Goal: Task Accomplishment & Management: Use online tool/utility

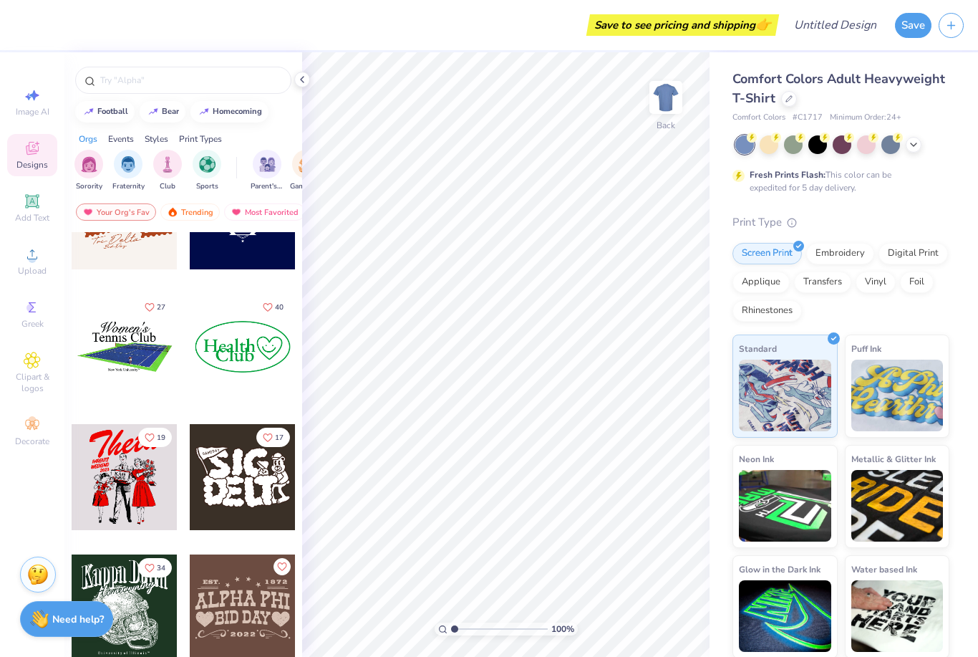
scroll to position [6457, 0]
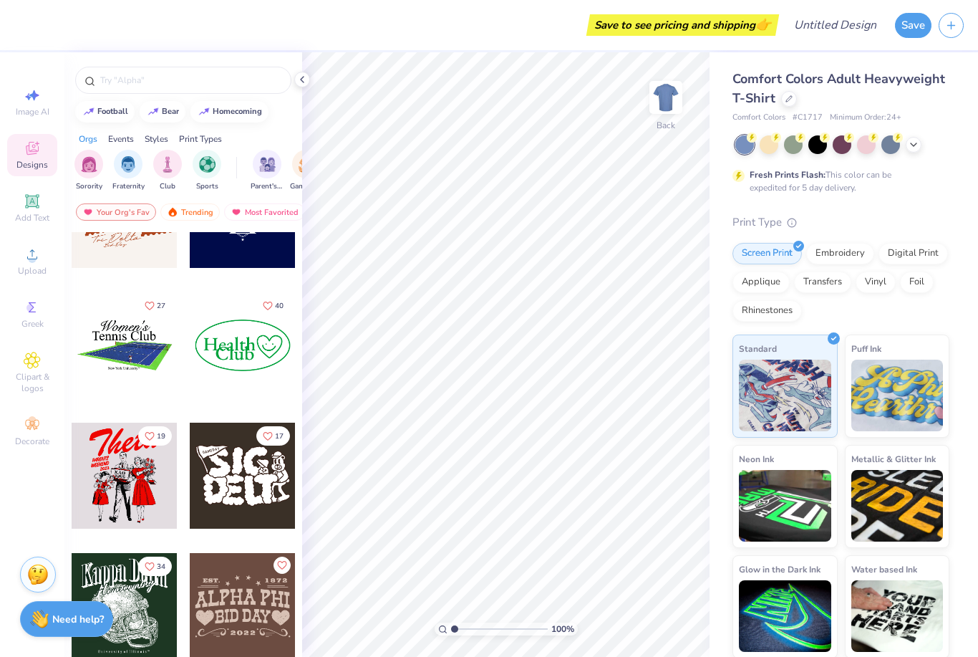
click at [237, 347] on div at bounding box center [243, 345] width 106 height 106
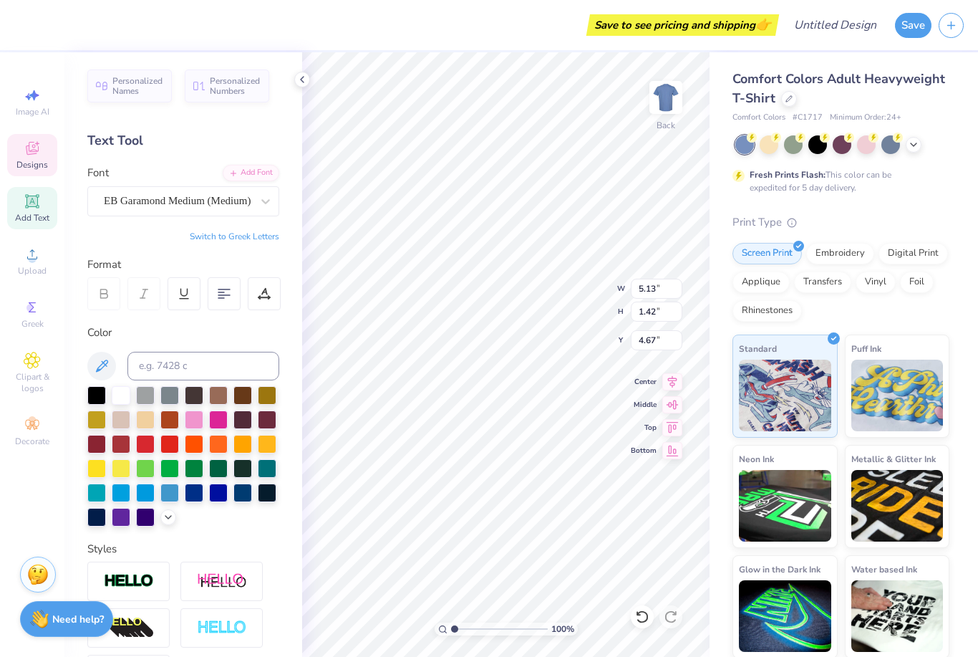
click at [127, 101] on div "Personalized Names Personalized Numbers" at bounding box center [183, 85] width 192 height 33
type input "3.73"
type input "5.56"
type textarea "s"
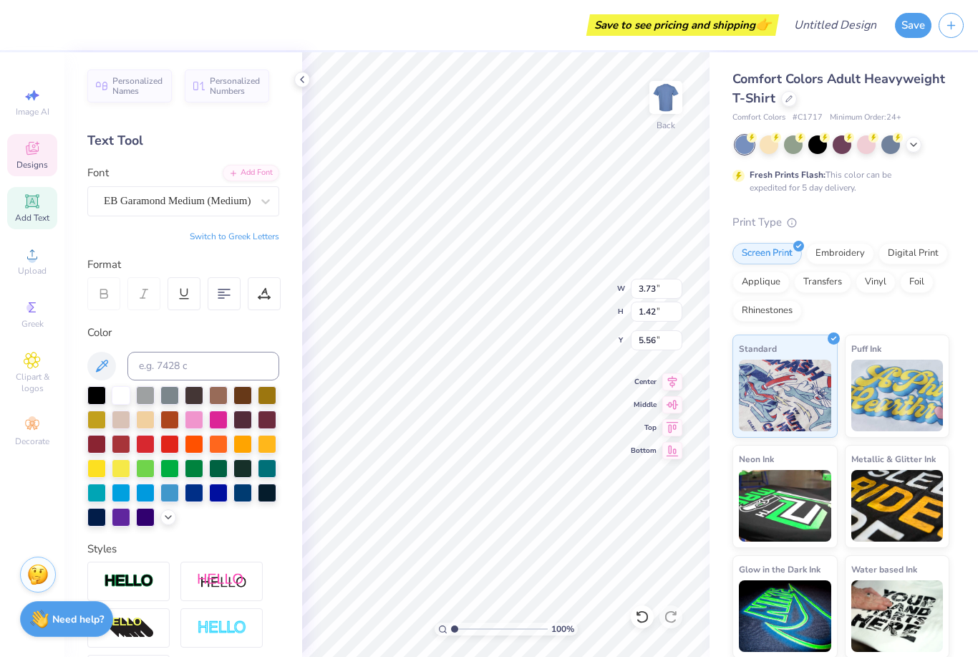
type textarea "Student's"
click at [642, 610] on icon at bounding box center [642, 616] width 14 height 14
click at [642, 609] on icon at bounding box center [642, 616] width 14 height 14
click at [651, 610] on div at bounding box center [642, 616] width 23 height 23
click at [40, 153] on icon at bounding box center [32, 148] width 17 height 17
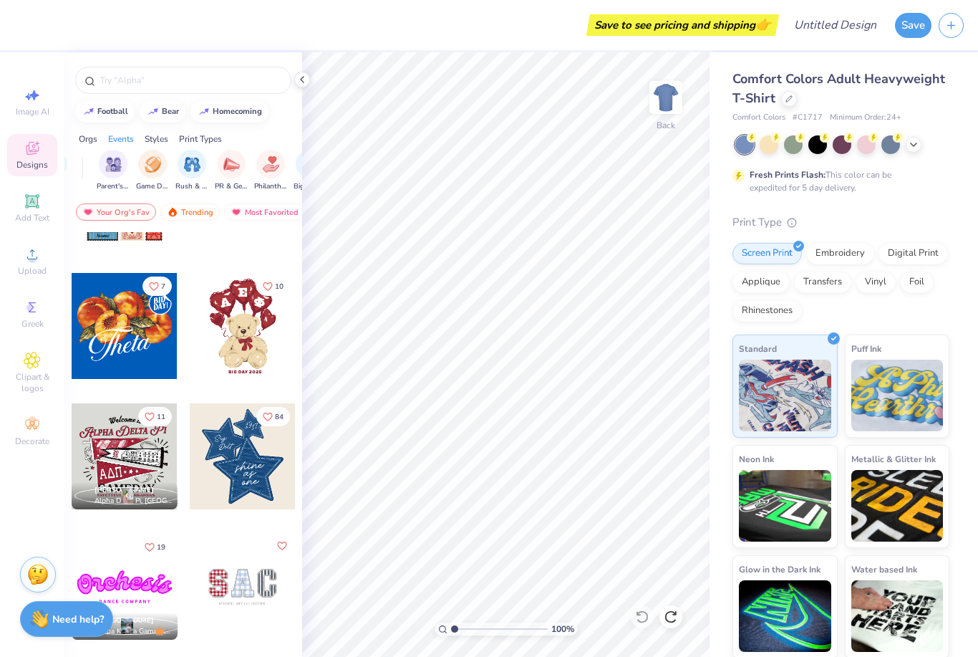
scroll to position [0, 155]
click at [158, 113] on img at bounding box center [153, 111] width 11 height 9
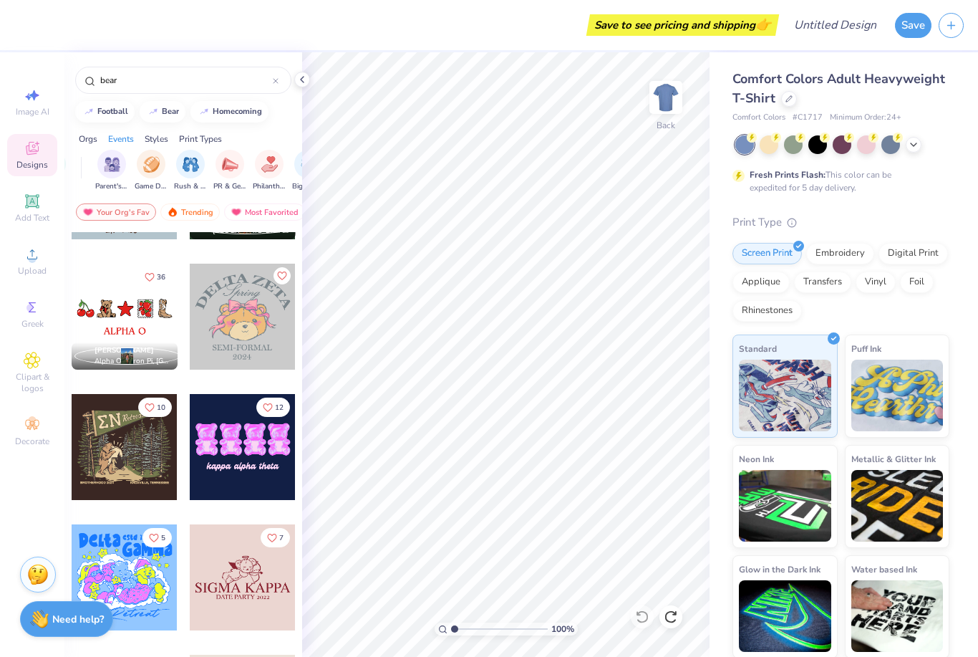
scroll to position [1271, 0]
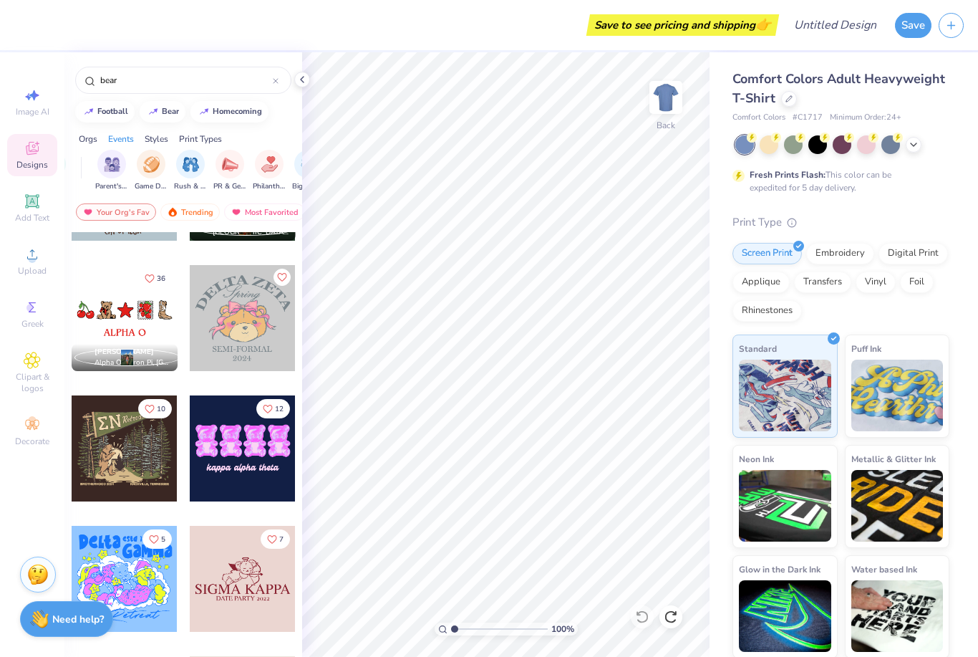
click at [183, 87] on input "bear" at bounding box center [186, 80] width 174 height 14
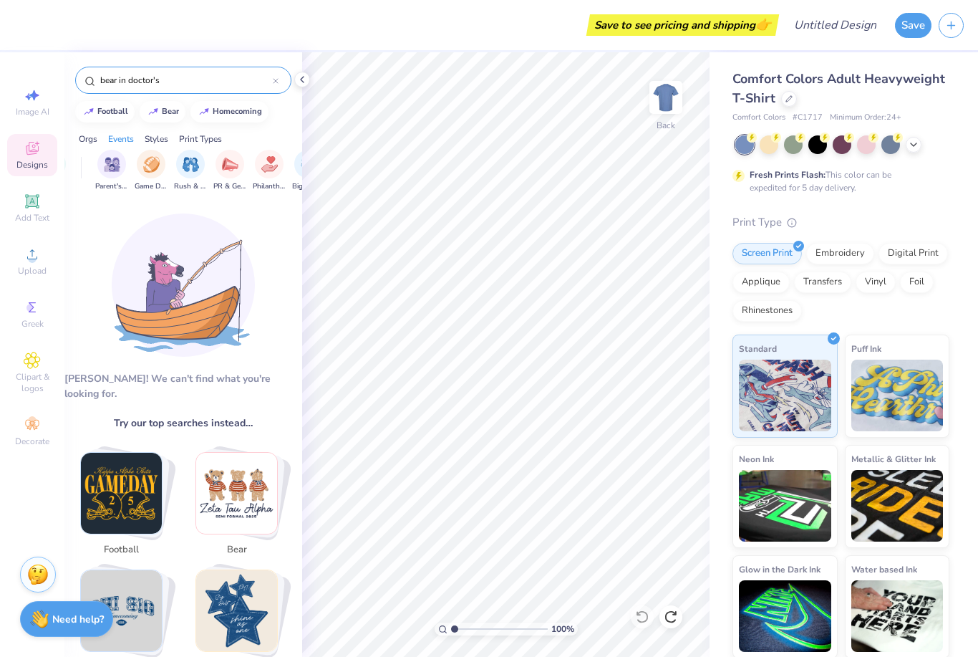
type input "bear in doctor's"
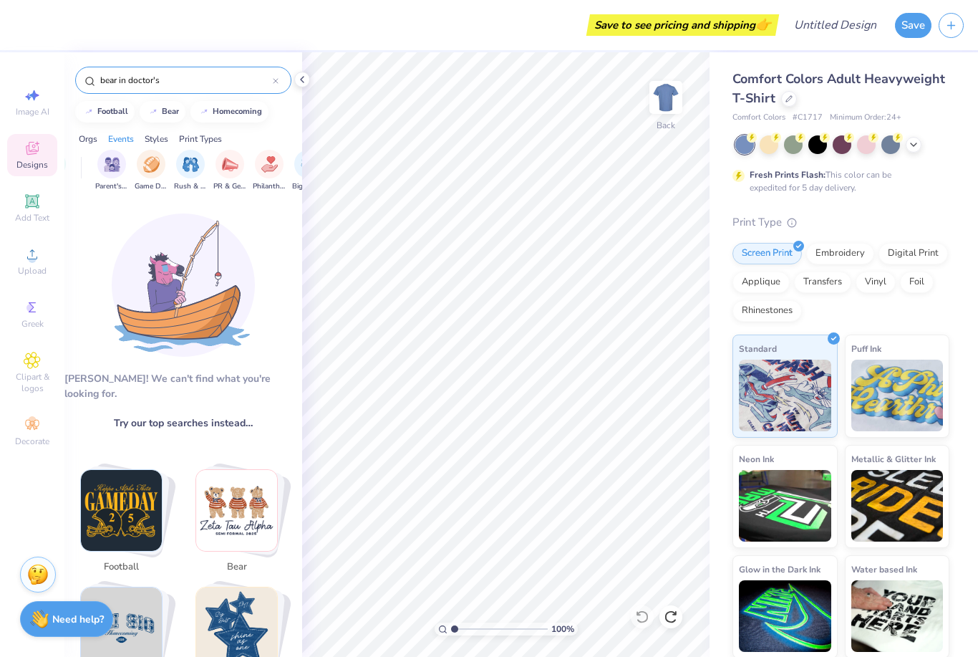
click at [268, 78] on input "bear in doctor's" at bounding box center [186, 80] width 174 height 14
click at [275, 87] on div at bounding box center [276, 80] width 6 height 13
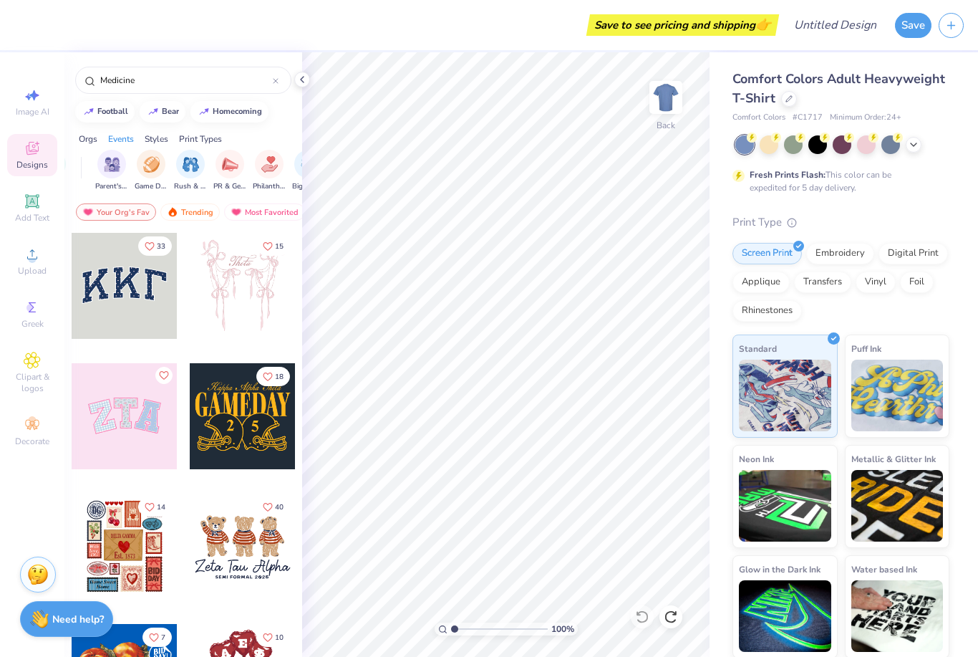
type input "Medicine"
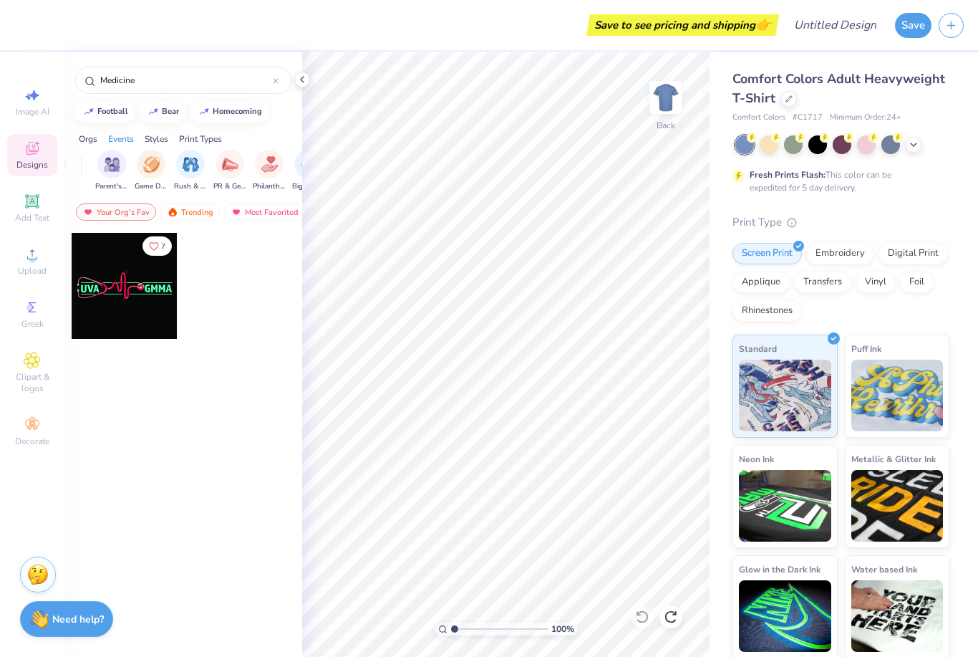
click at [97, 206] on div "Your Org's Fav" at bounding box center [116, 211] width 80 height 17
click at [201, 219] on div "Trending" at bounding box center [189, 211] width 59 height 17
click at [150, 83] on input "Medicine" at bounding box center [186, 80] width 174 height 14
click at [278, 73] on div "Medicine" at bounding box center [183, 80] width 216 height 27
click at [183, 79] on input "Medicine" at bounding box center [186, 80] width 174 height 14
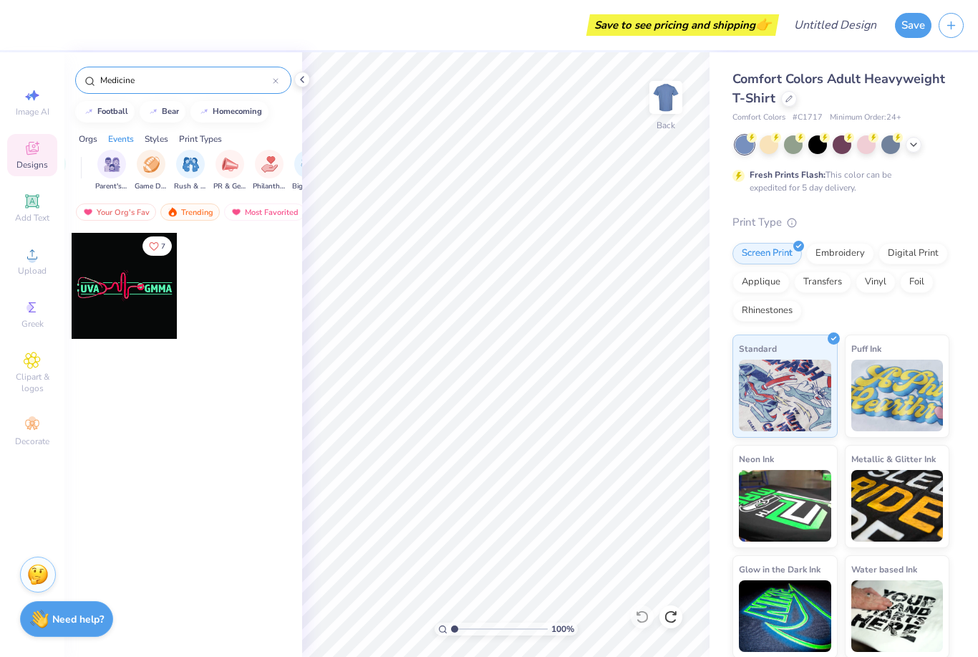
click at [278, 77] on div at bounding box center [276, 80] width 6 height 13
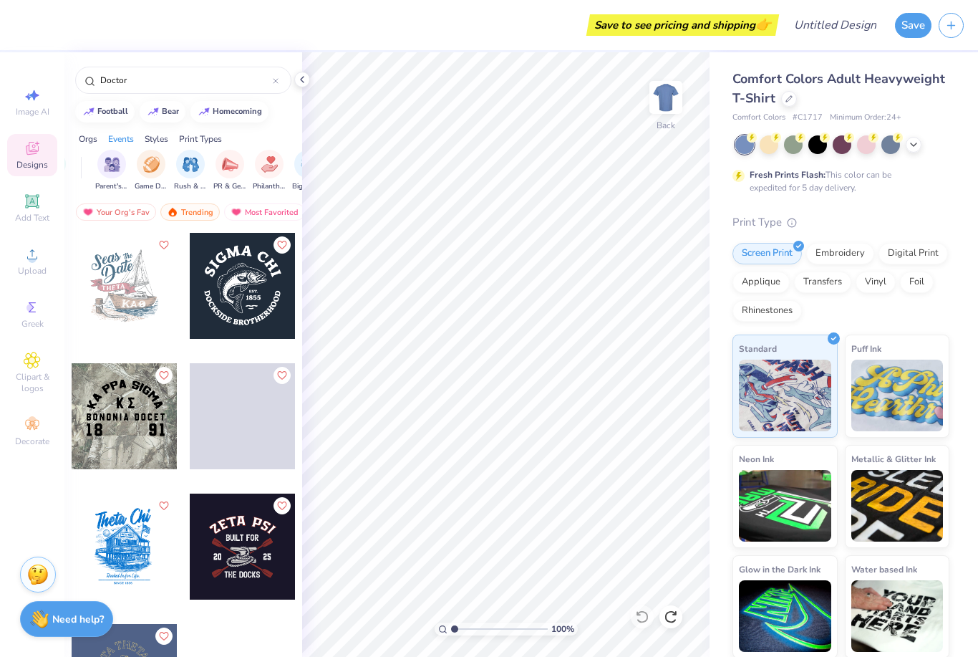
type input "Doctor"
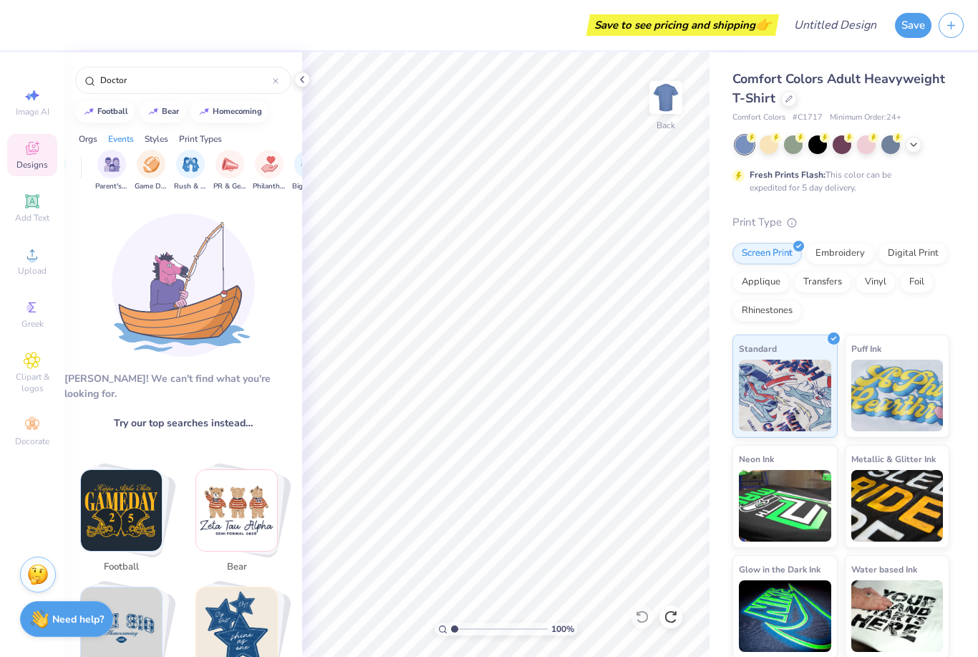
scroll to position [-1, 0]
click at [268, 85] on input "Doctor" at bounding box center [186, 80] width 174 height 14
click at [273, 87] on div at bounding box center [276, 80] width 6 height 13
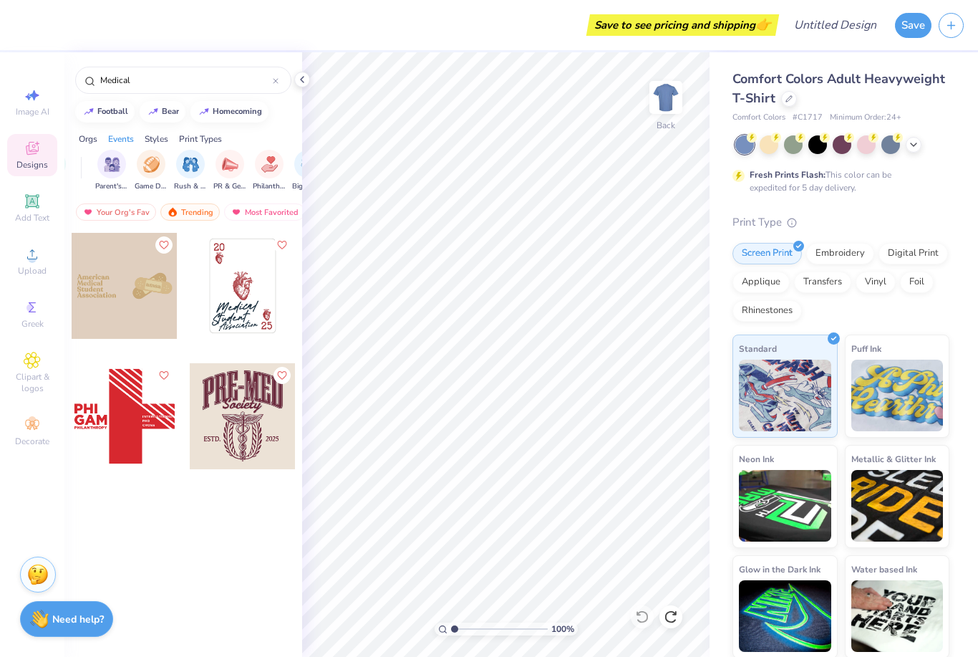
type input "Medical"
click at [115, 311] on div at bounding box center [125, 286] width 106 height 106
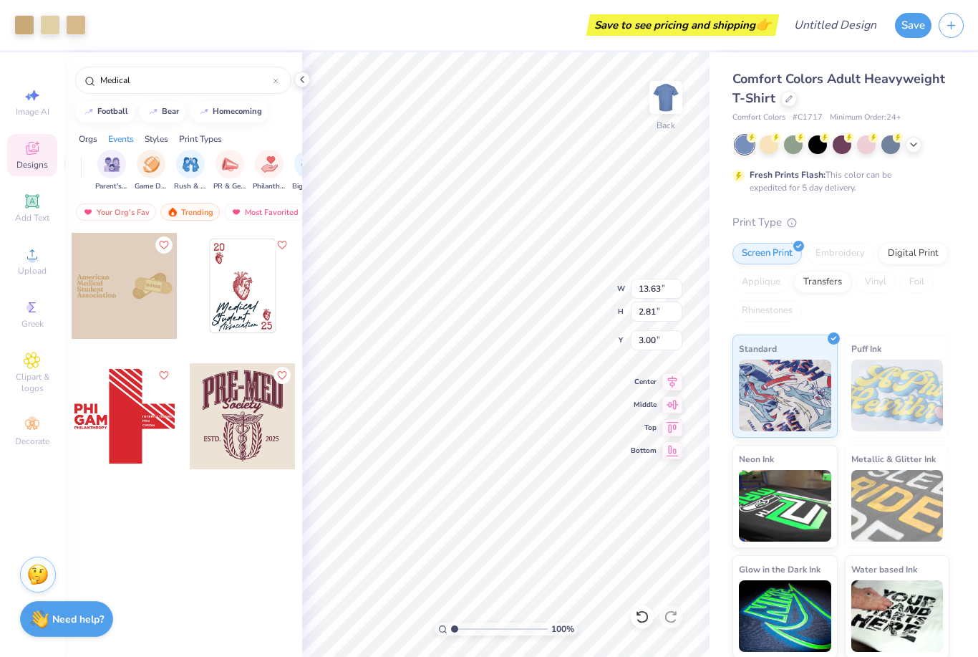
click at [813, 142] on div at bounding box center [817, 144] width 19 height 19
type input "4.01"
type input "1.79"
type input "3.49"
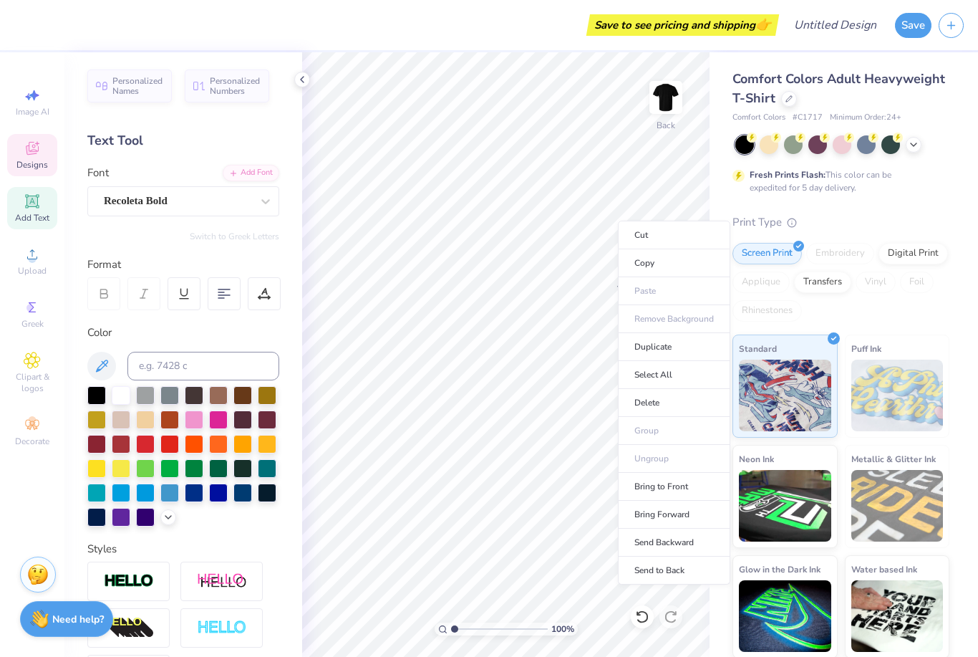
type input "1.51"
type input "0.55"
type input "4.14"
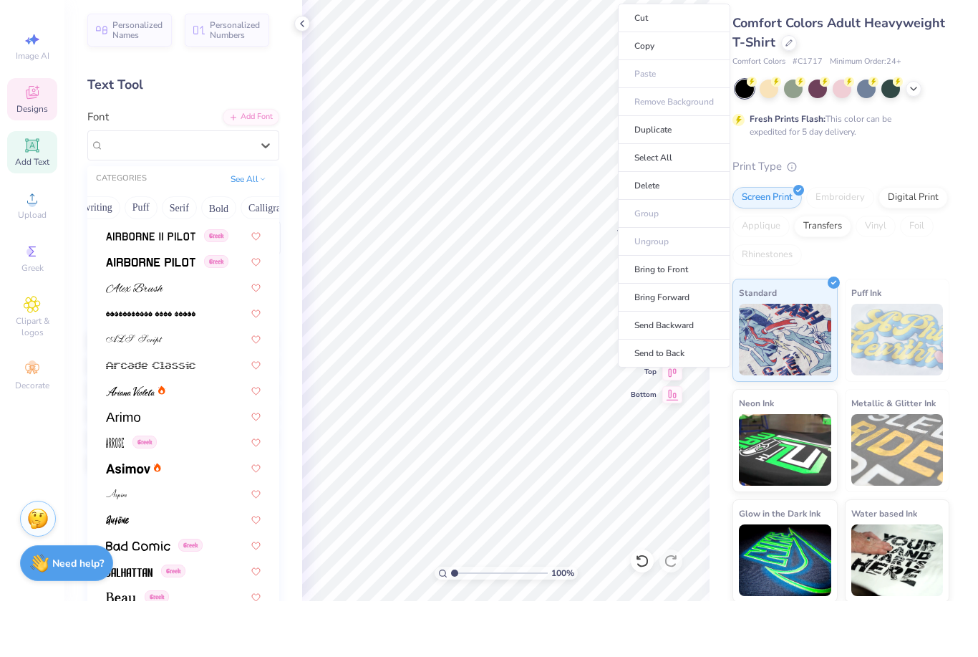
scroll to position [385, 0]
click at [186, 286] on img at bounding box center [151, 291] width 90 height 10
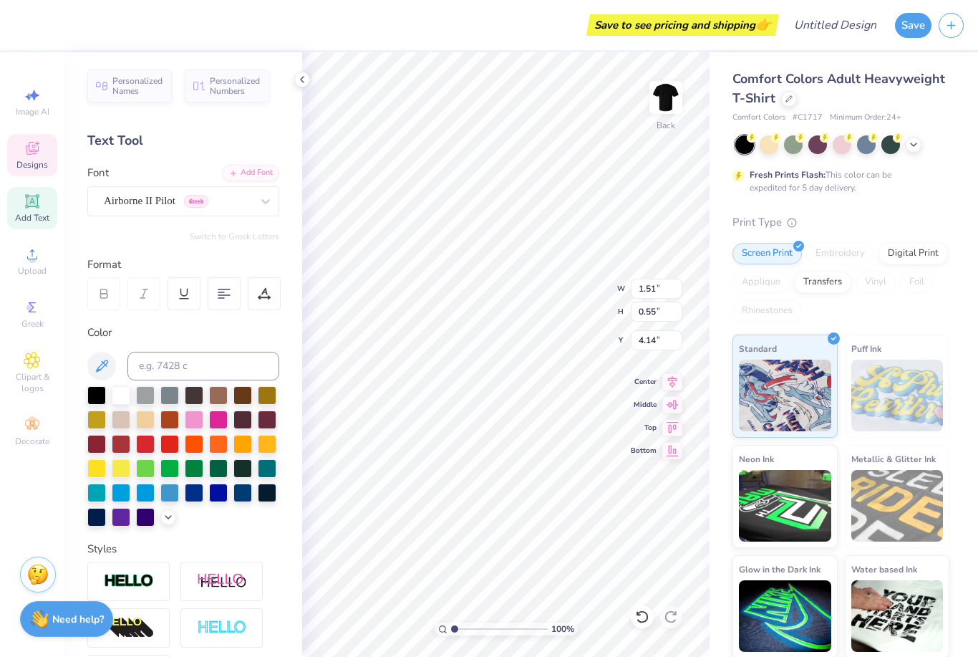
type input "1.57"
type input "0.68"
type input "4.06"
click at [40, 98] on icon at bounding box center [32, 95] width 17 height 17
select select "4"
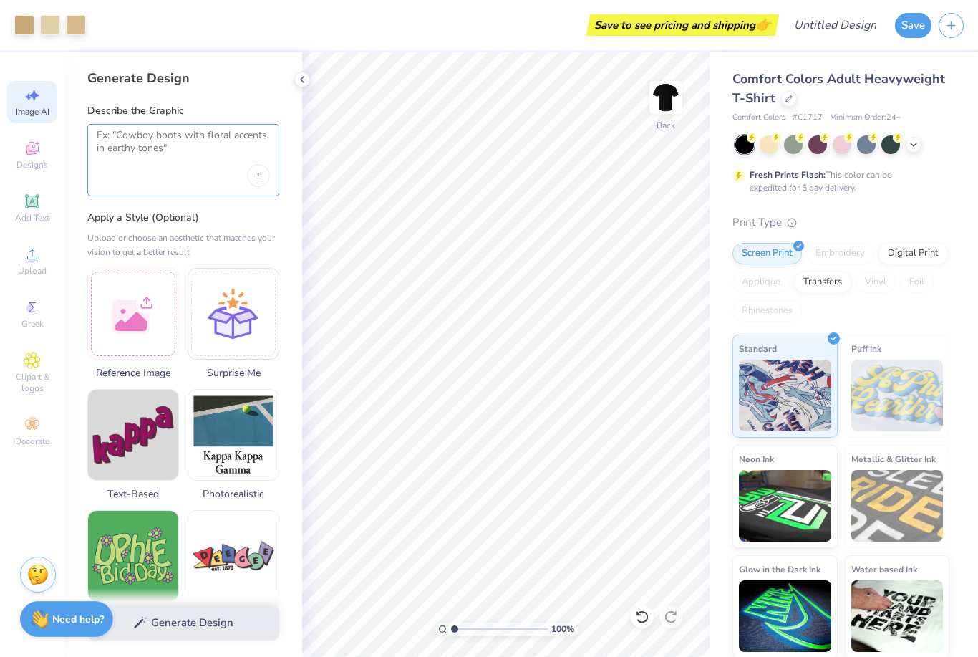
click at [229, 150] on textarea at bounding box center [183, 147] width 173 height 36
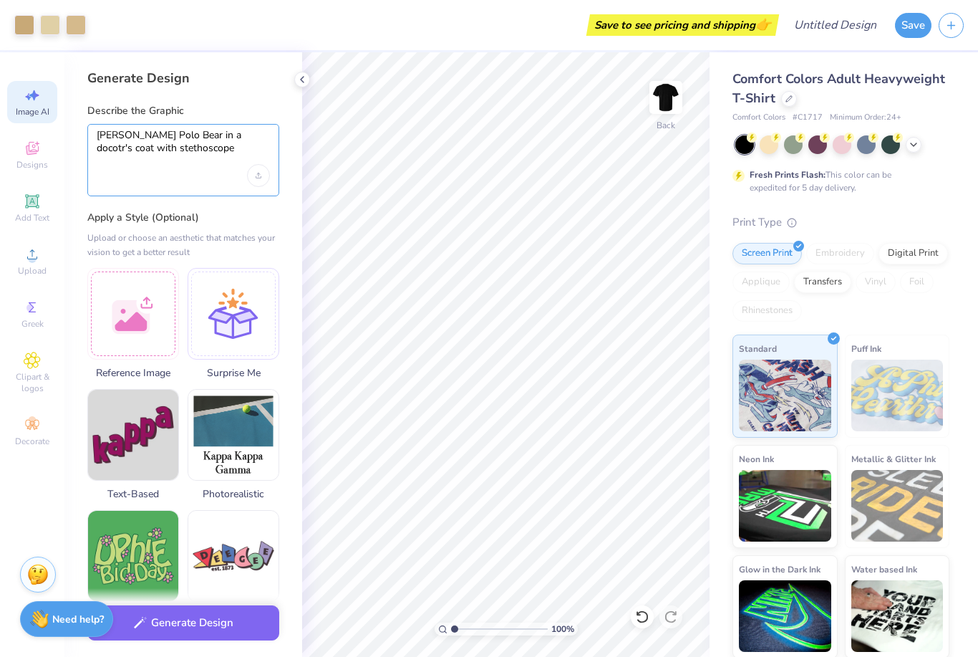
type textarea "[PERSON_NAME] Polo Bear in a docotr's coat with stethoscope"
click at [253, 183] on div "Upload image" at bounding box center [258, 175] width 23 height 23
click at [155, 185] on div "[PERSON_NAME] Polo Bear in a docotr's coat with stethoscope" at bounding box center [183, 160] width 192 height 72
click at [175, 193] on div "[PERSON_NAME] Polo Bear in a docotr's coat with stethoscope" at bounding box center [183, 160] width 192 height 72
click at [183, 610] on button "Generate Design" at bounding box center [183, 622] width 192 height 35
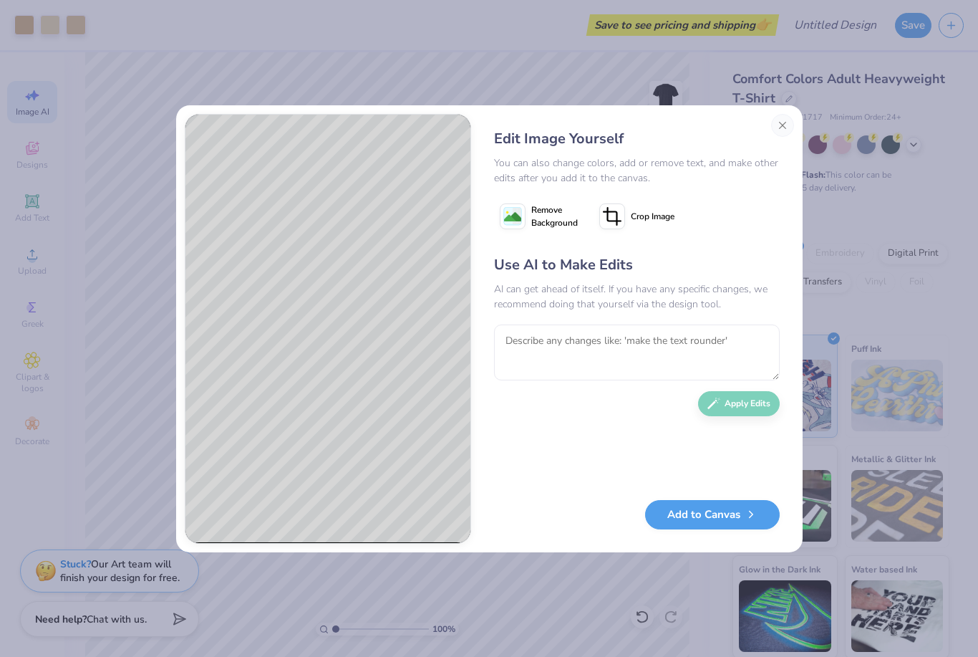
click at [532, 222] on span "Remove Background" at bounding box center [554, 216] width 47 height 26
click at [533, 222] on span "Remove Background" at bounding box center [554, 216] width 47 height 26
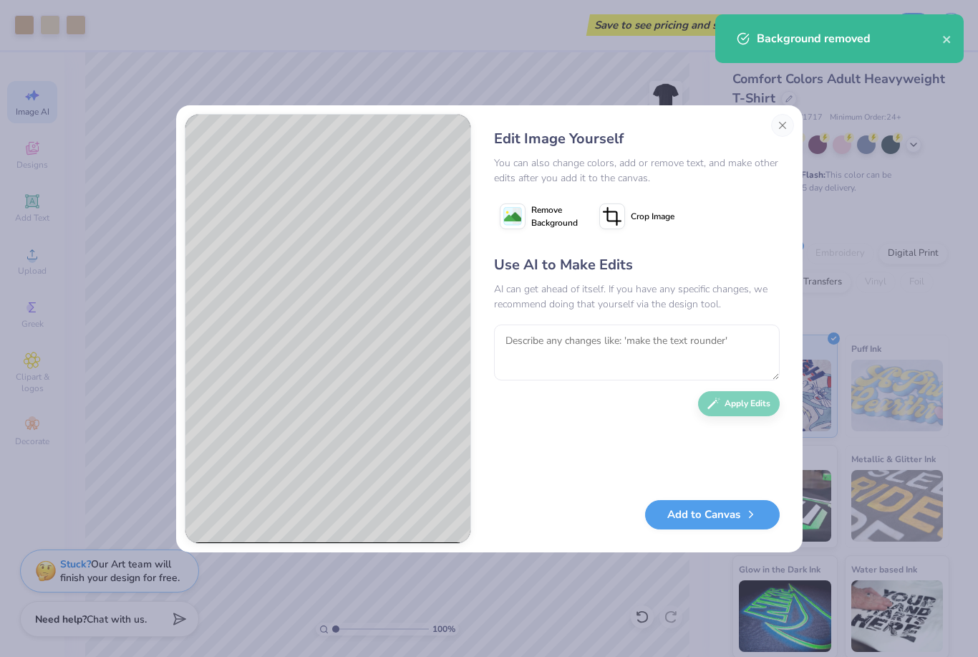
click at [722, 514] on button "Add to Canvas" at bounding box center [712, 514] width 135 height 29
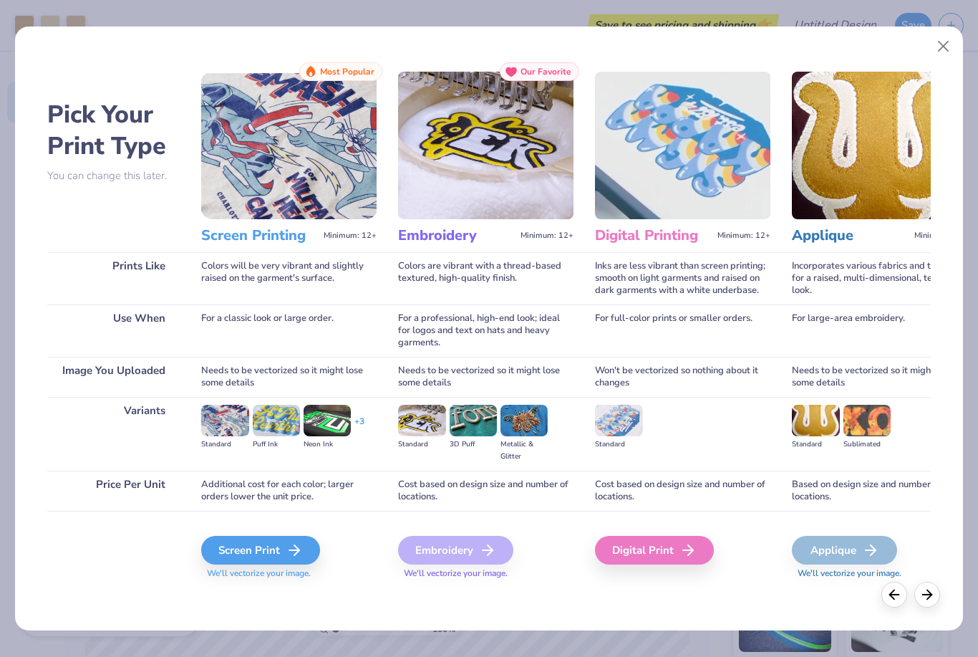
click at [228, 549] on div "Screen Print" at bounding box center [260, 550] width 119 height 29
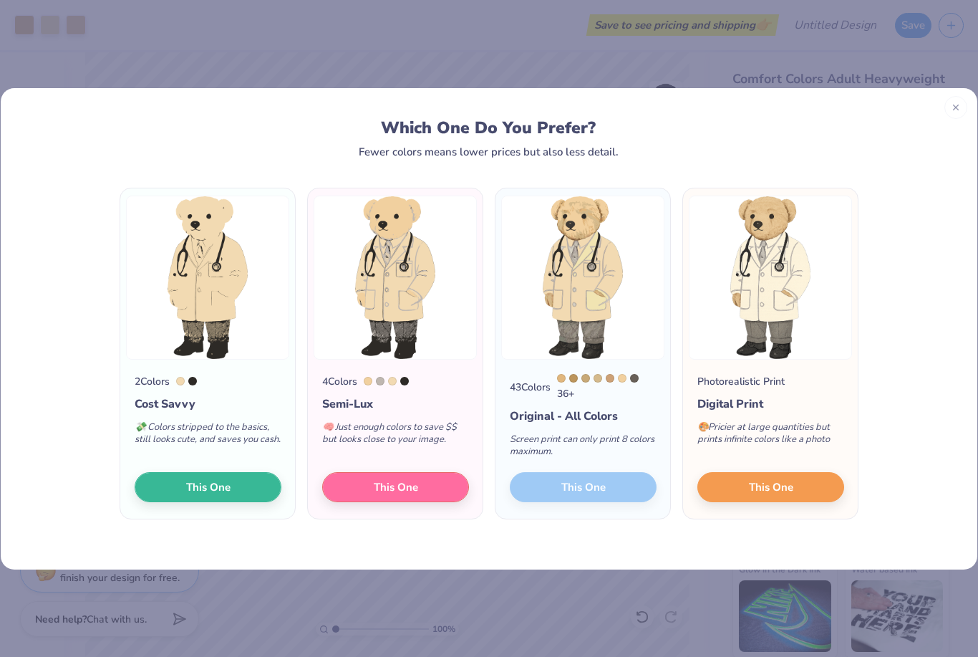
click at [821, 492] on button "This One" at bounding box center [770, 487] width 147 height 30
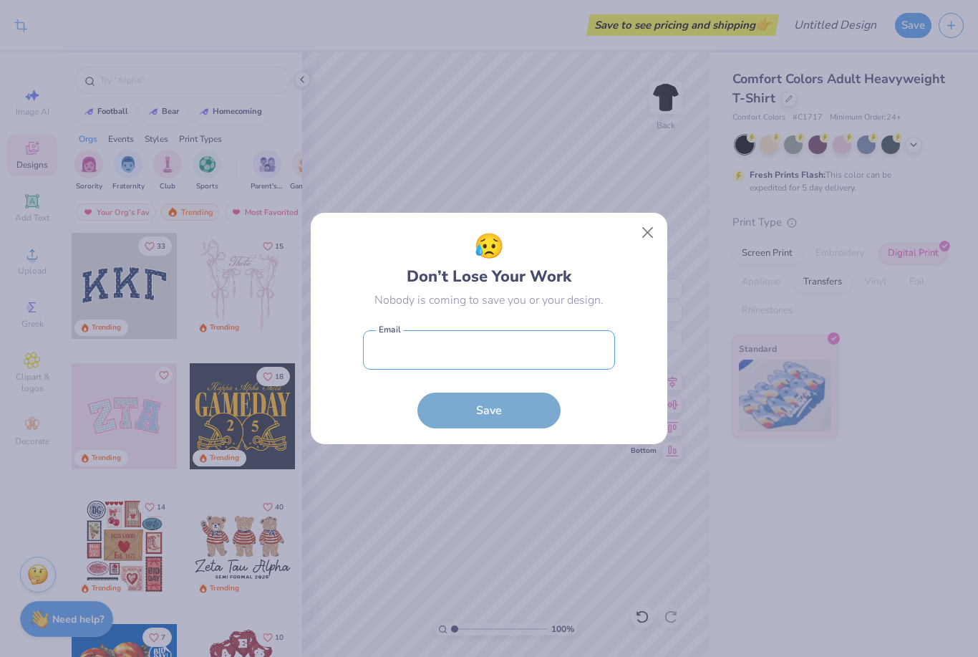
click at [576, 358] on input "email" at bounding box center [489, 349] width 252 height 39
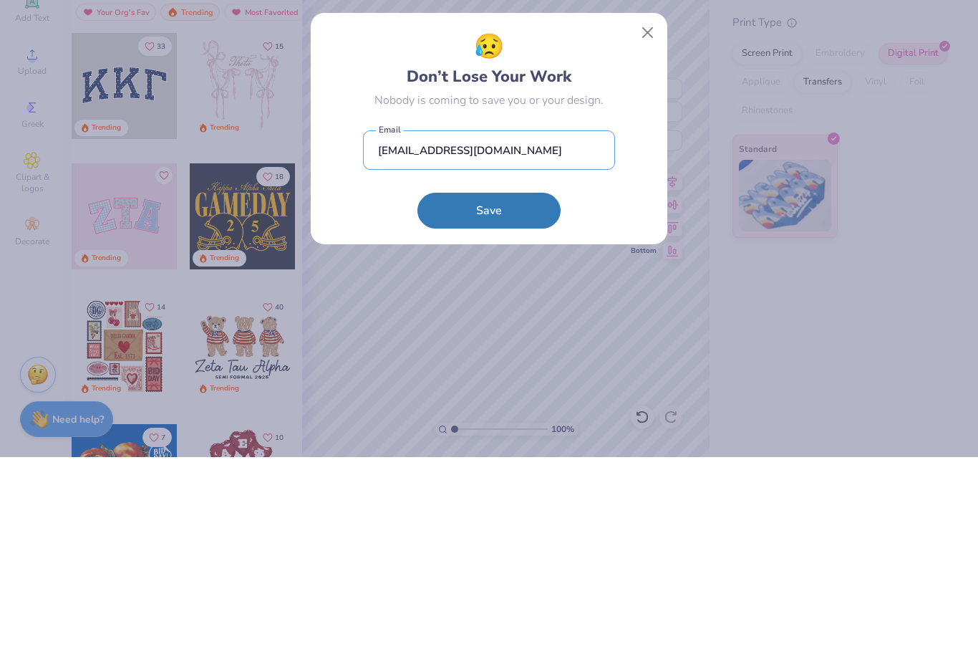
type input "[EMAIL_ADDRESS][DOMAIN_NAME]"
click at [470, 392] on button "Save" at bounding box center [488, 410] width 143 height 36
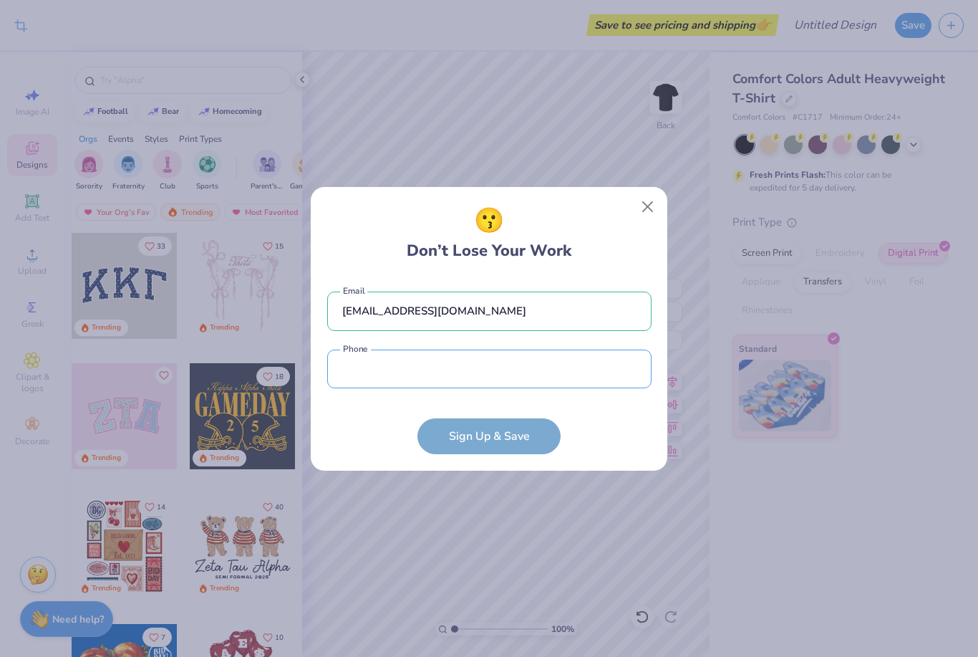
click at [580, 381] on input "tel" at bounding box center [489, 368] width 324 height 39
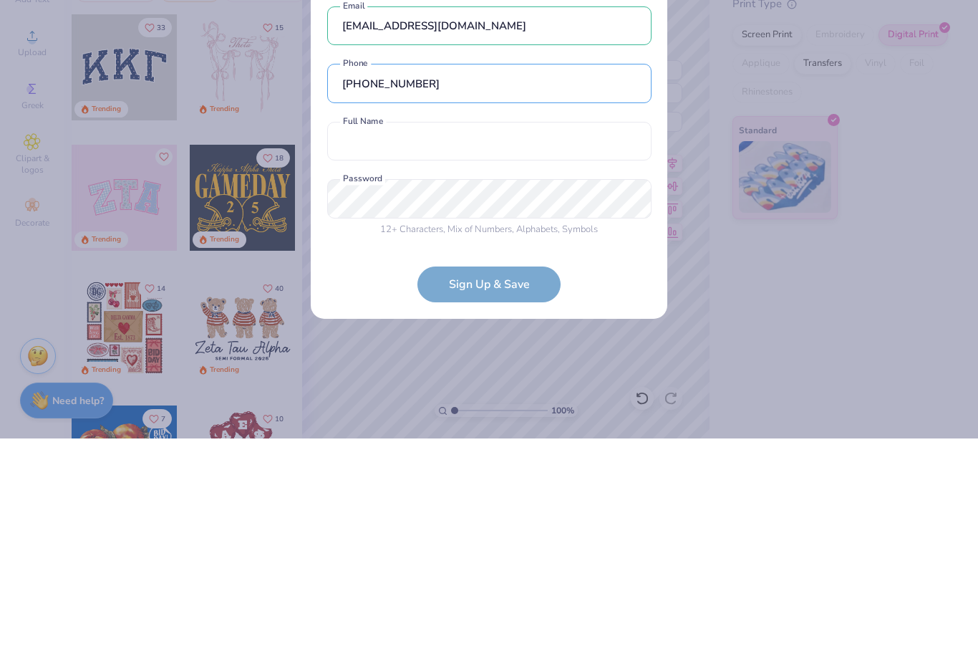
type input "[PHONE_NUMBER]"
click at [601, 340] on input "text" at bounding box center [489, 359] width 324 height 39
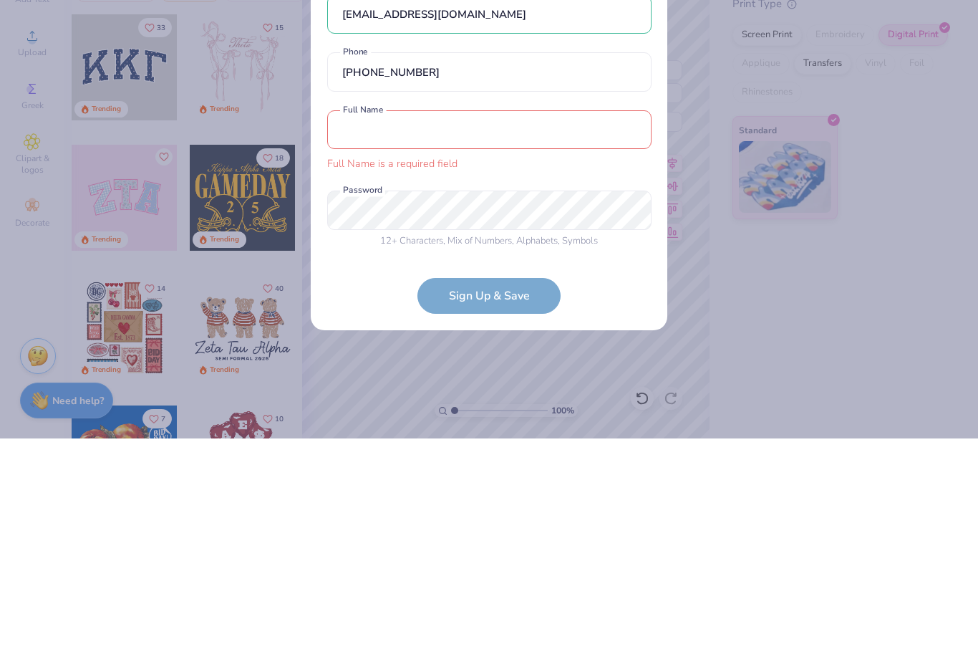
click at [591, 329] on input "text" at bounding box center [489, 348] width 324 height 39
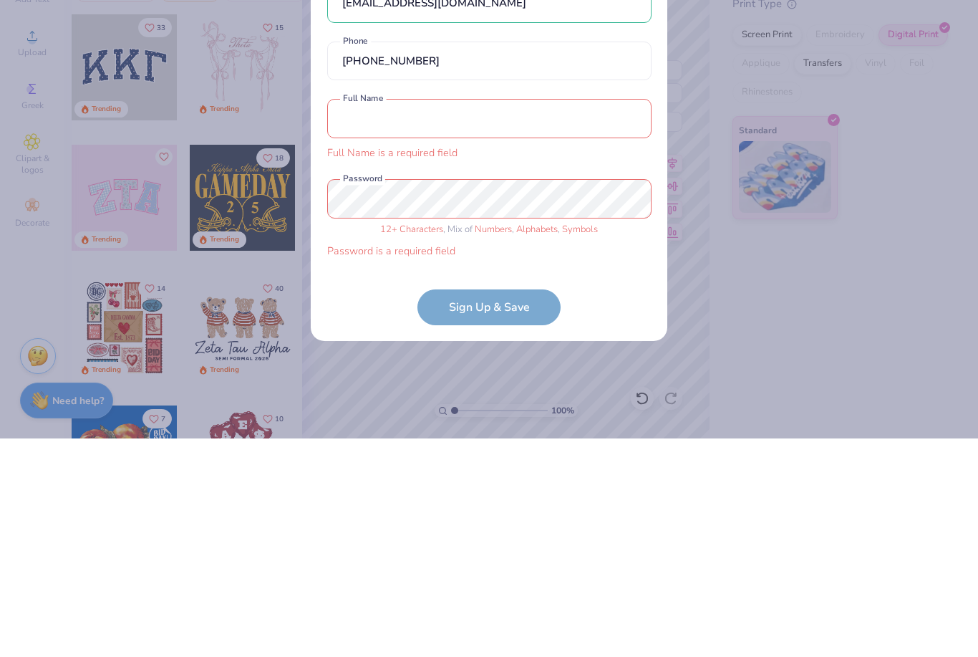
type input "[PERSON_NAME]"
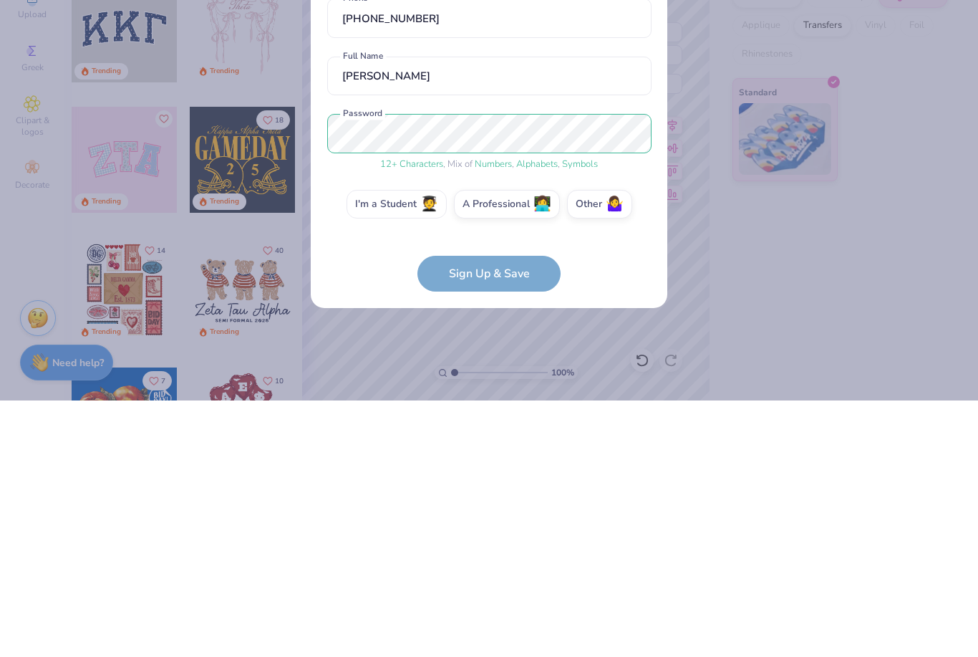
click at [419, 446] on label "I'm a Student 🧑‍🎓" at bounding box center [397, 460] width 100 height 29
click at [485, 460] on input "I'm a Student 🧑‍🎓" at bounding box center [489, 464] width 9 height 9
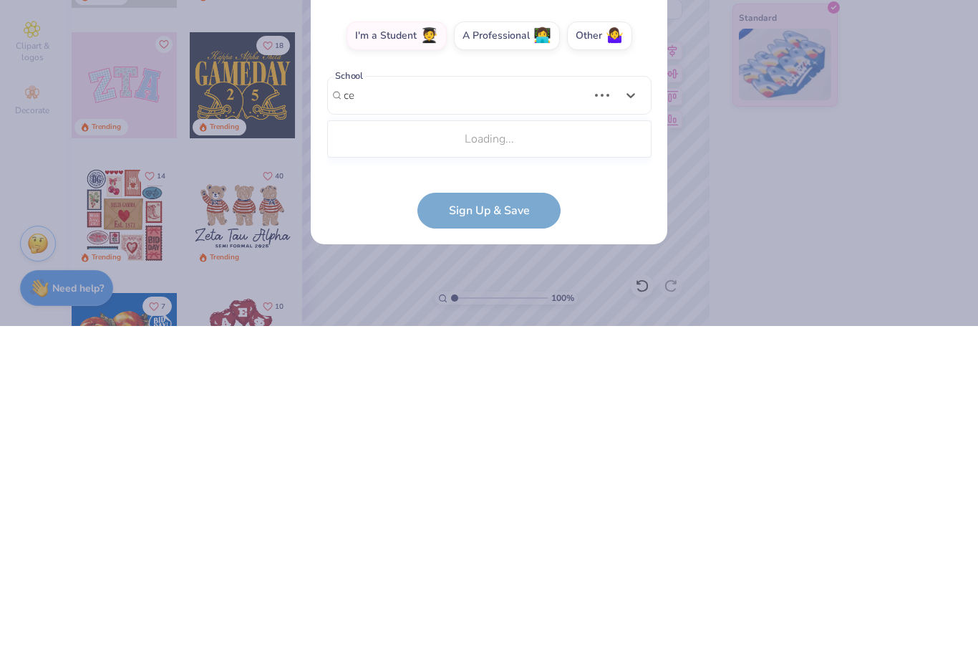
scroll to position [70, 0]
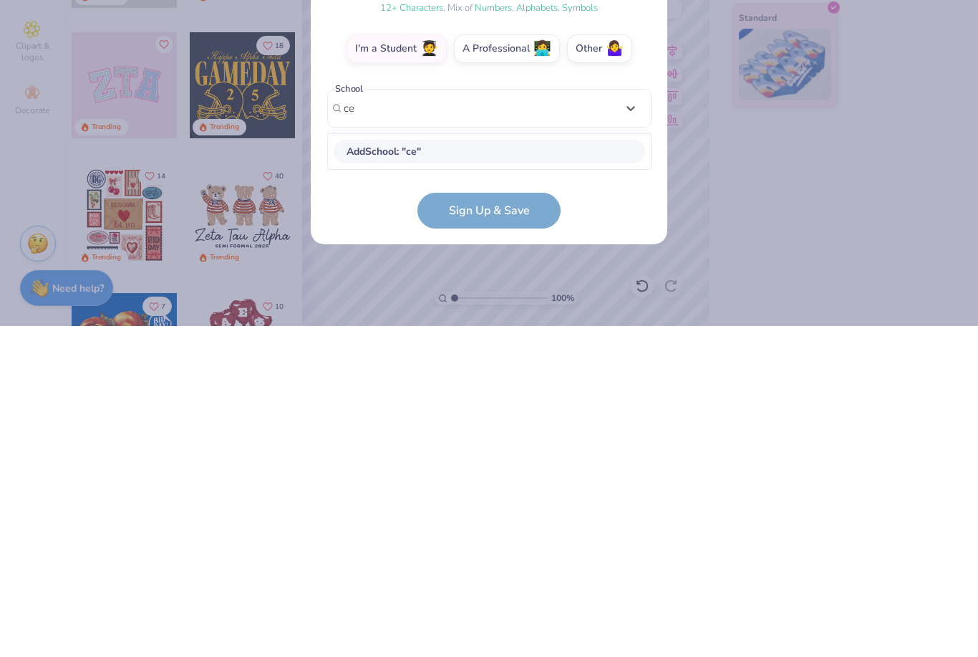
type input "c"
type input "[GEOGRAPHIC_DATA][US_STATE]"
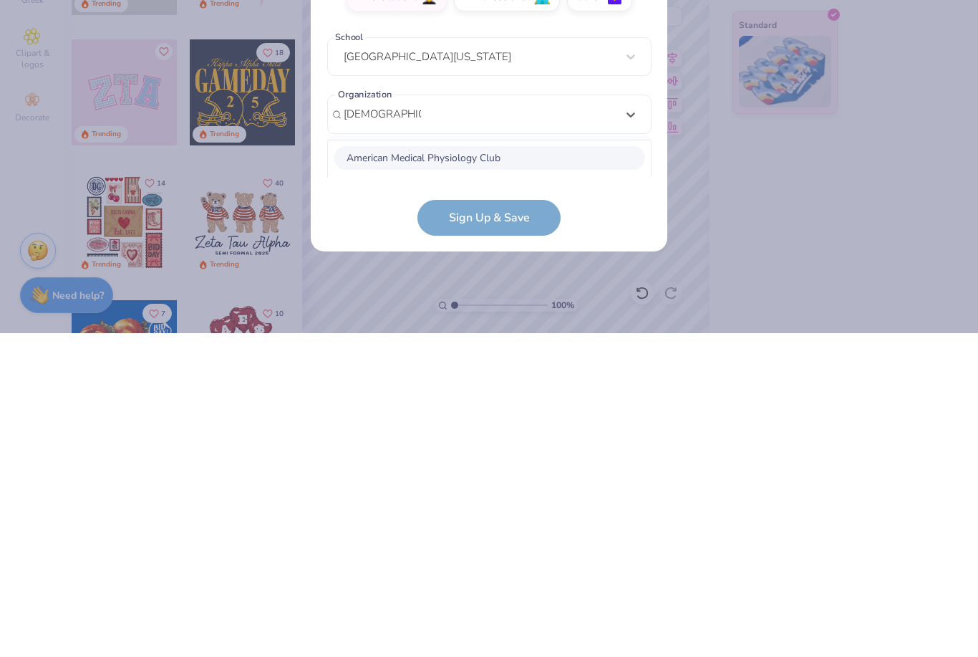
scroll to position [308, 0]
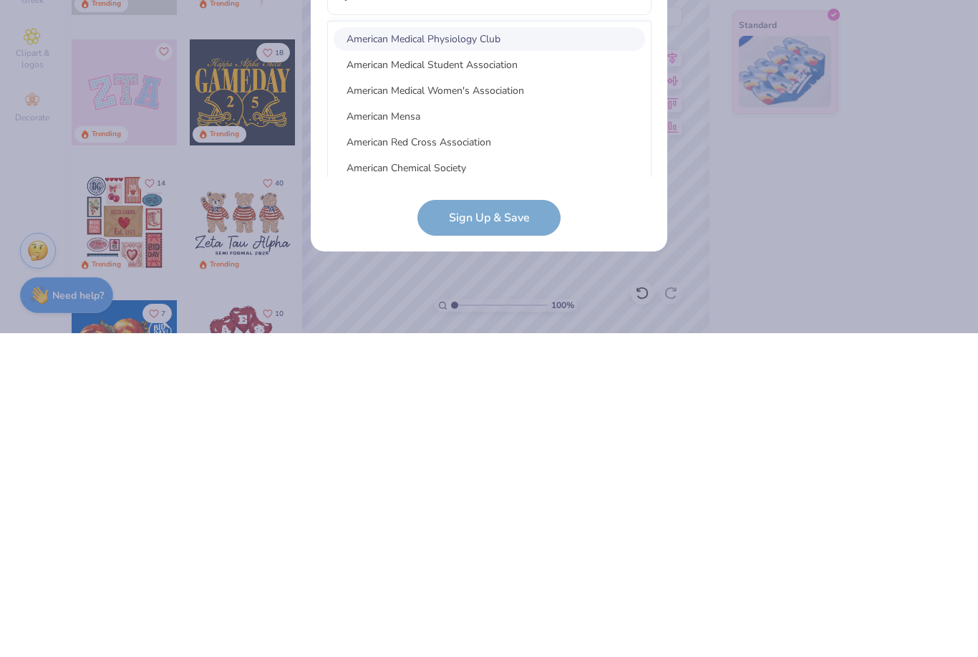
click at [516, 377] on div "American Medical Student Association" at bounding box center [489, 389] width 311 height 24
type input "[DEMOGRAPHIC_DATA] medic"
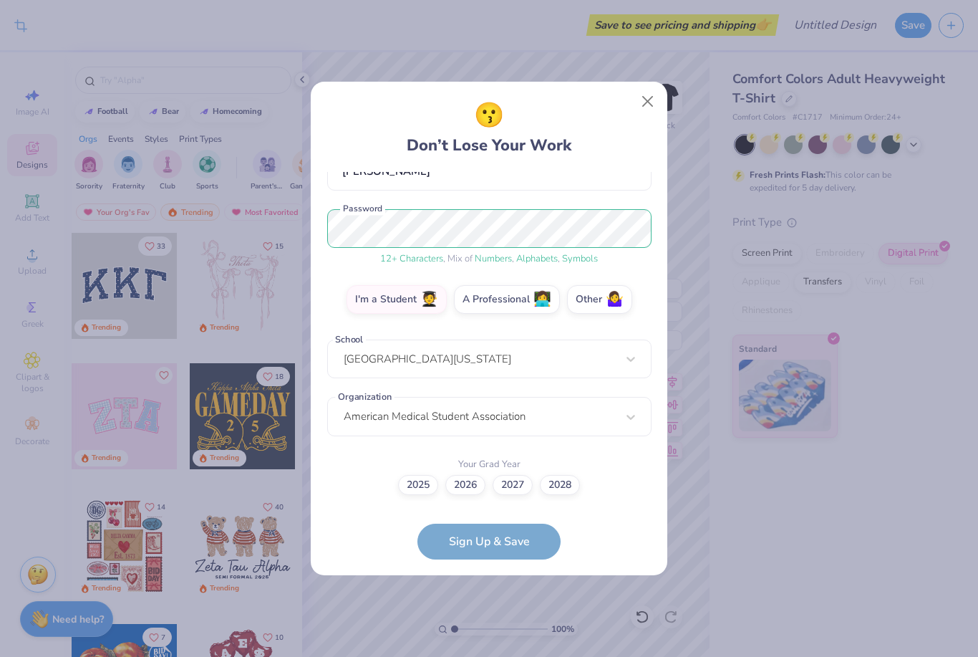
click at [470, 536] on form "[EMAIL_ADDRESS][DOMAIN_NAME] Email [PHONE_NUMBER] Phone [PERSON_NAME] Full Name…" at bounding box center [489, 365] width 324 height 387
click at [563, 489] on label "2028" at bounding box center [560, 485] width 40 height 20
click at [494, 631] on input "2028" at bounding box center [489, 635] width 9 height 9
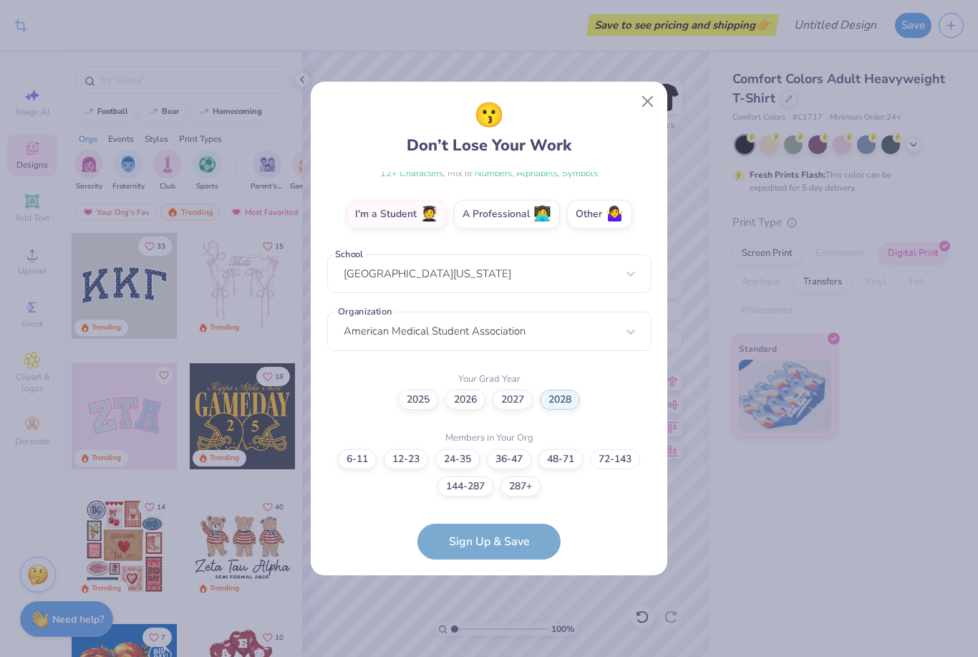
click at [626, 456] on label "72-143" at bounding box center [615, 459] width 50 height 20
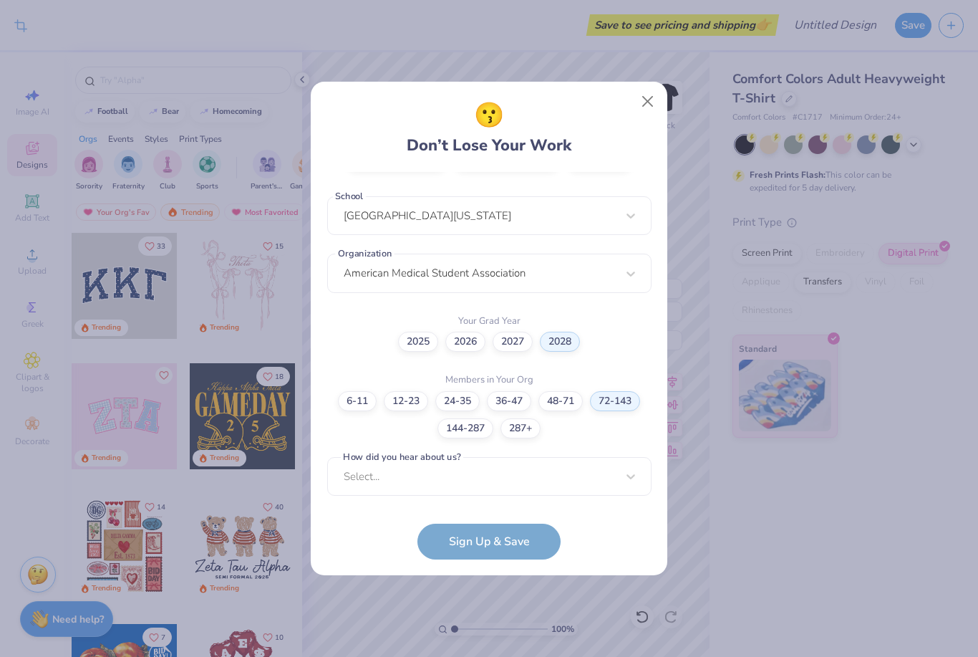
scroll to position [508, 0]
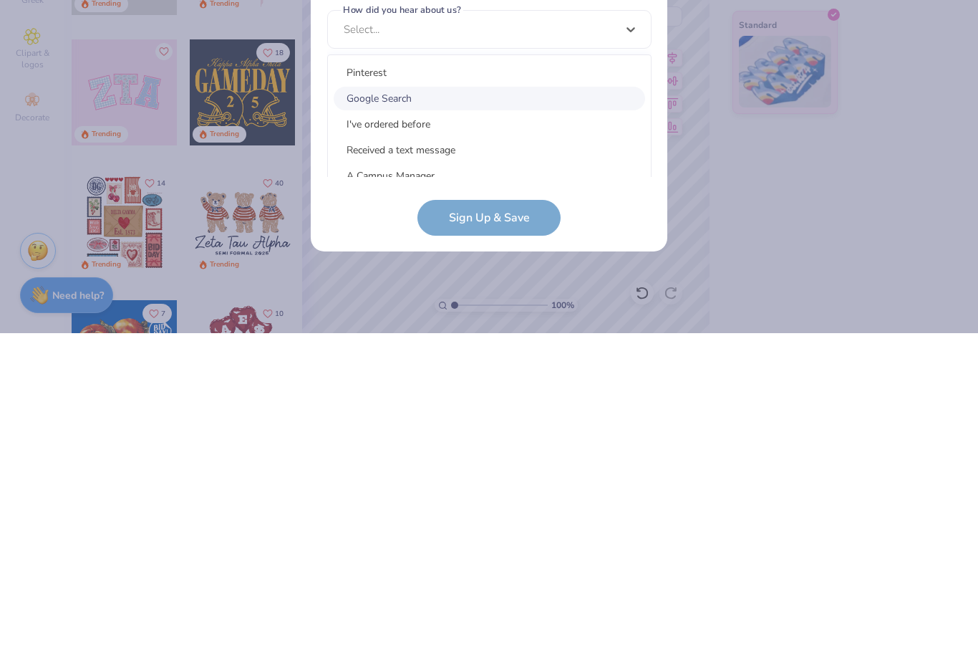
click at [458, 410] on div "Google Search" at bounding box center [489, 422] width 311 height 24
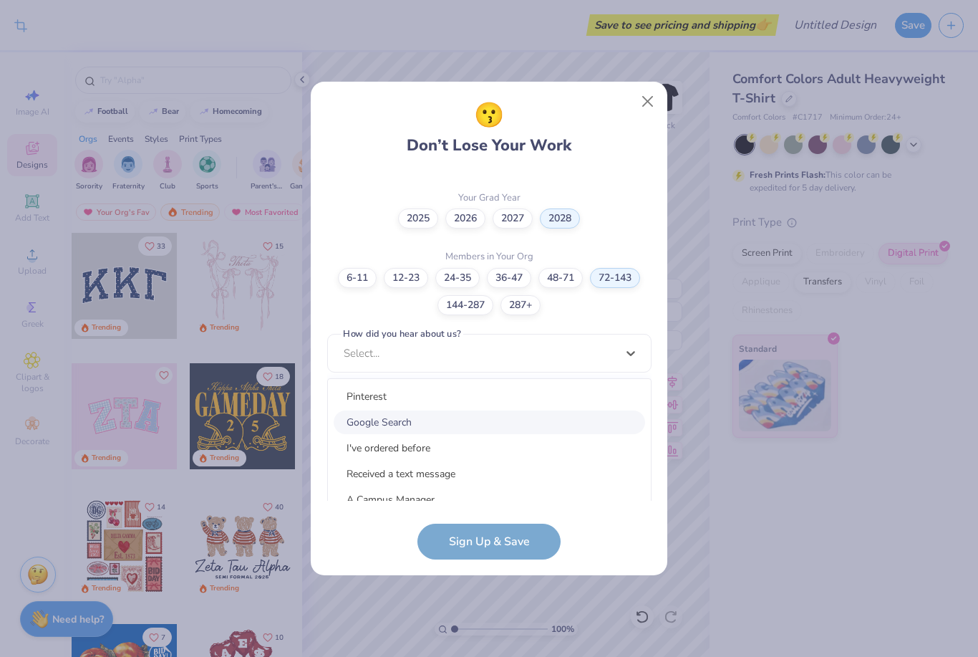
scroll to position [294, 0]
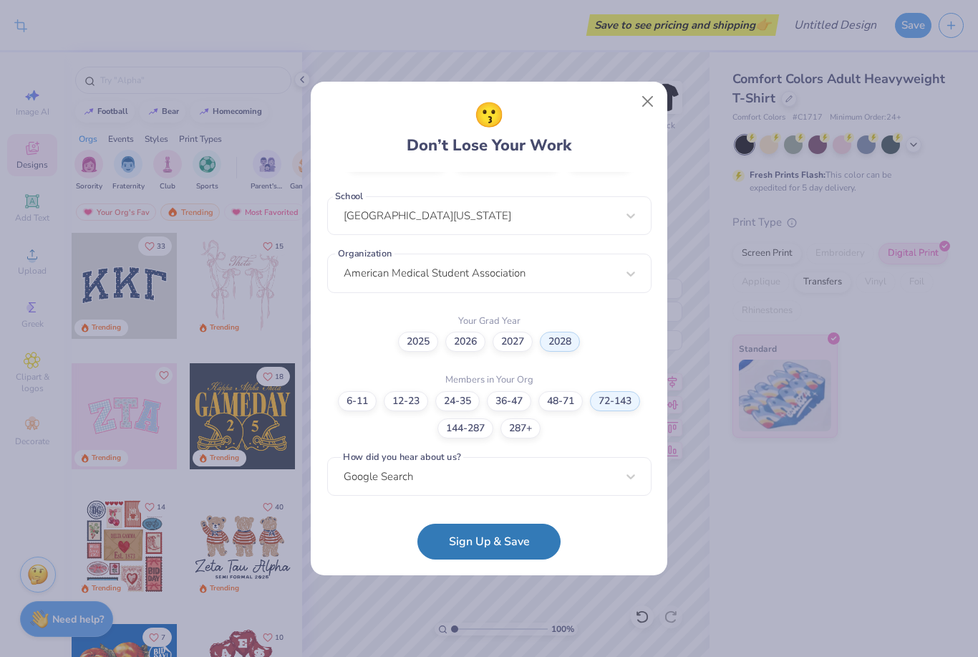
click at [493, 543] on button "Sign Up & Save" at bounding box center [488, 541] width 143 height 36
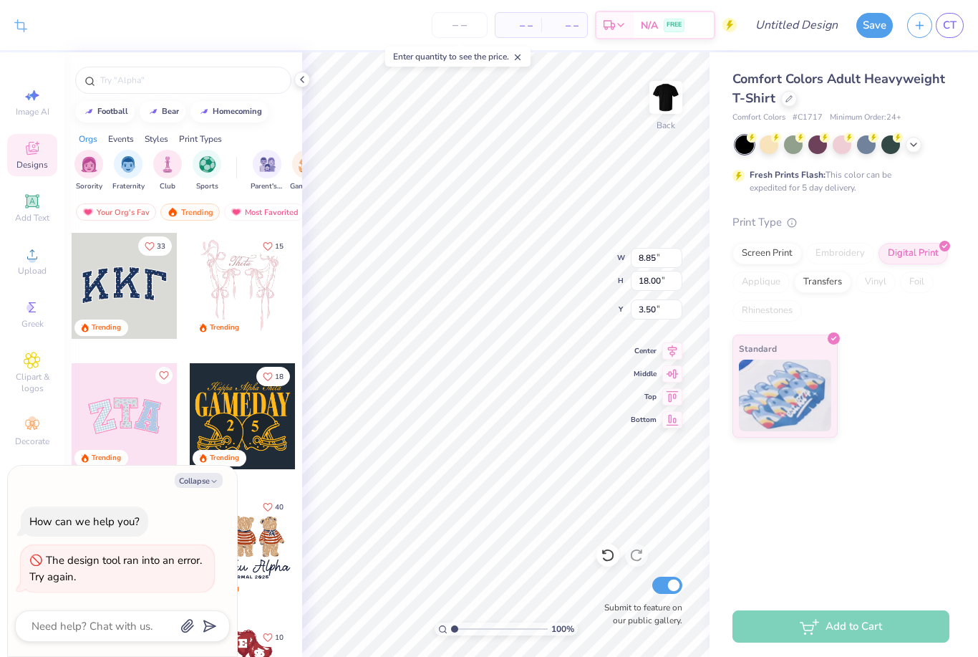
click at [197, 477] on button "Collapse" at bounding box center [199, 480] width 48 height 15
type textarea "x"
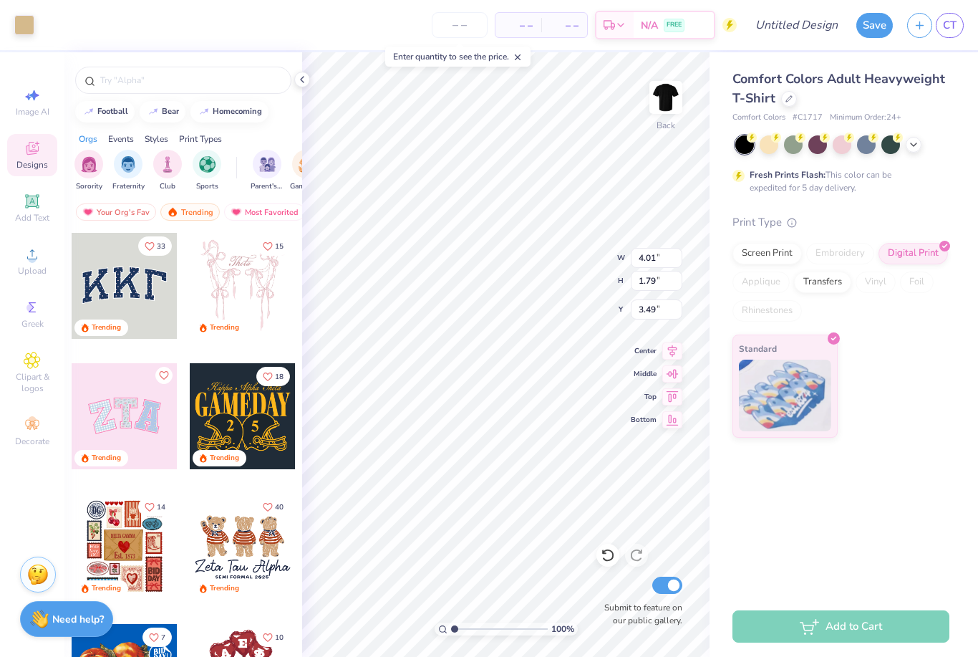
type input "4.01"
type input "1.79"
type input "3.49"
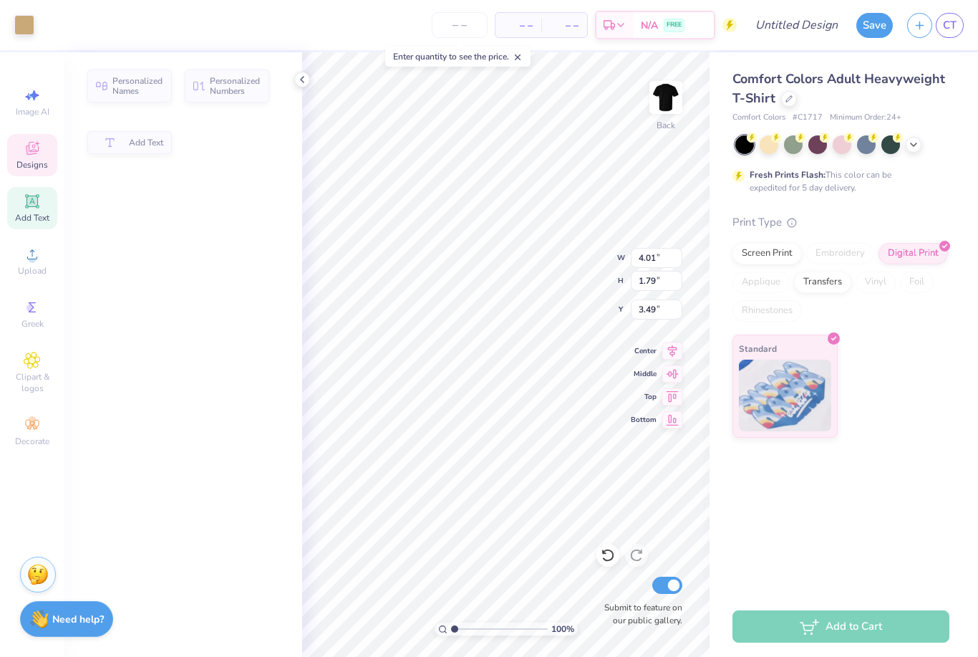
type input "2.76"
type input "0.63"
type input "3.65"
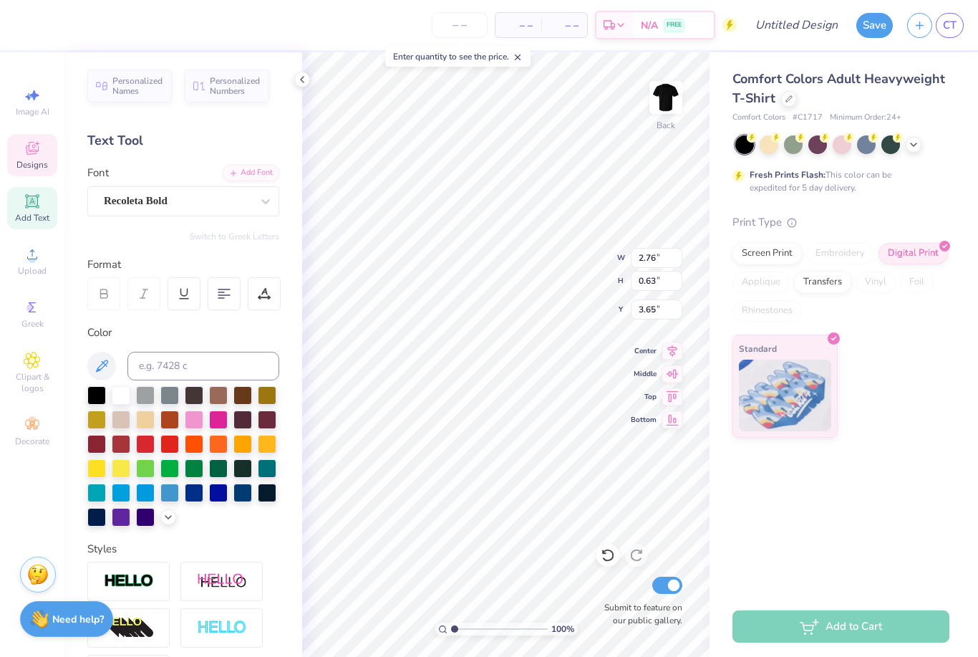
click at [456, 54] on div "Enter quantity to see the price." at bounding box center [457, 57] width 145 height 20
click at [468, 37] on input "number" at bounding box center [460, 25] width 56 height 26
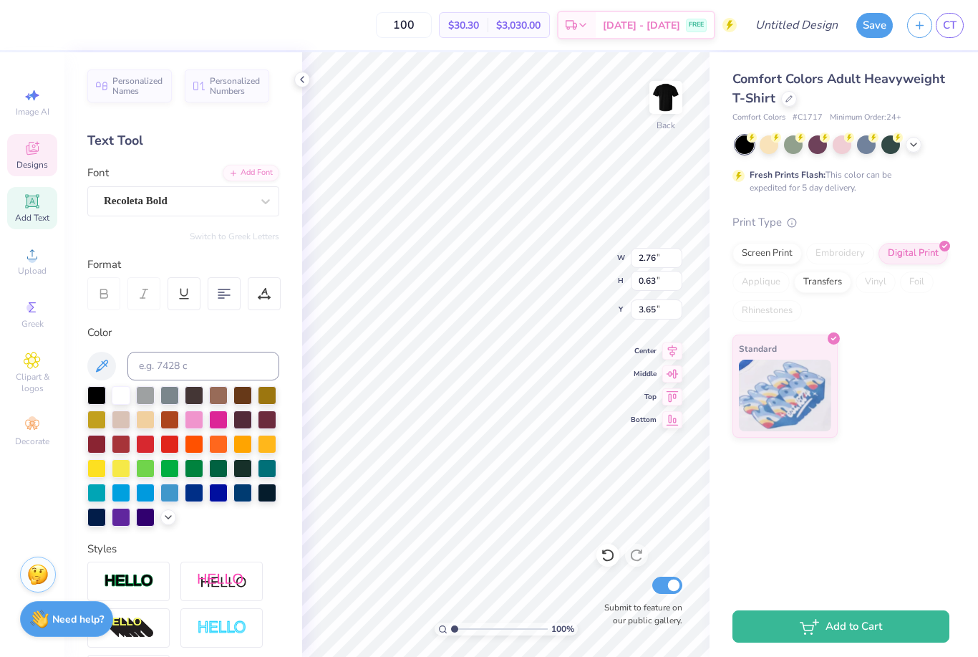
type input "100"
click at [960, 206] on div "Comfort Colors Adult Heavyweight T-Shirt Comfort Colors # C1717 Minimum Order: …" at bounding box center [844, 244] width 269 height 385
click at [900, 481] on div "Comfort Colors Adult Heavyweight T-Shirt Comfort Colors # C1717 Minimum Order: …" at bounding box center [844, 323] width 269 height 543
type input "2.83"
type input "4.30"
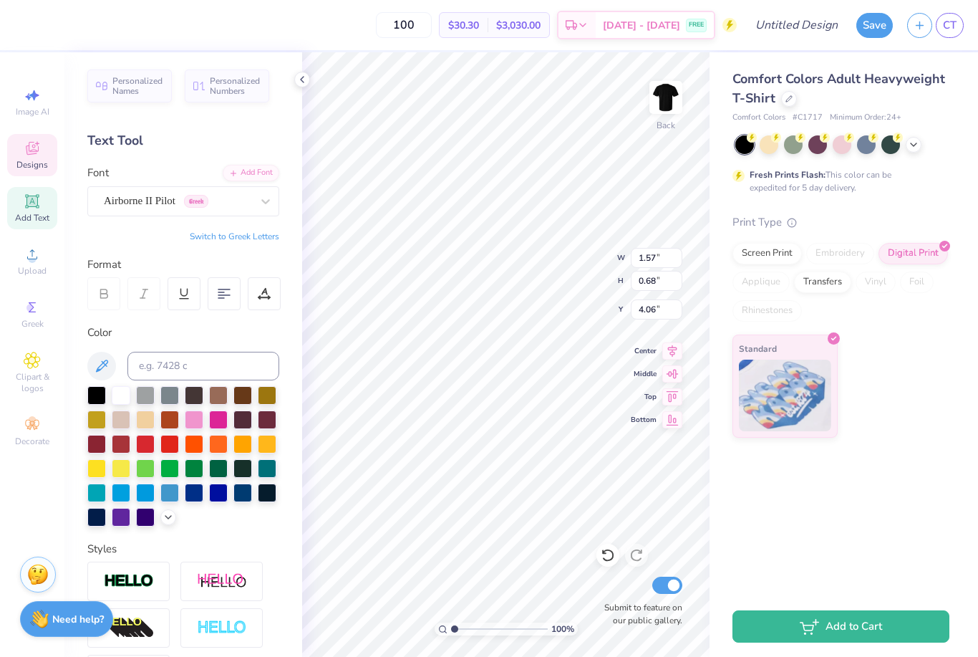
type input "3.32"
type input "1.29"
type input "5.58"
type input "2.83"
type input "0.63"
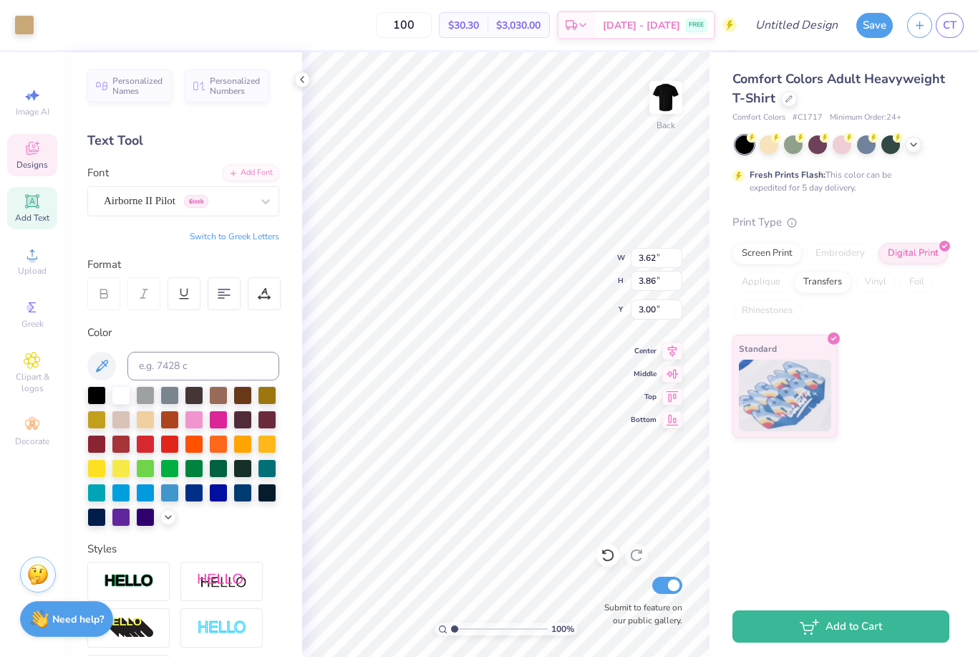
type input "4.30"
type input "8.85"
type input "18.00"
type input "3.50"
type input "2.83"
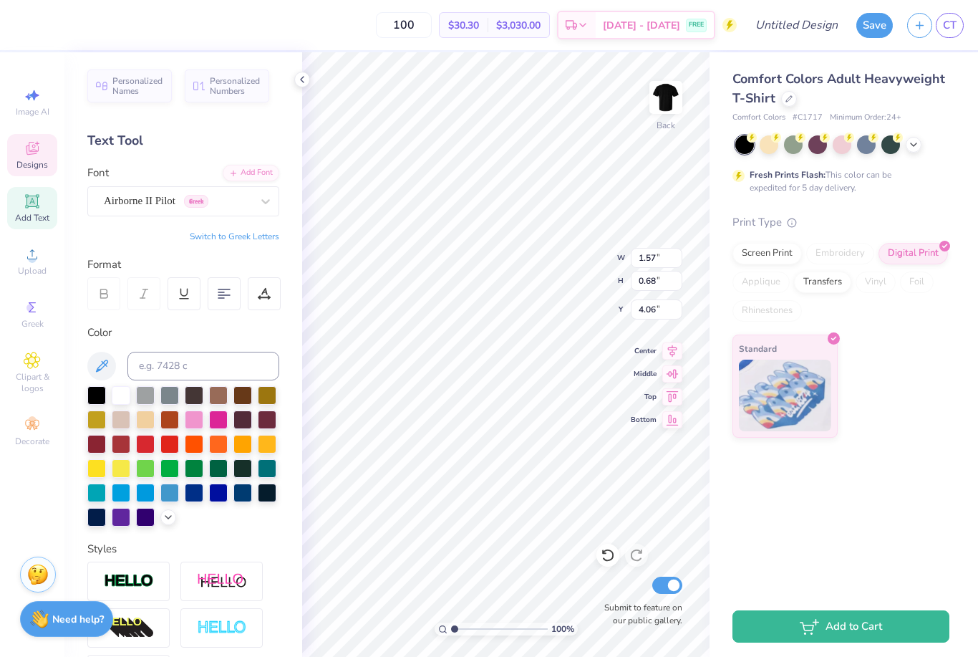
type input "0.63"
type input "4.30"
click at [296, 90] on div "Personalized Names Personalized Numbers Text Tool Add Font Font Recoleta Bold S…" at bounding box center [183, 354] width 238 height 604
click at [298, 82] on icon at bounding box center [301, 79] width 11 height 11
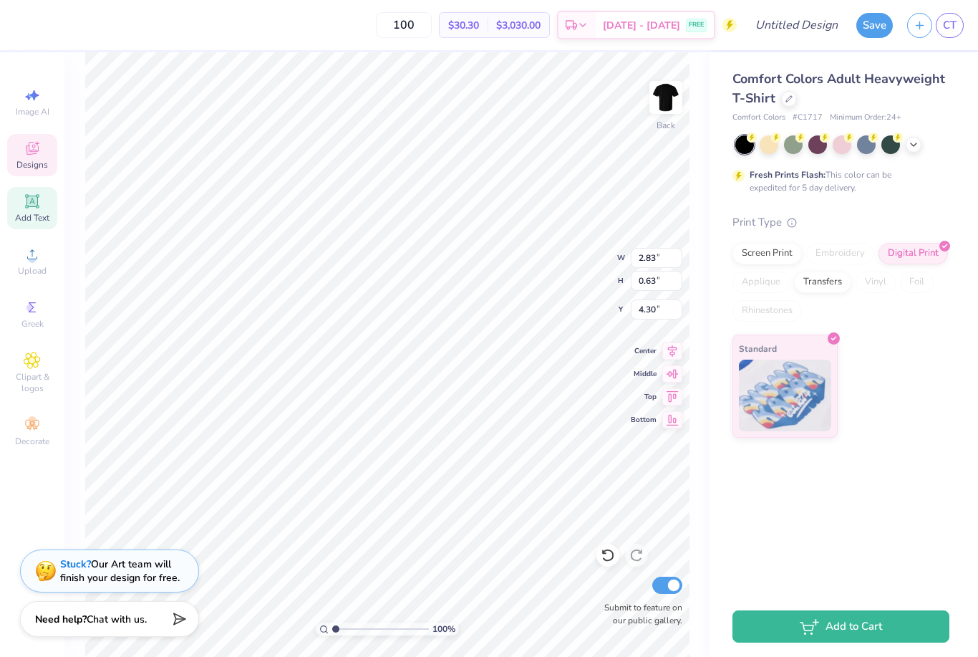
type input "3.46"
type input "0.61"
type input "3.01"
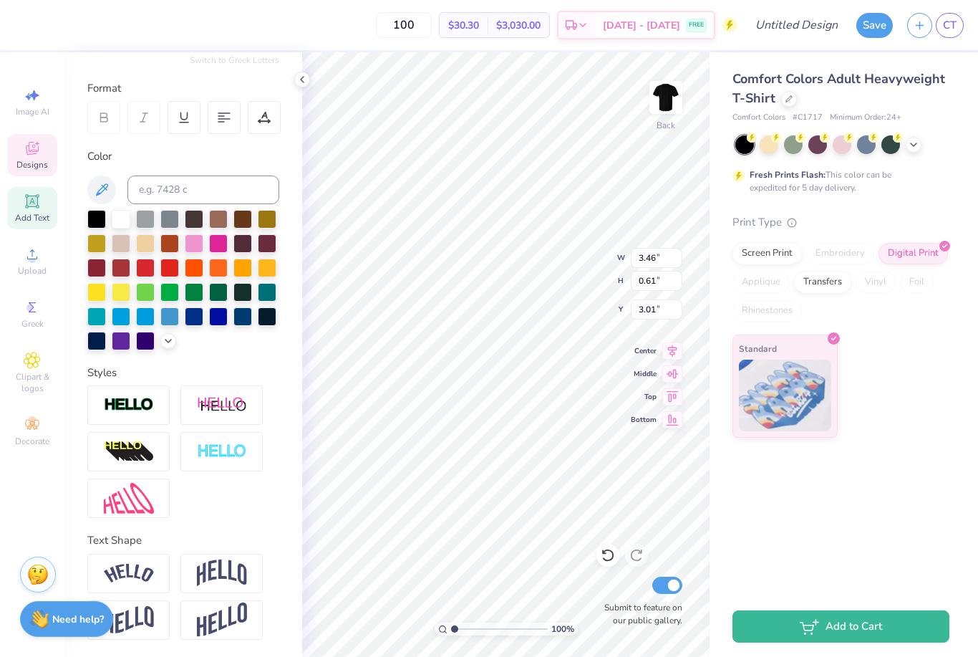
scroll to position [177, 0]
type input "8.85"
type input "18.00"
type input "3.50"
type input "4.01"
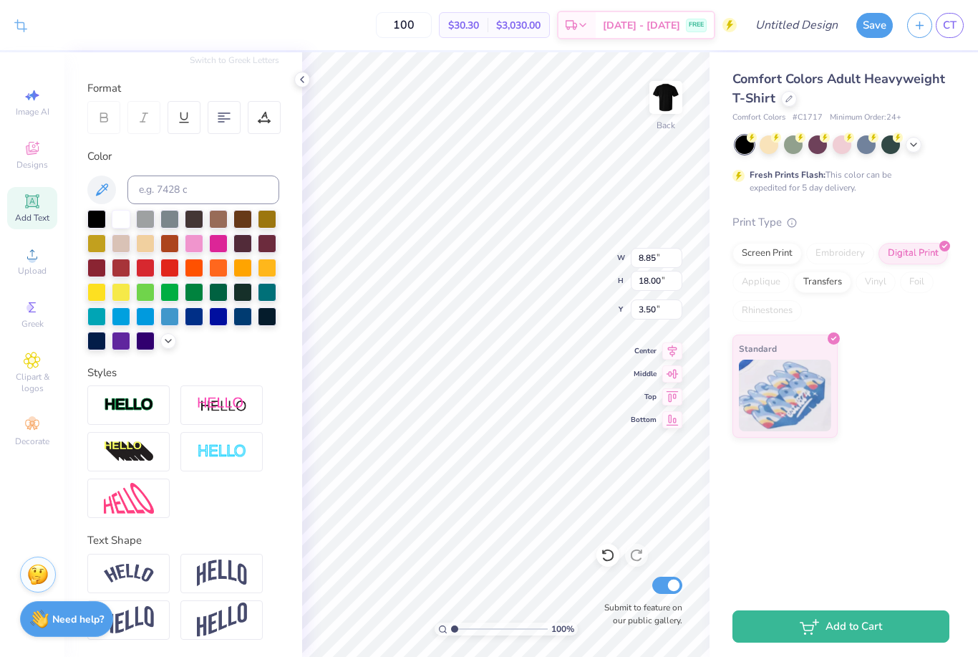
type input "1.79"
type input "3.49"
click at [30, 168] on span "Designs" at bounding box center [32, 164] width 32 height 11
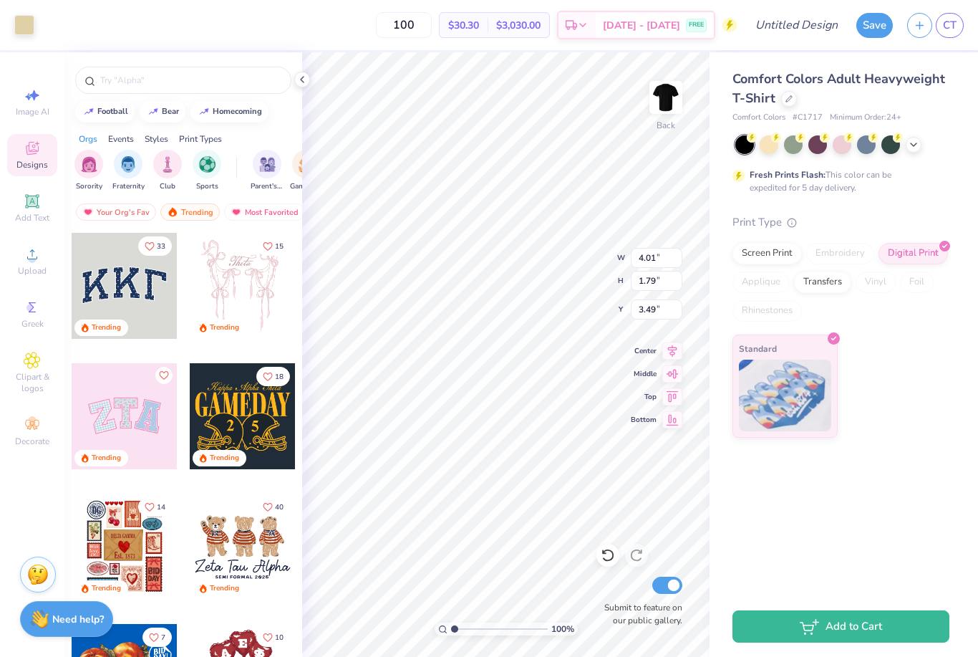
type input "2.84"
type input "2.02"
type input "3.41"
type input "8.85"
type input "18.00"
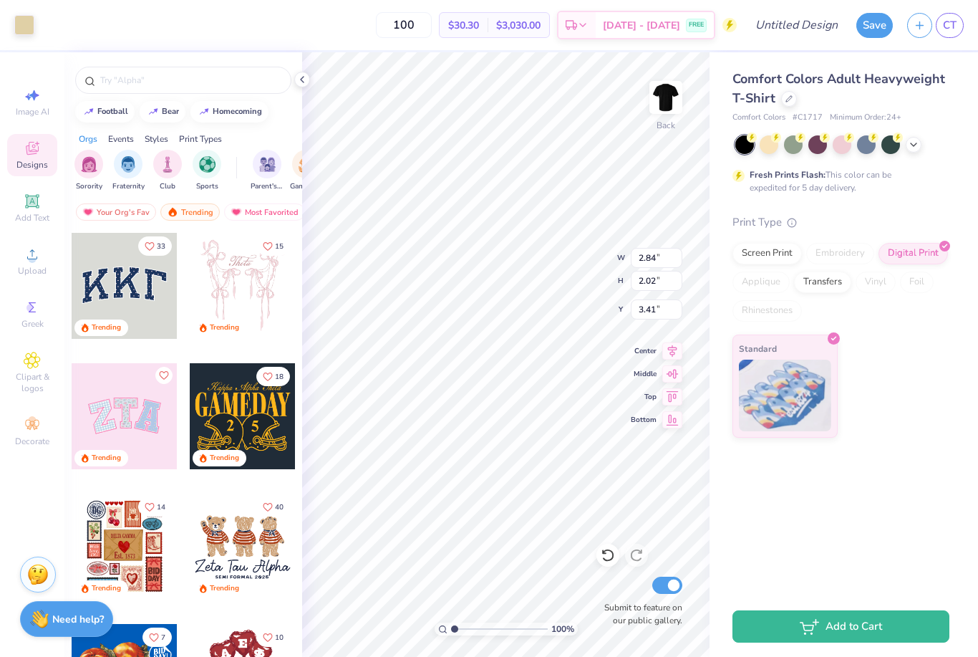
type input "3.50"
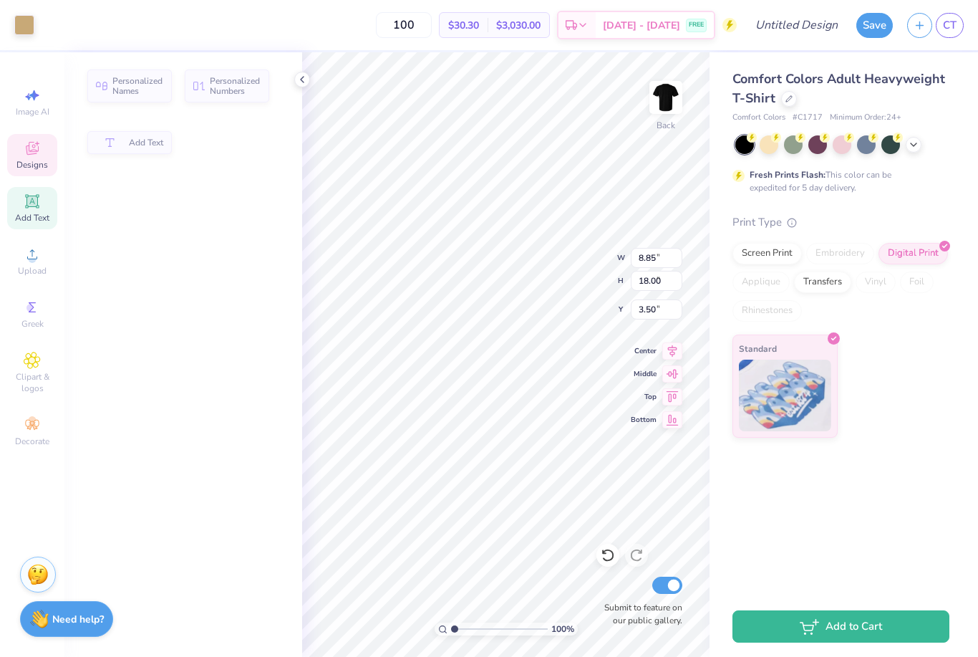
type input "1.57"
type input "0.68"
type input "4.06"
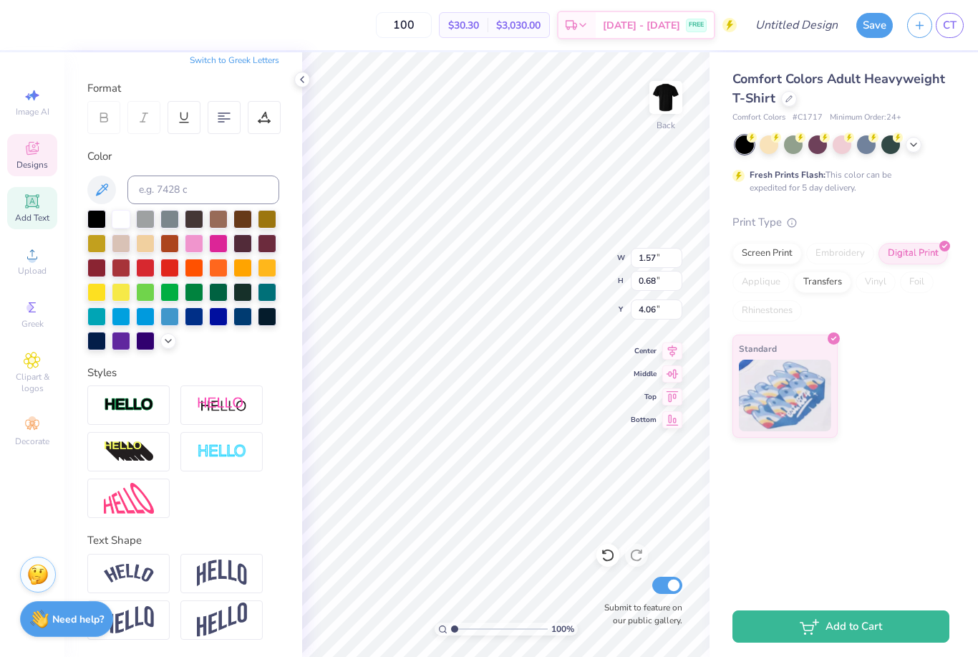
type input "8.85"
type input "18.00"
type input "3.50"
type input "1.57"
type input "0.68"
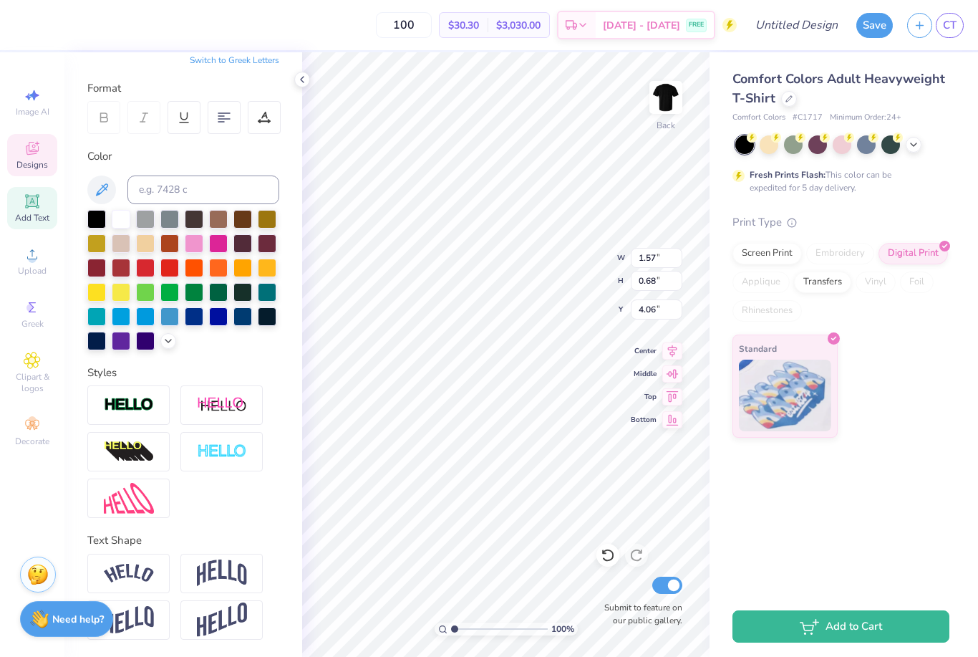
type input "4.63"
type input "4.01"
type input "1.79"
type input "3.49"
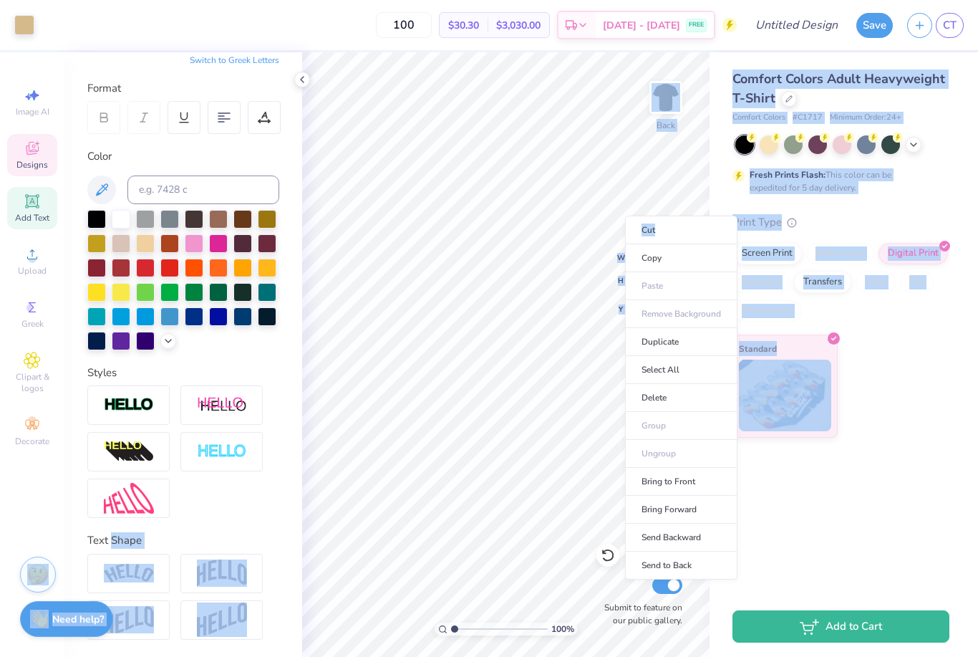
click at [961, 322] on div "Comfort Colors Adult Heavyweight T-Shirt Comfort Colors # C1717 Minimum Order: …" at bounding box center [844, 244] width 269 height 385
click at [695, 406] on li "Delete" at bounding box center [683, 403] width 112 height 28
click at [683, 402] on li "Delete" at bounding box center [656, 396] width 112 height 28
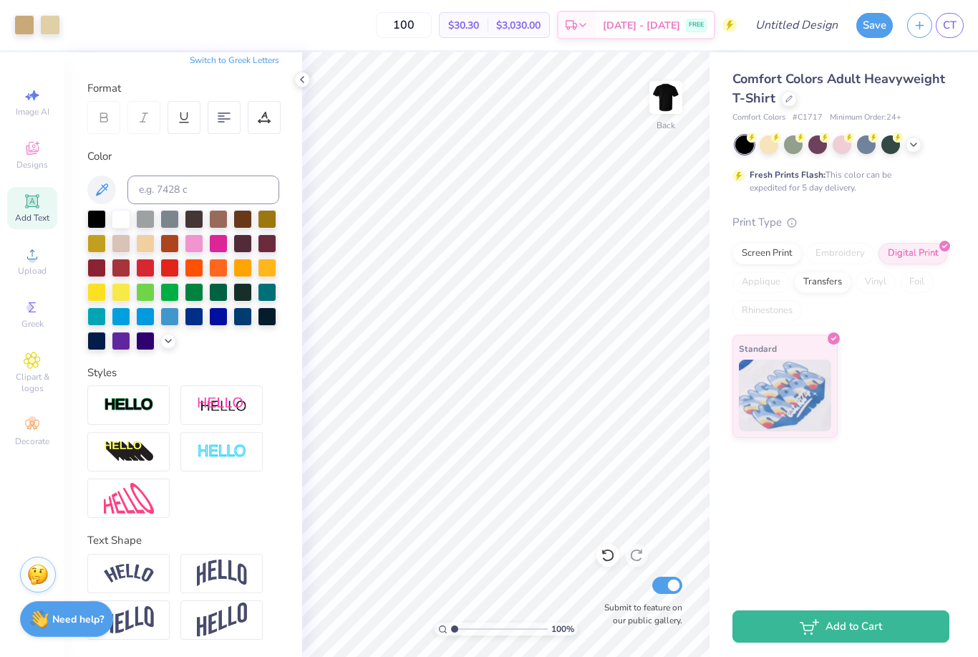
type input "1.10804841736084"
type textarea "x"
type input "1.47993187897092"
type textarea "x"
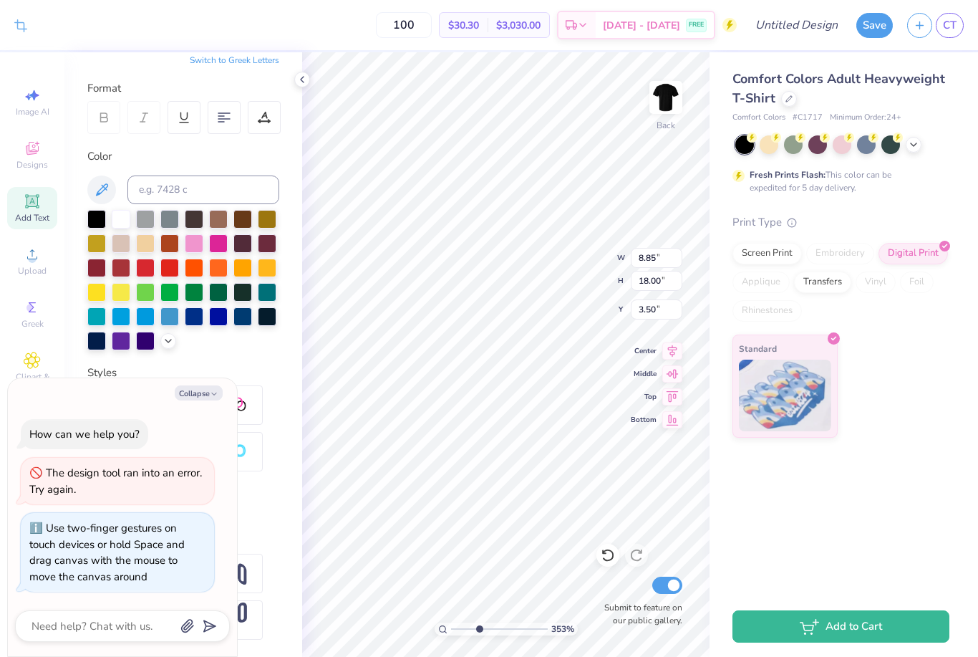
type input "3.53413921957486"
type textarea "x"
type input "3.53413921957486"
type textarea "x"
type input "3.62"
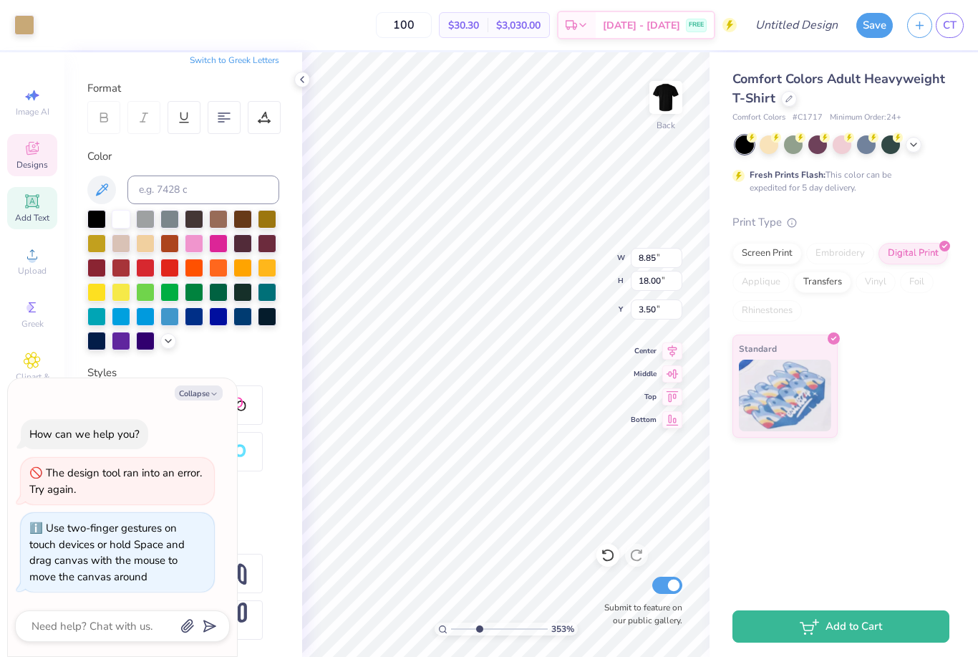
type input "2.81"
type input "3.00"
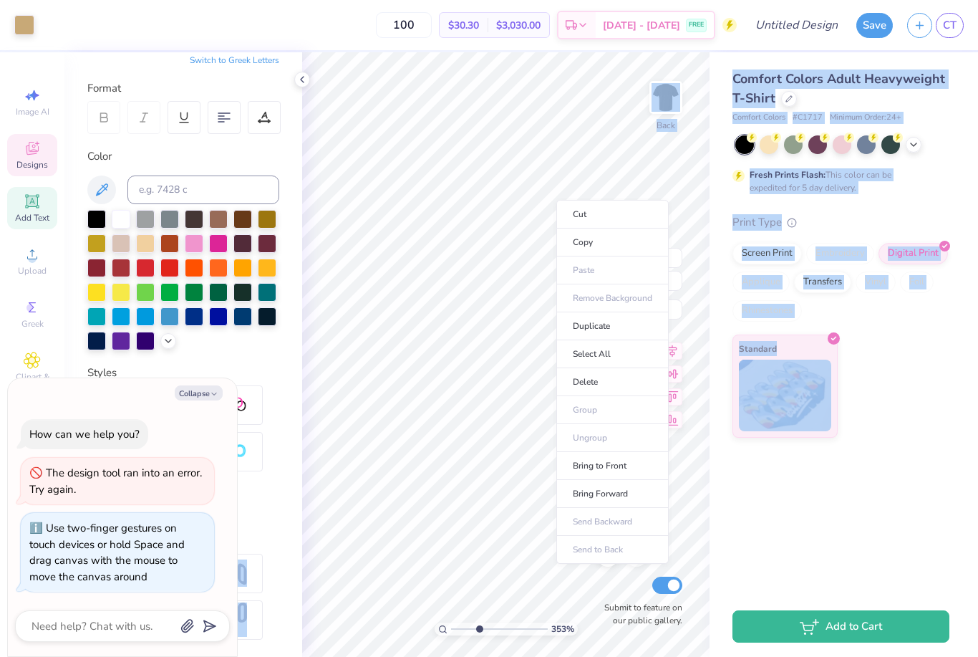
click at [639, 381] on li "Delete" at bounding box center [612, 382] width 112 height 28
type input "3.53413921957486"
type textarea "x"
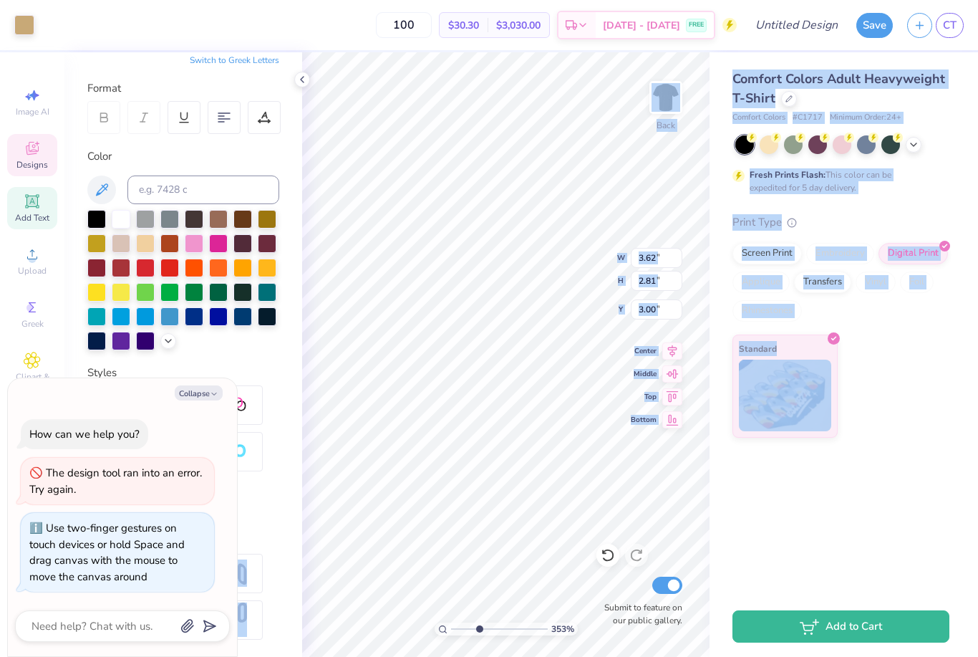
type input "3.53413921957486"
type textarea "x"
type input "3.53413921957486"
type textarea "x"
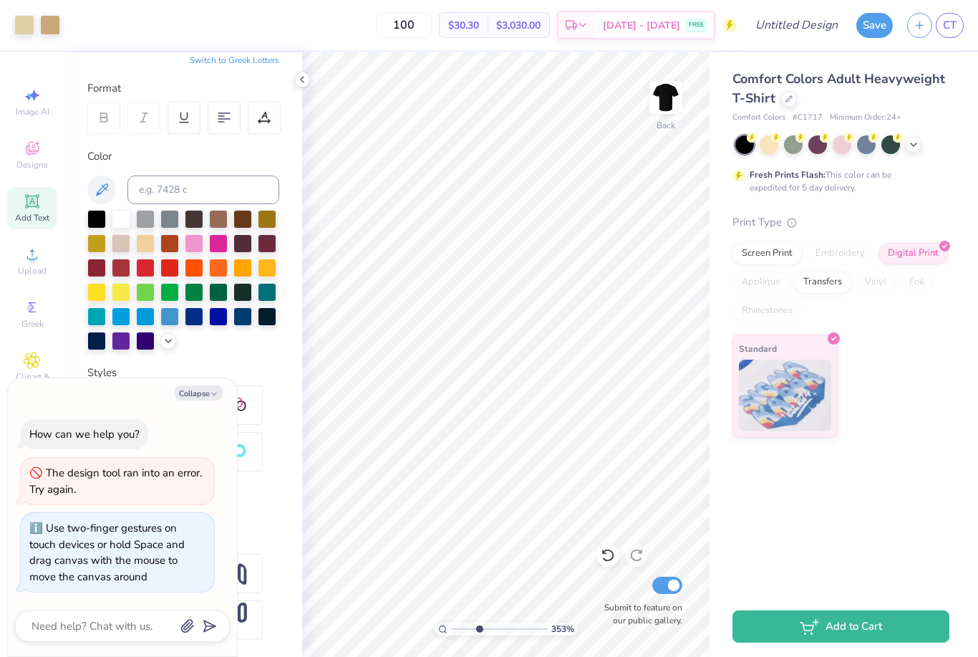
type input "3.53413921957486"
type textarea "x"
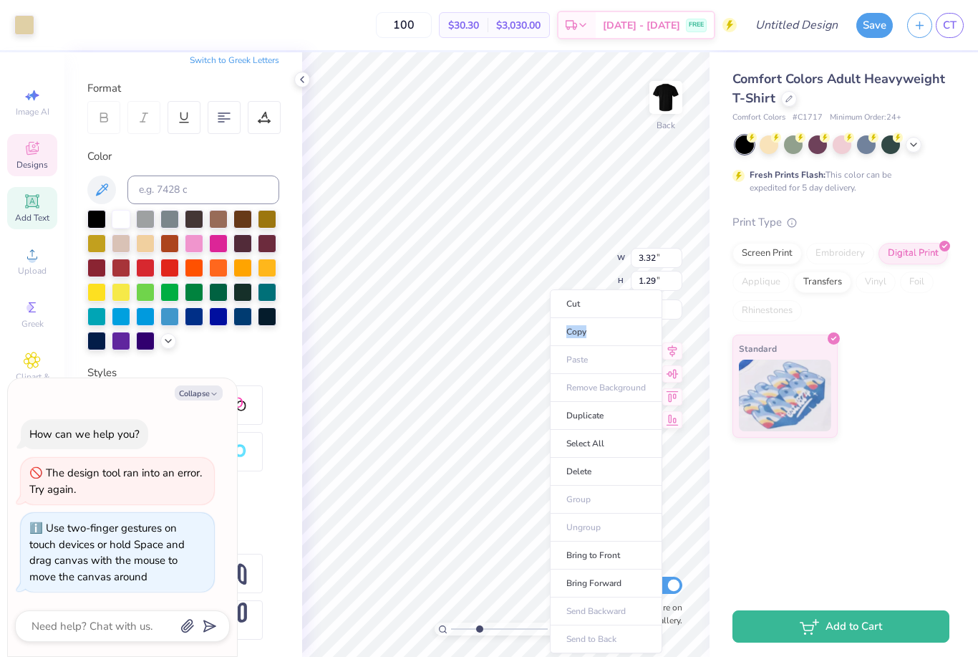
click at [624, 468] on li "Delete" at bounding box center [606, 472] width 112 height 28
type input "3.53413921957486"
type textarea "x"
type input "3.53413921957486"
type textarea "x"
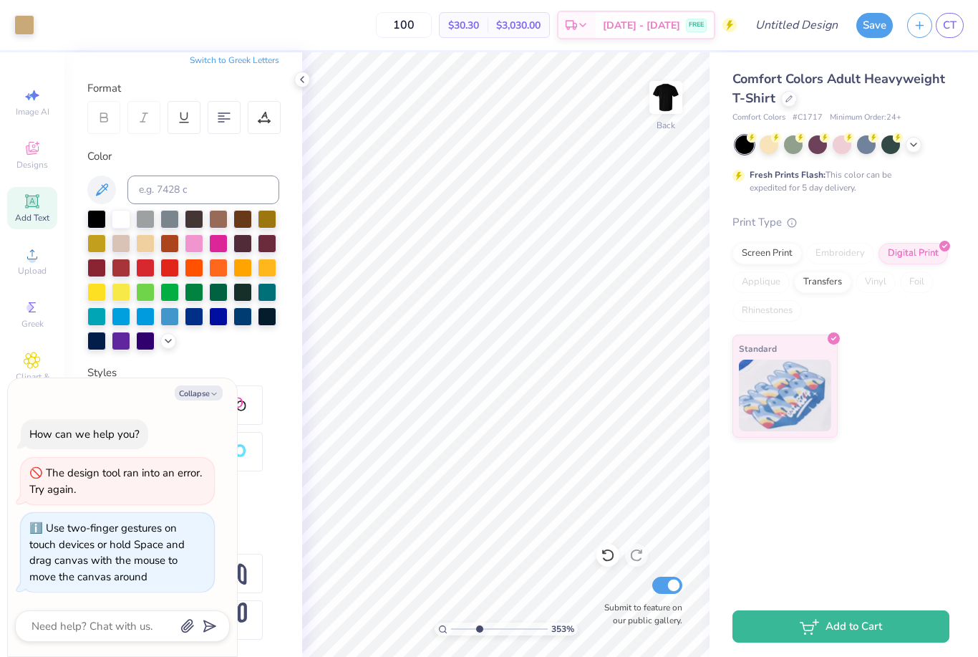
type input "3.53413921957486"
type textarea "x"
type input "3.53413921957486"
type textarea "x"
type input "3.53413921957486"
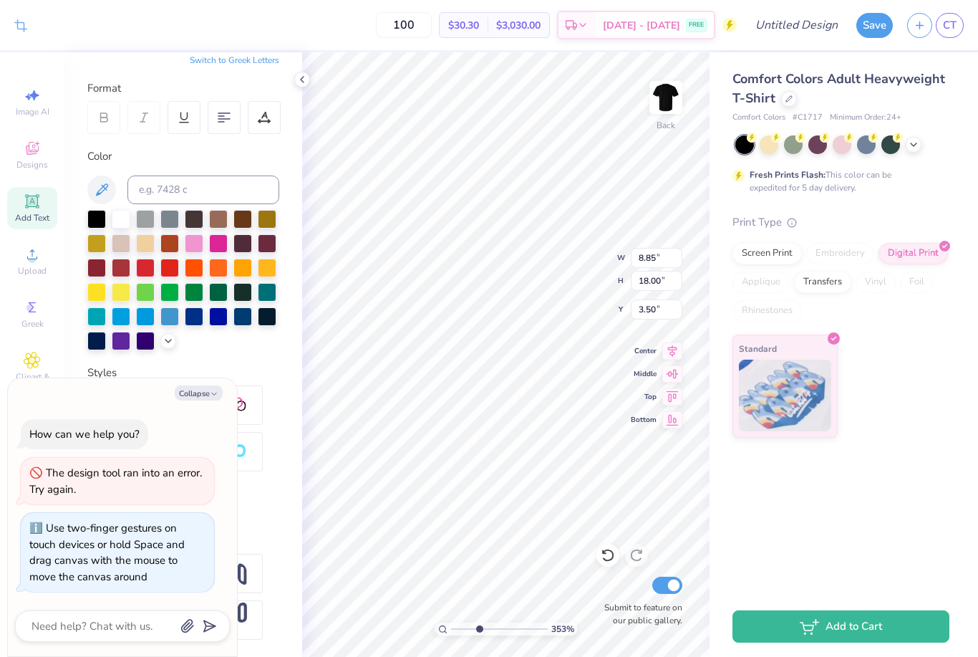
type textarea "x"
type input "3.53413921957486"
type textarea "x"
type input "5.14"
type input "3.53413921957486"
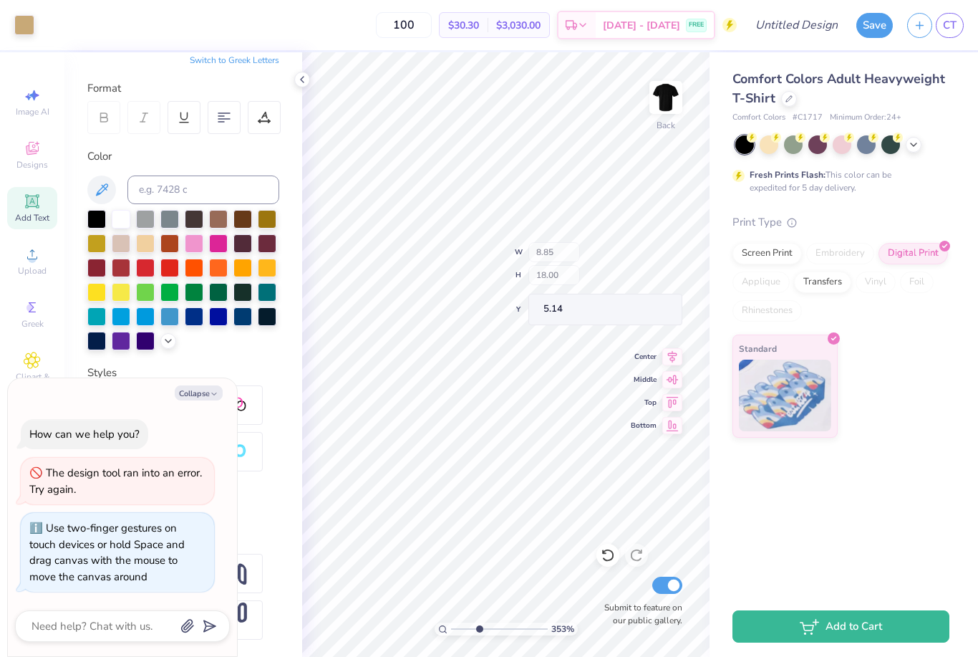
type textarea "x"
type input "2.04255969400865"
type textarea "x"
type input "2.04255969400865"
type textarea "x"
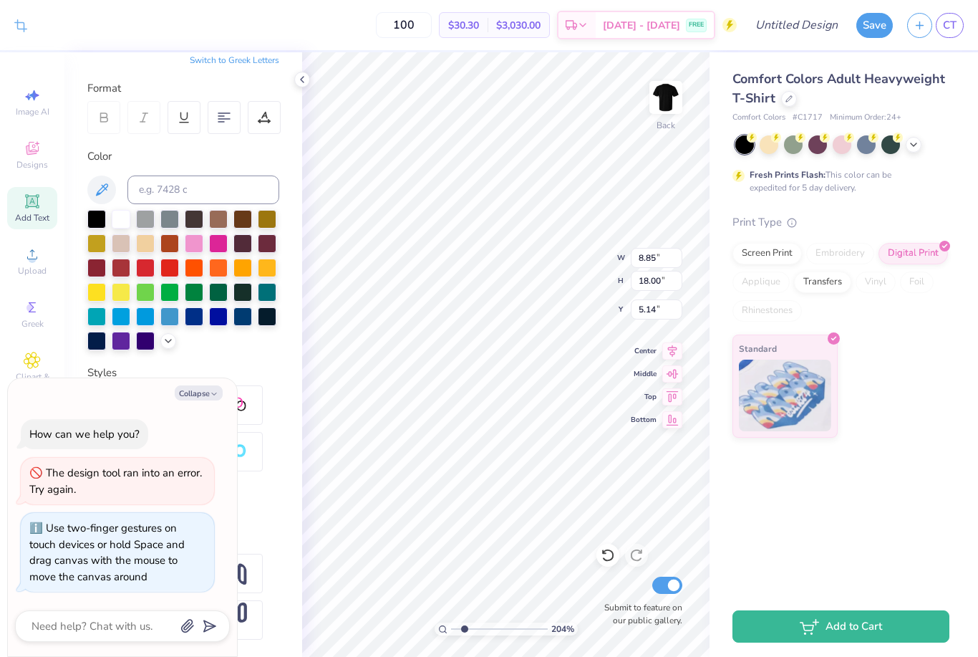
type input "2.04255969400865"
type textarea "x"
type input "2.04255969400865"
type textarea "x"
type input "3.31"
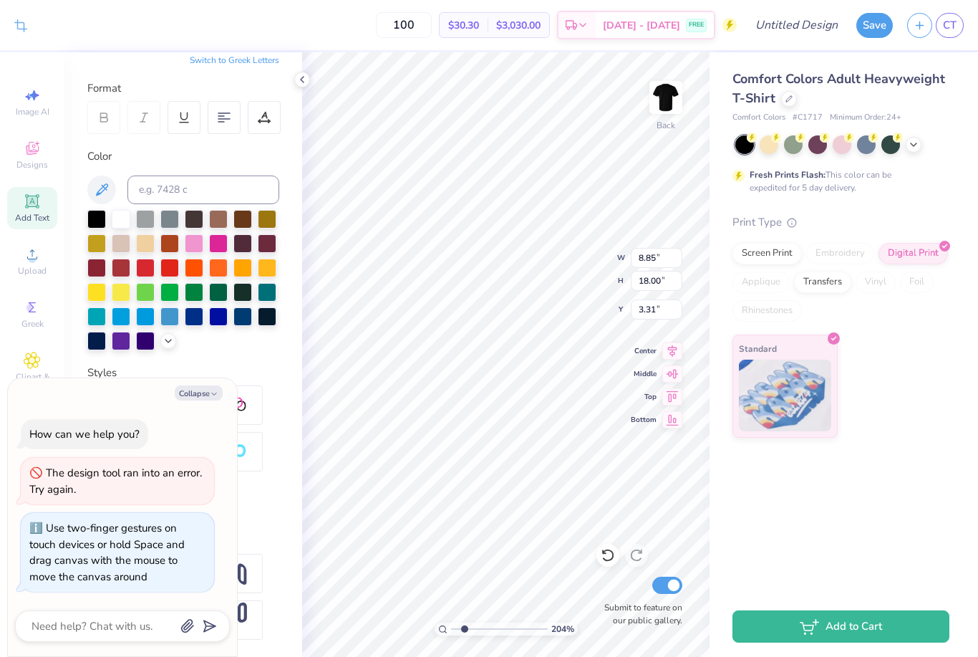
type input "2.04255969400865"
type textarea "x"
type input "2.04255969400865"
type textarea "x"
type input "2.04255969400865"
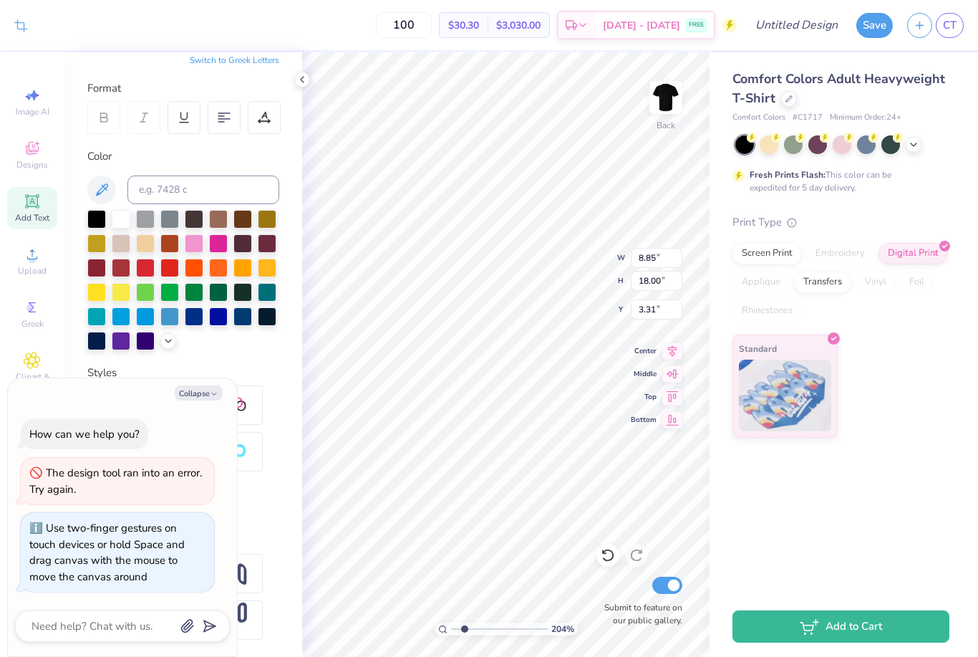
type textarea "x"
type input "2.04255969400865"
type textarea "x"
type input "1.68"
type input "2.04255969400865"
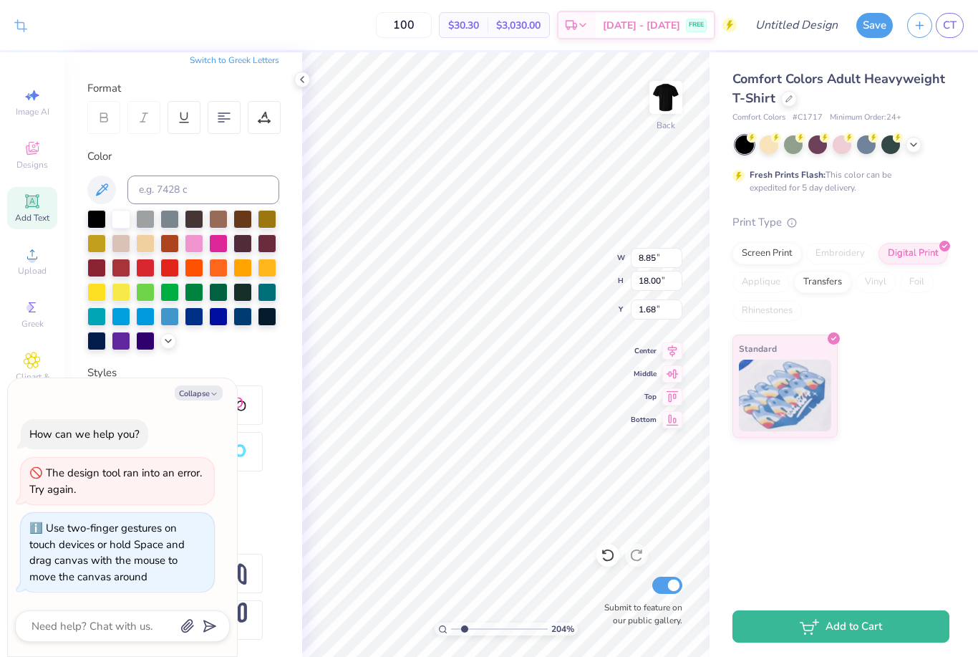
type textarea "x"
type input "3.82139964019391"
type textarea "x"
type input "3.82139964019391"
type textarea "x"
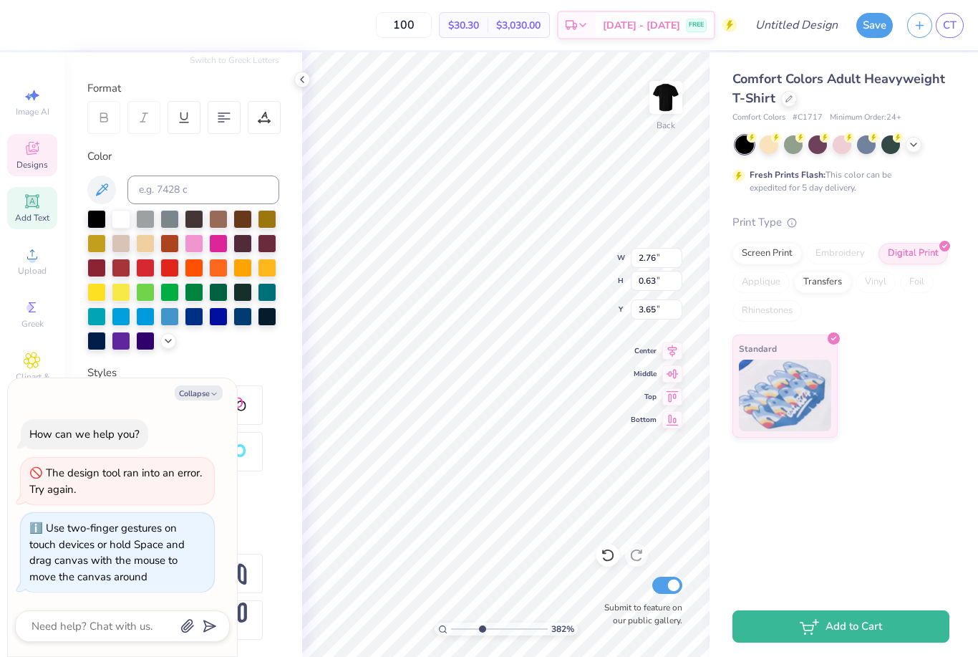
type input "3.82139964019391"
type textarea "x"
type input "3.82139964019391"
type textarea "x"
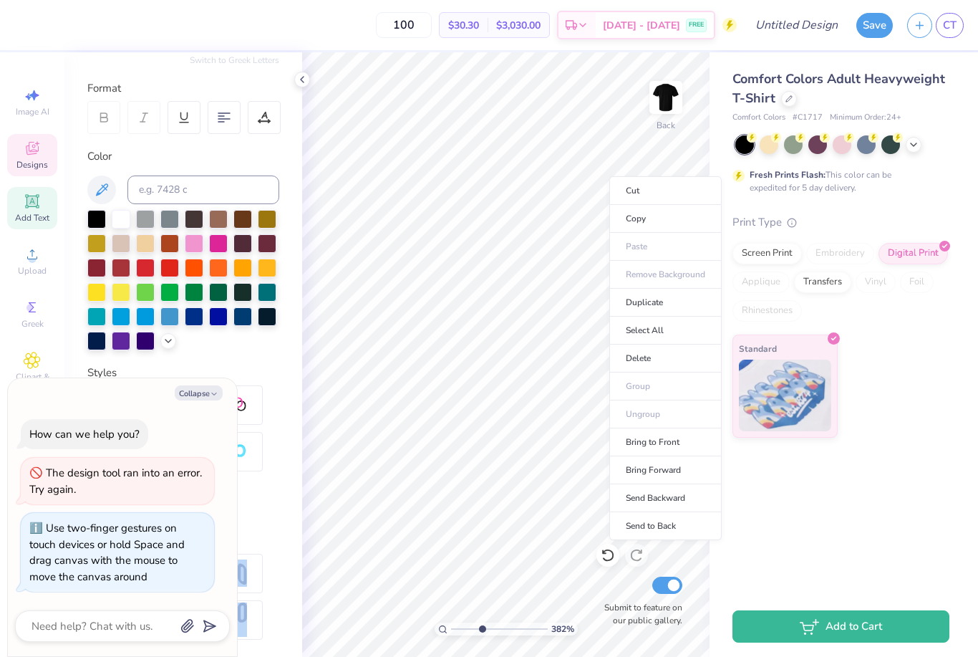
type input "3.82139964019391"
type textarea "x"
type input "3.82139964019391"
type textarea "x"
type input "2.78"
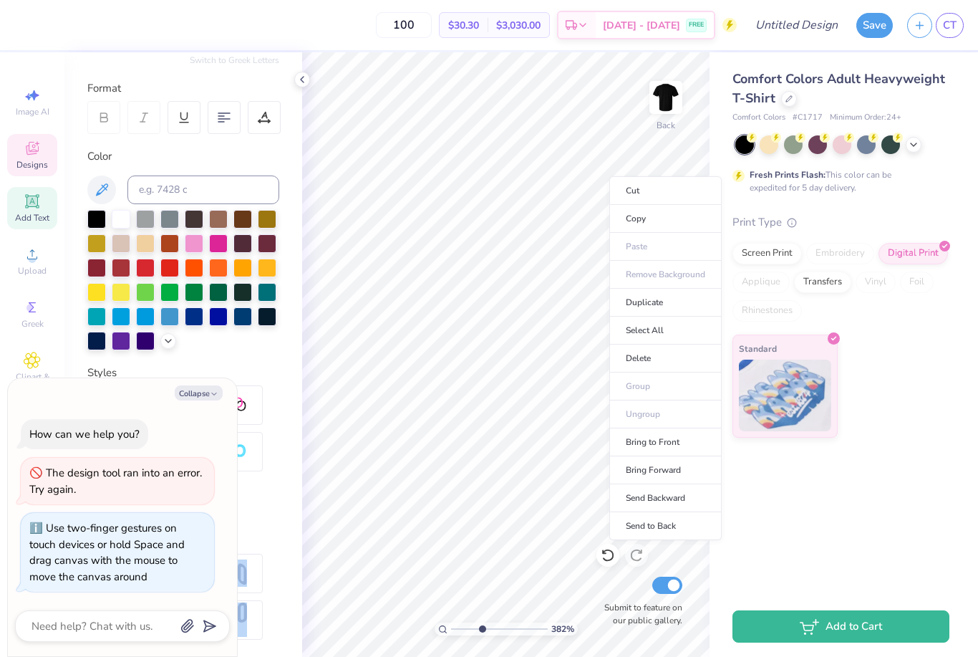
type input "0.70"
type input "3.63"
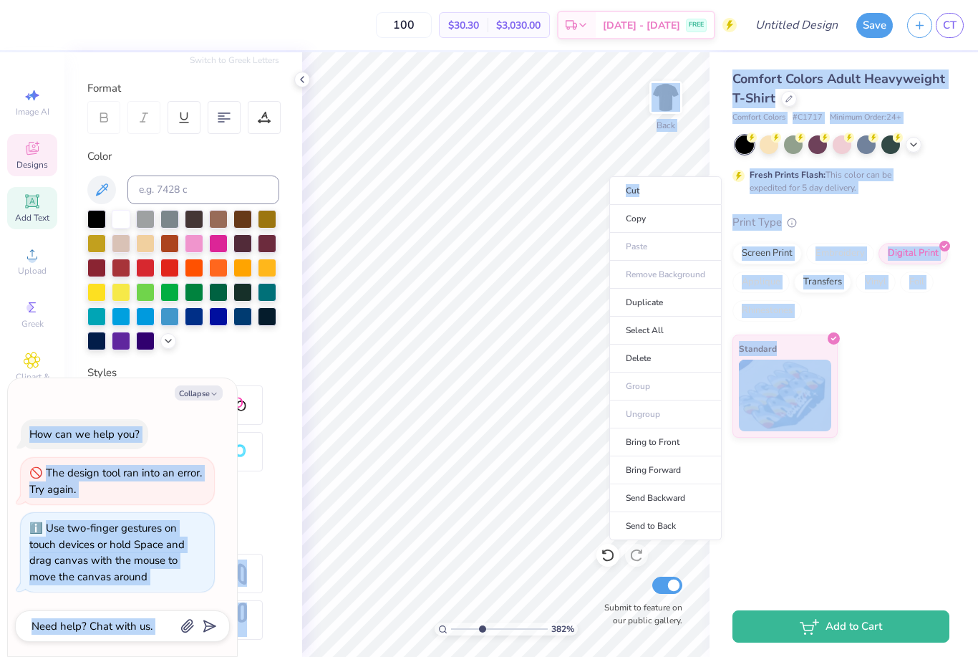
click at [636, 200] on li "Cut" at bounding box center [665, 190] width 112 height 29
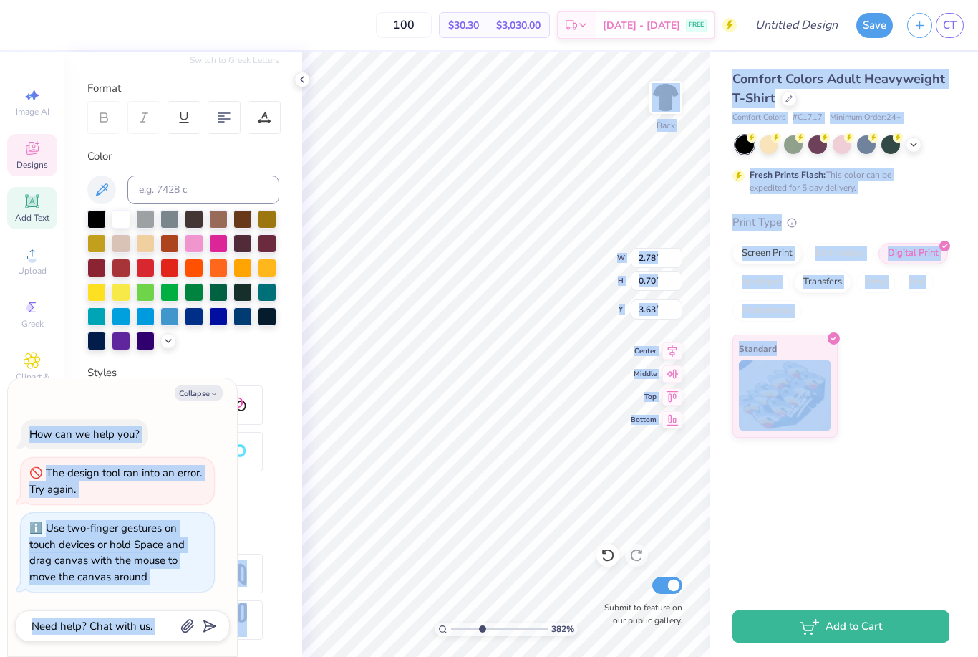
type input "3.82139964019391"
type textarea "x"
type input "3.82139964019391"
type textarea "x"
type input "3.82139964019391"
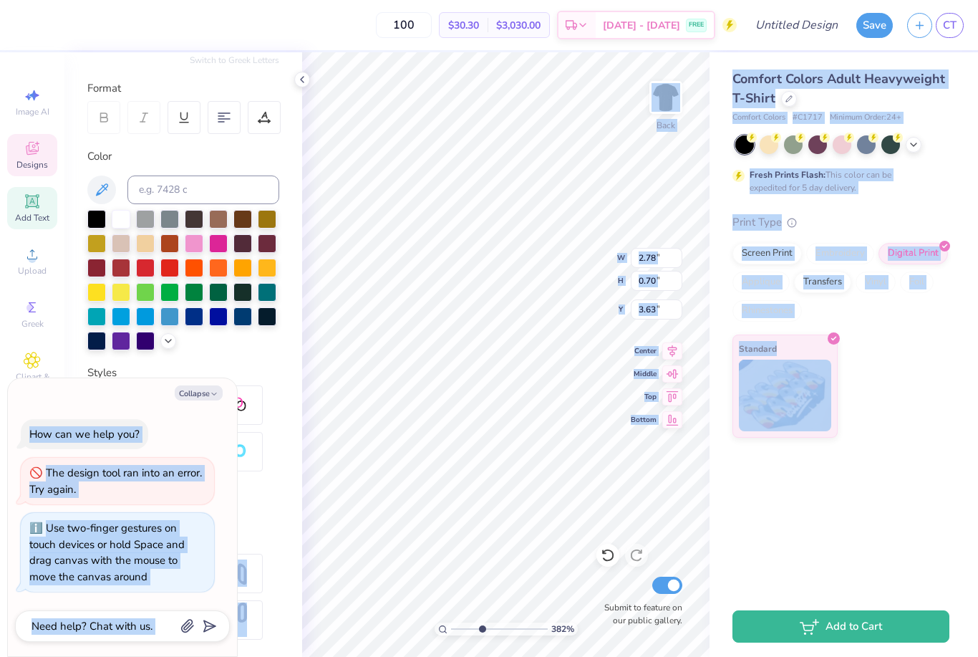
type textarea "x"
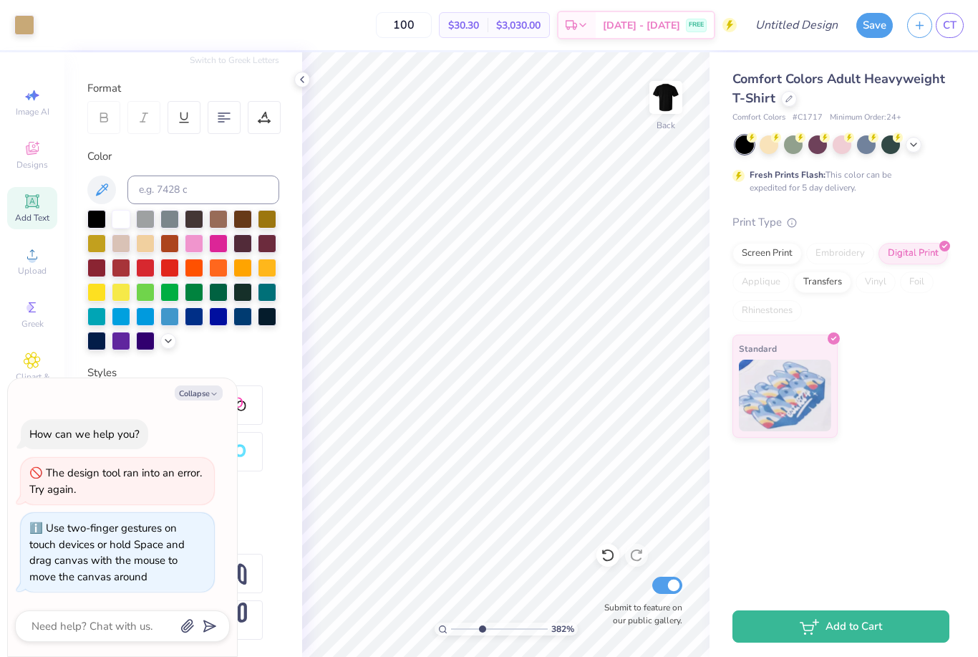
type input "3.82139964019391"
type textarea "x"
type input "3.82139964019391"
type textarea "x"
click at [699, 196] on li "Cut" at bounding box center [688, 193] width 112 height 29
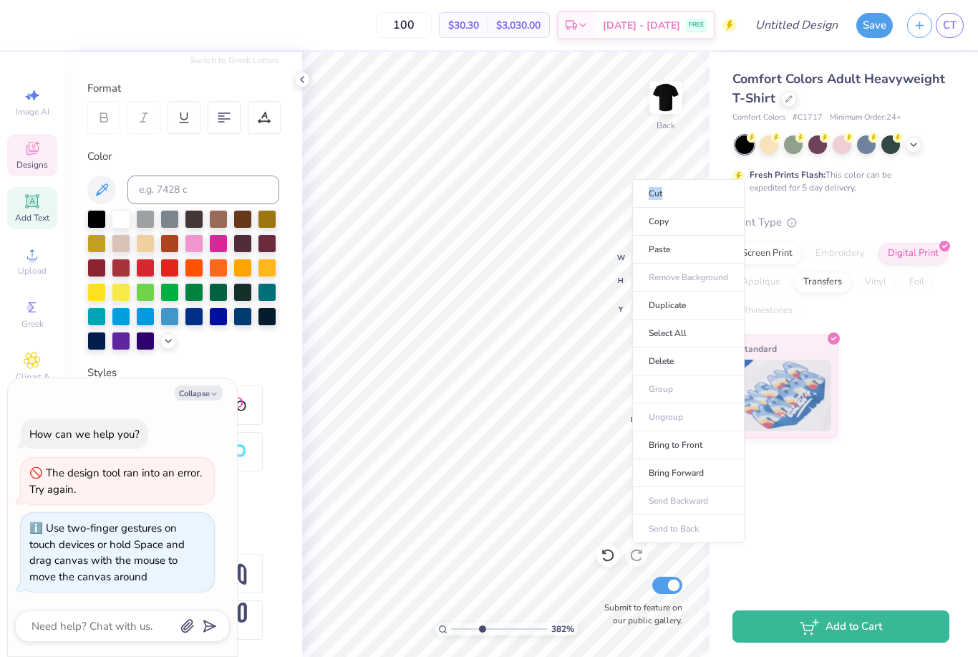
type input "3.82139964019391"
type textarea "x"
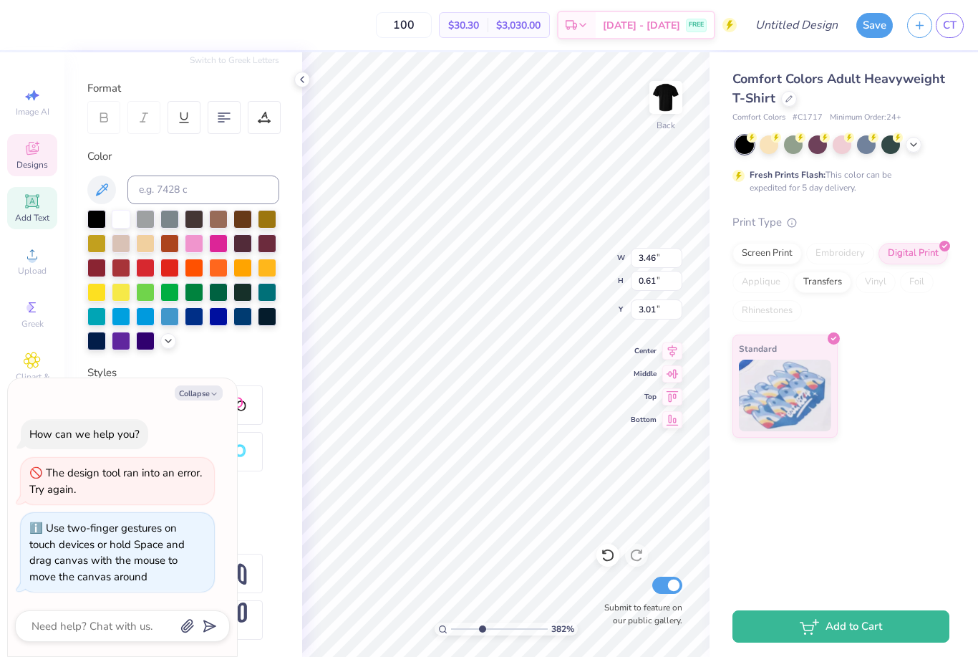
type input "3.82139964019391"
type textarea "x"
type input "3.82139964019391"
type textarea "x"
type input "3.82139964019391"
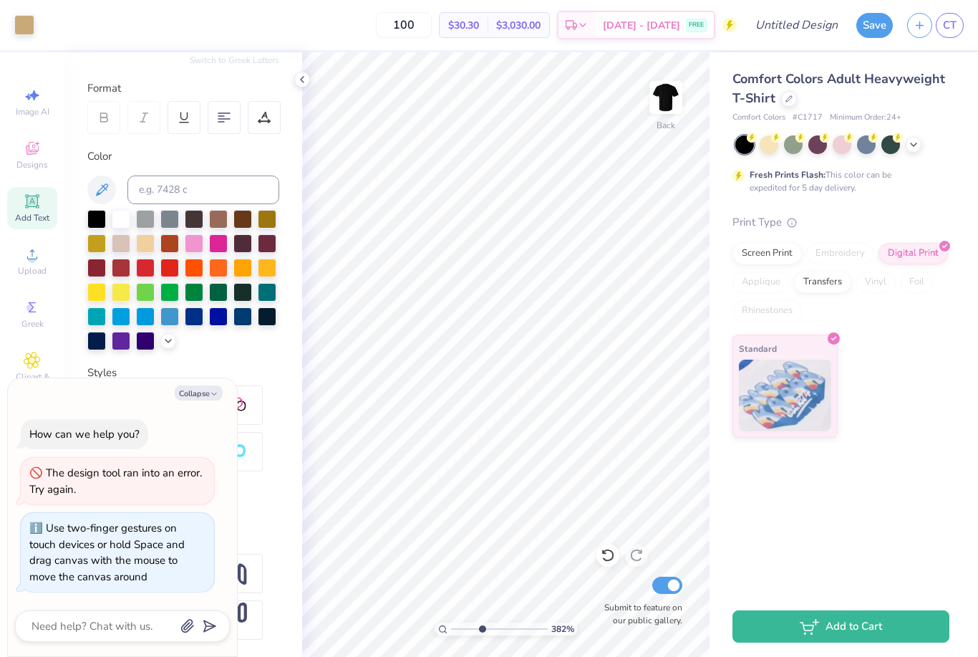
type textarea "x"
type input "3.82139964019391"
type textarea "x"
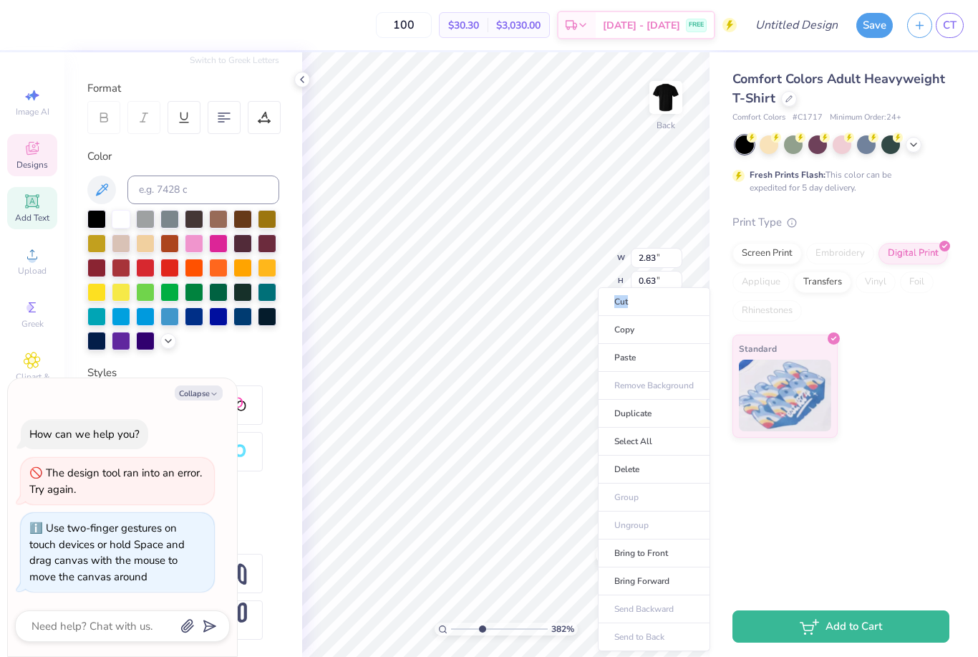
click at [659, 301] on li "Cut" at bounding box center [654, 301] width 112 height 29
type input "3.82139964019391"
type textarea "x"
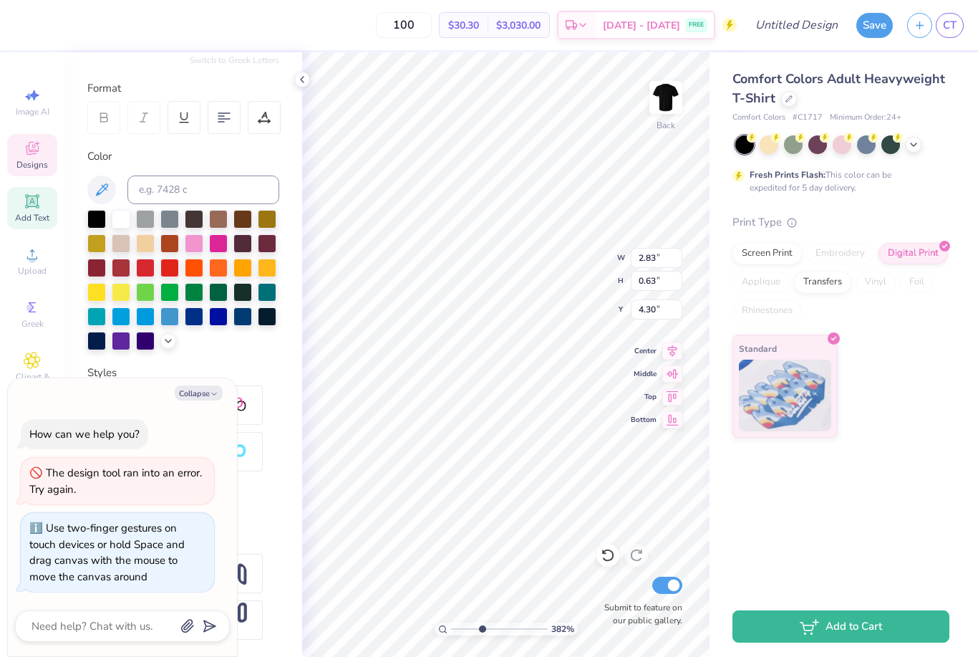
type input "3.82139964019391"
type textarea "x"
type input "3.82139964019391"
type textarea "x"
type input "3.82139964019391"
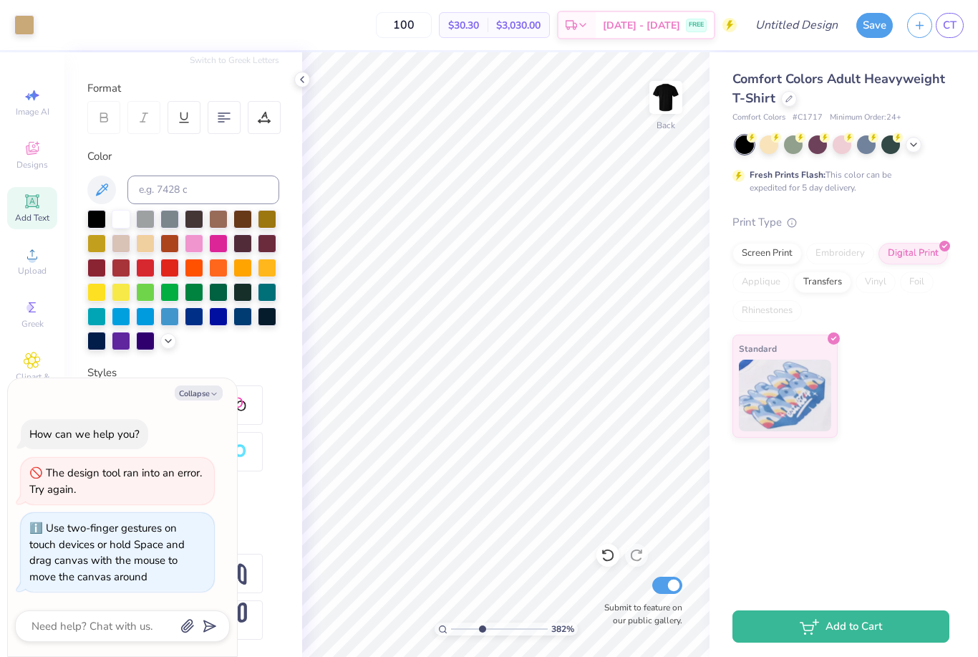
type textarea "x"
type input "3.82139964019391"
type textarea "x"
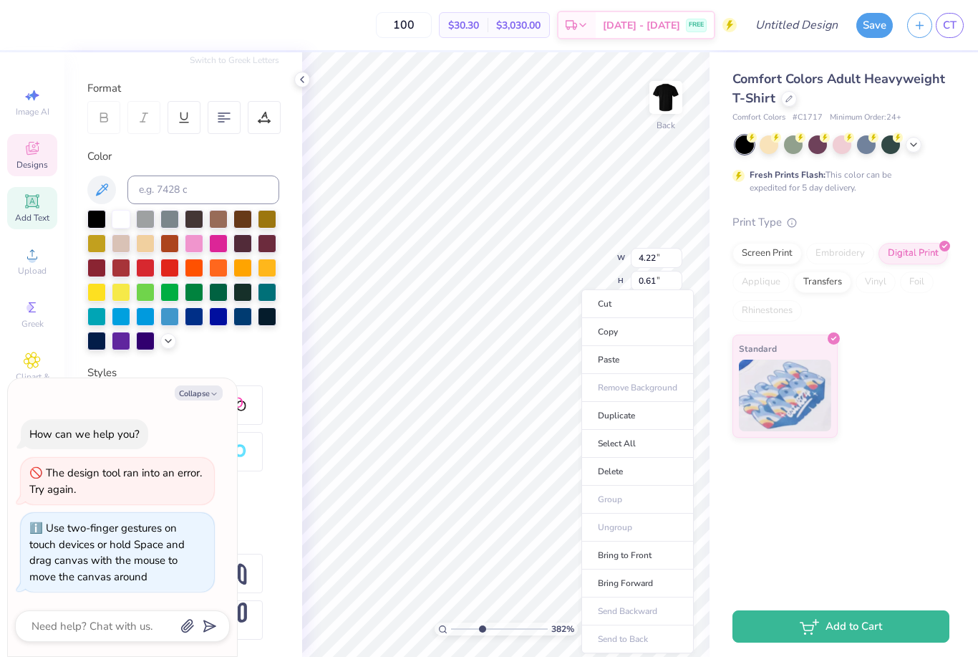
click at [629, 306] on li "Cut" at bounding box center [637, 303] width 112 height 29
type input "3.82139964019391"
type textarea "x"
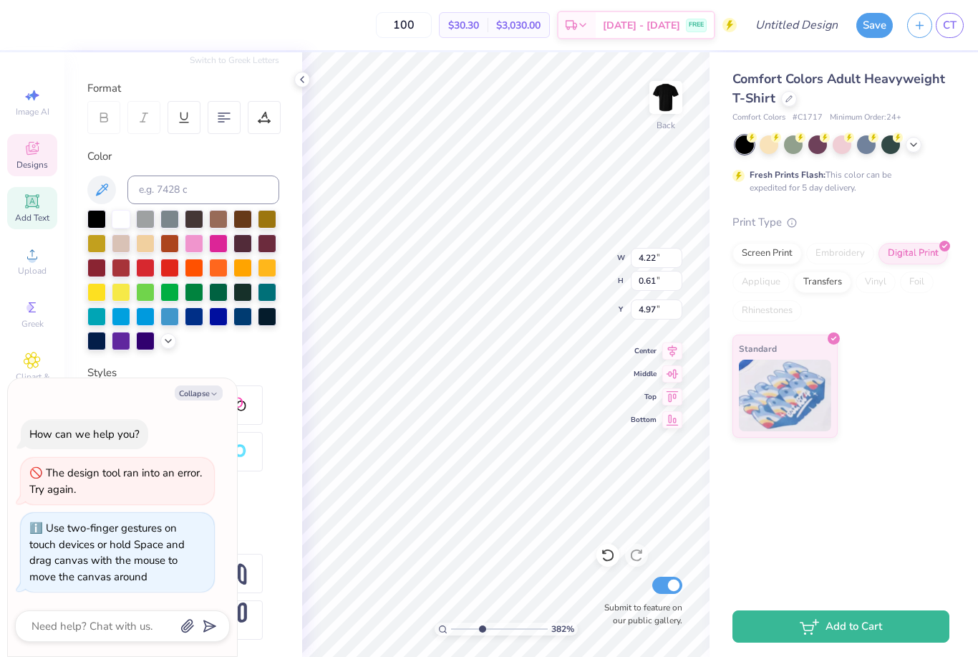
type input "3.82139964019391"
type textarea "x"
type input "3.82139964019391"
type textarea "x"
type input "1.20819908180021"
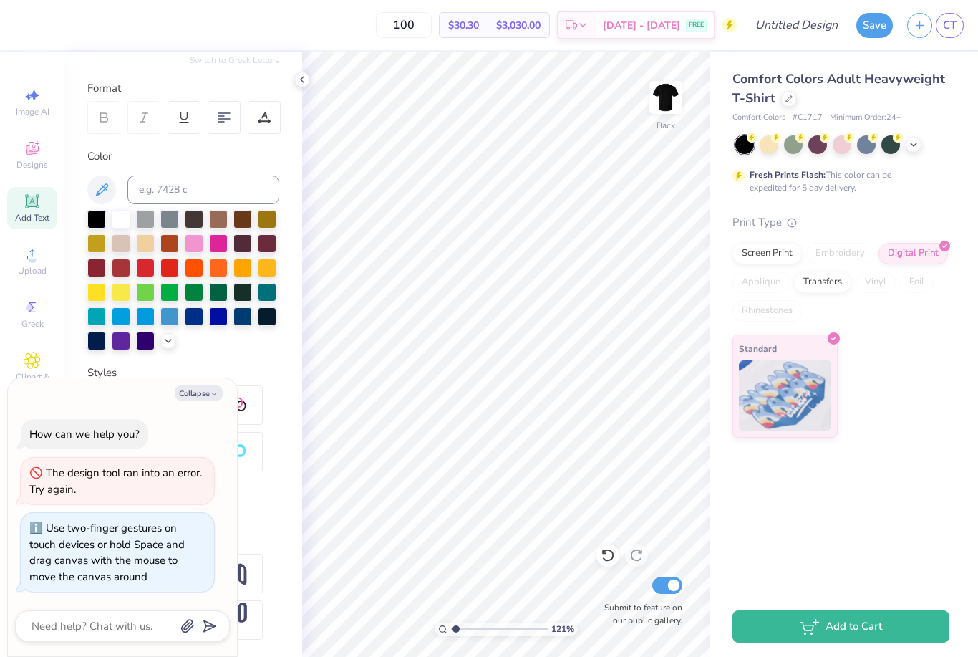
type textarea "x"
type input "1.20819908180021"
type textarea "x"
type input "1.20819908180021"
type textarea "x"
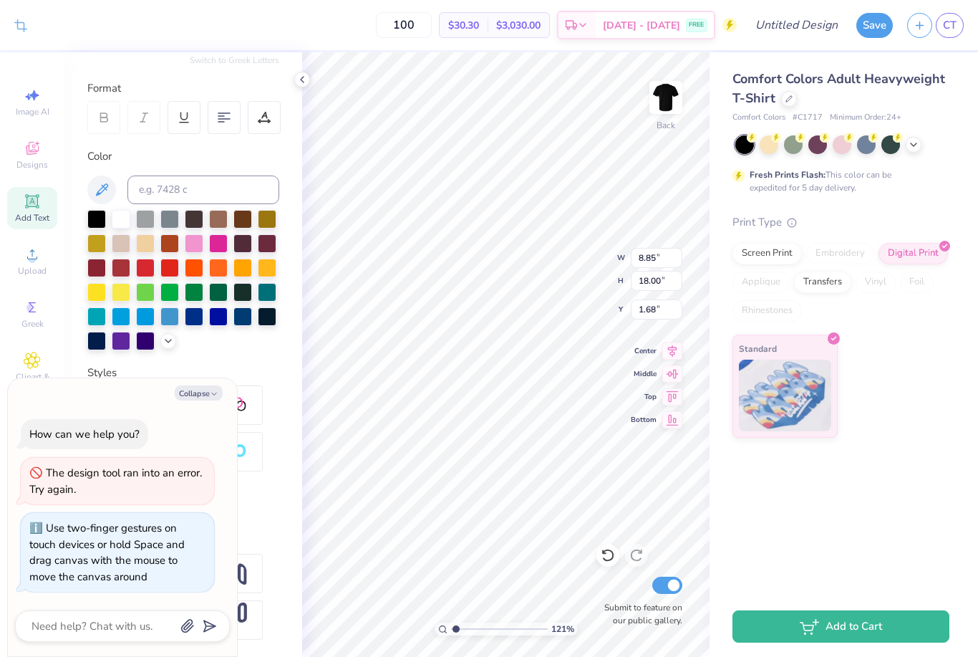
type input "1.20819908180021"
type textarea "x"
type input "1.20819908180021"
type textarea "x"
type input "1"
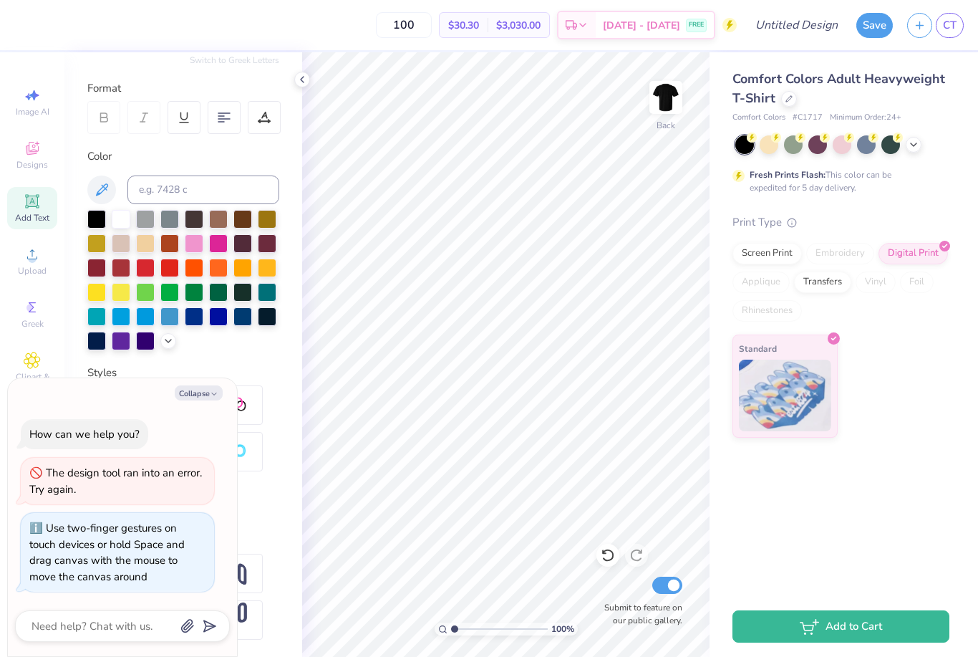
click at [863, 150] on div at bounding box center [866, 144] width 19 height 19
type textarea "x"
type input "4.06"
type textarea "x"
type input "4.18"
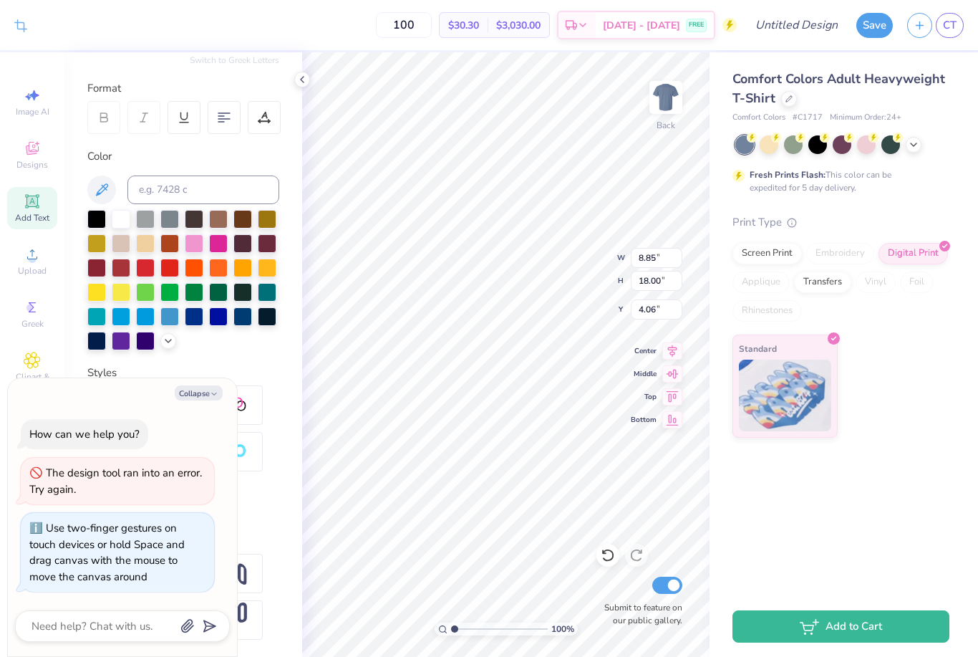
type input "8.51"
type textarea "x"
click at [182, 395] on button "Collapse" at bounding box center [199, 392] width 48 height 15
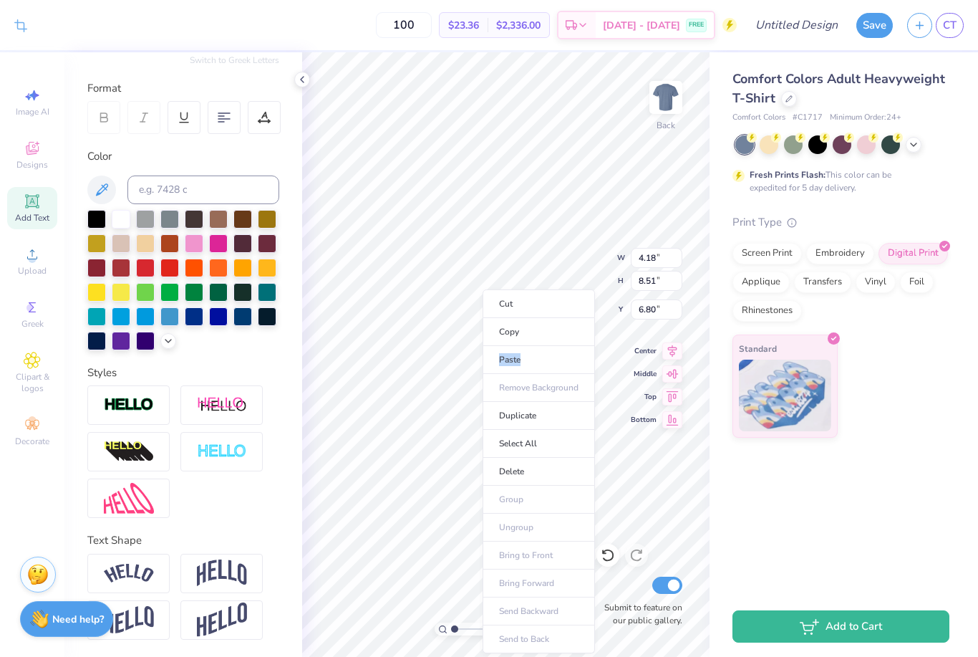
click at [498, 338] on li "Copy" at bounding box center [539, 332] width 112 height 28
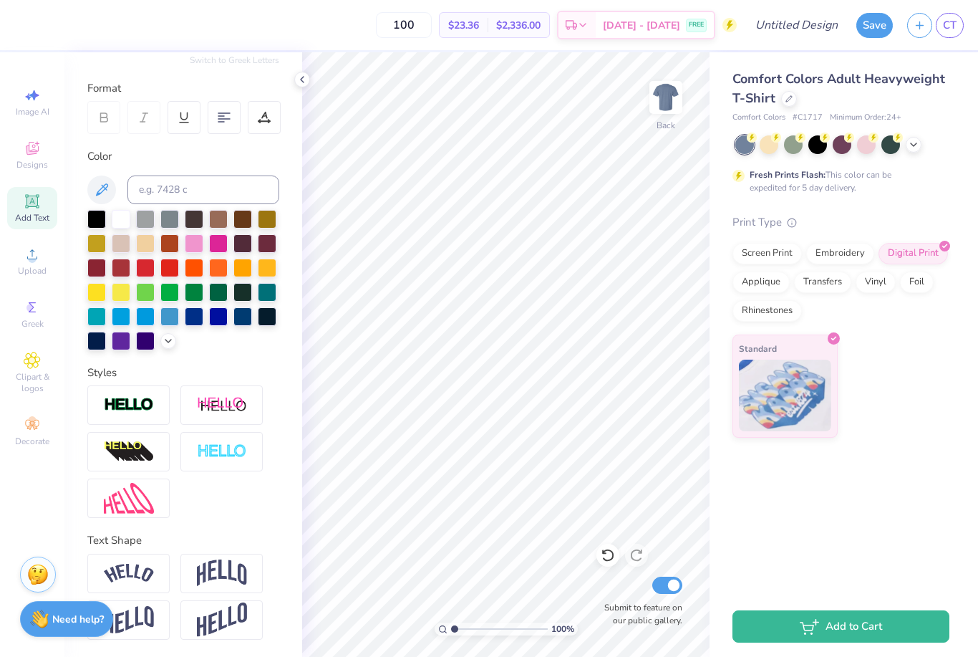
click at [666, 106] on img at bounding box center [666, 97] width 29 height 29
click at [31, 160] on span "Designs" at bounding box center [32, 164] width 32 height 11
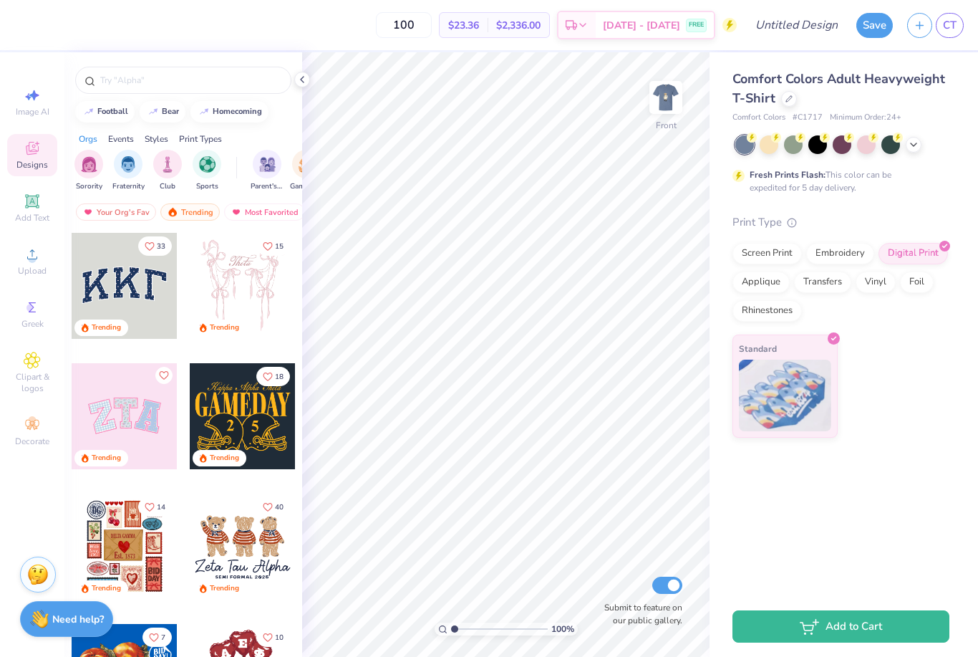
click at [33, 110] on span "Image AI" at bounding box center [33, 111] width 34 height 11
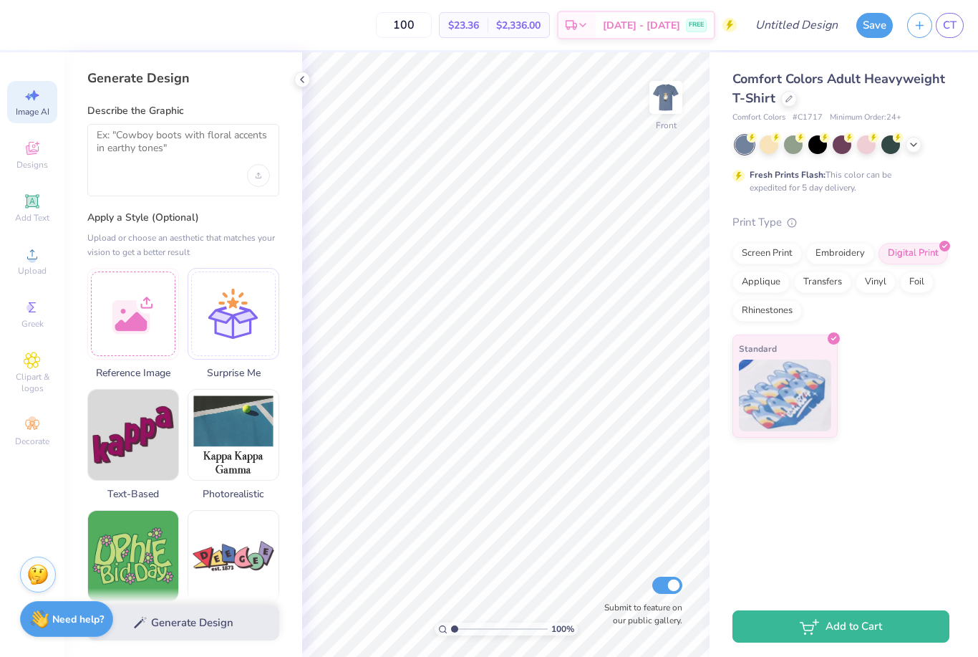
scroll to position [0, 0]
click at [40, 217] on span "Add Text" at bounding box center [32, 217] width 34 height 11
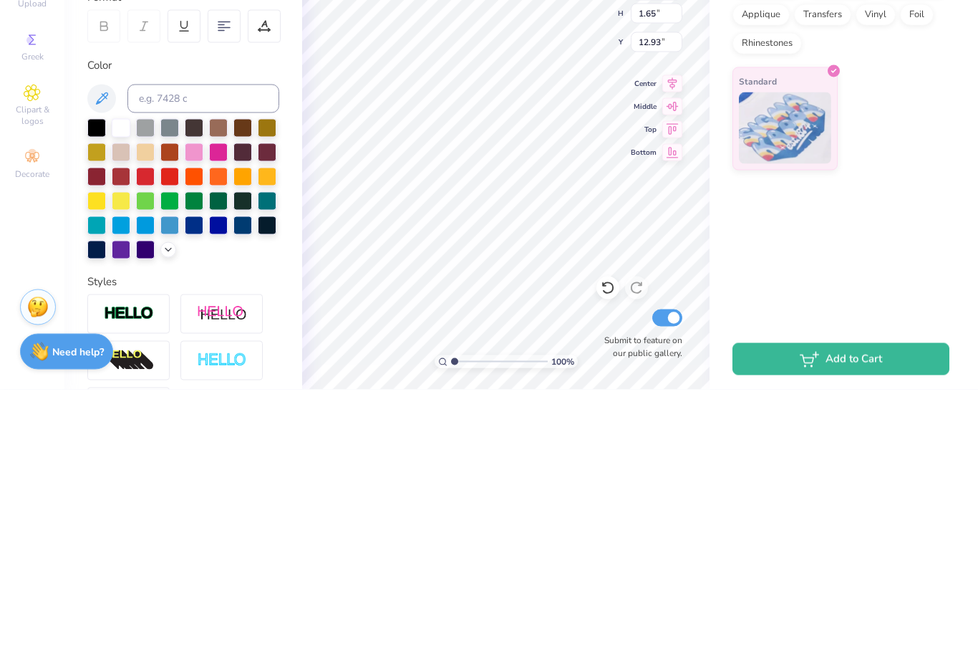
scroll to position [1, 0]
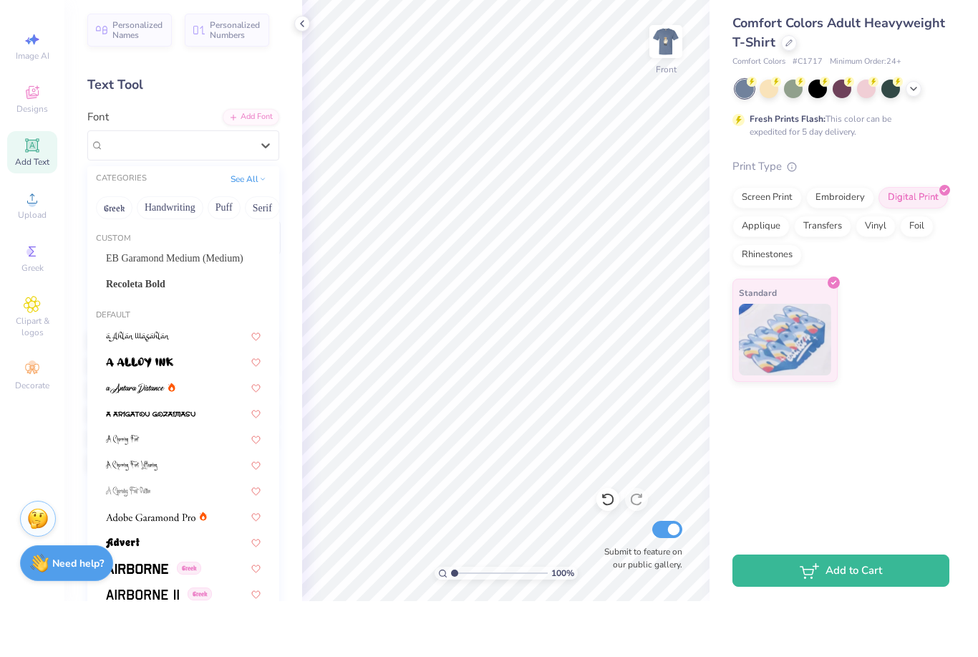
click at [160, 248] on div "Greek Handwriting Puff Serif Bold Calligraphy Retro Sans Serif Minimal Fantasy …" at bounding box center [183, 264] width 192 height 32
click at [146, 306] on span "EB Garamond Medium (Medium)" at bounding box center [174, 313] width 137 height 15
click at [125, 306] on span "EB Garamond Medium (Medium)" at bounding box center [174, 313] width 137 height 15
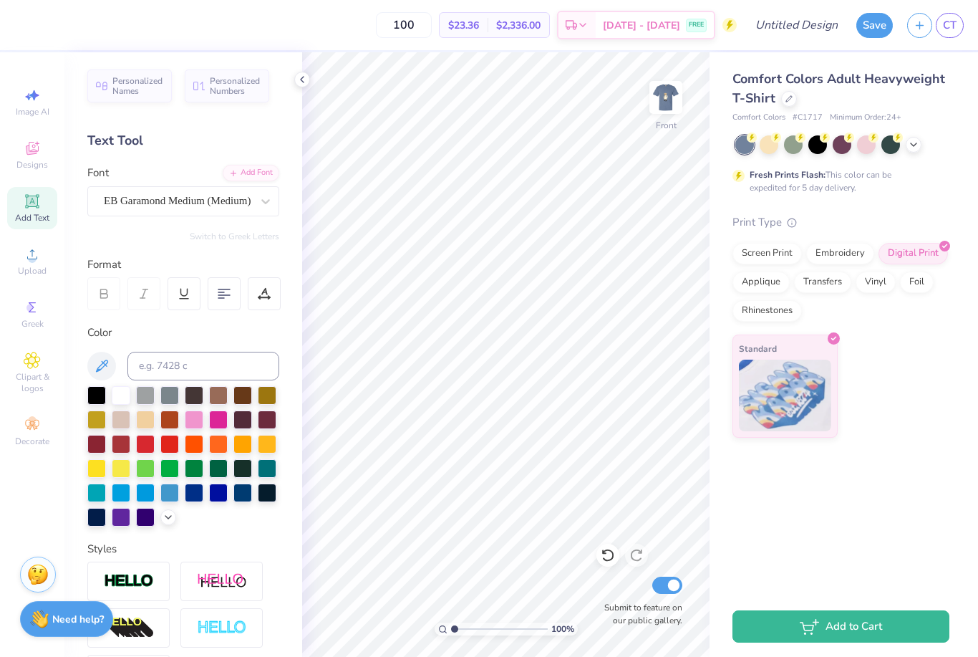
click at [211, 165] on div "Font EB Garamond Medium (Medium)" at bounding box center [183, 191] width 192 height 52
click at [37, 269] on div "Upload" at bounding box center [32, 261] width 50 height 42
click at [40, 218] on span "Add Text" at bounding box center [32, 217] width 34 height 11
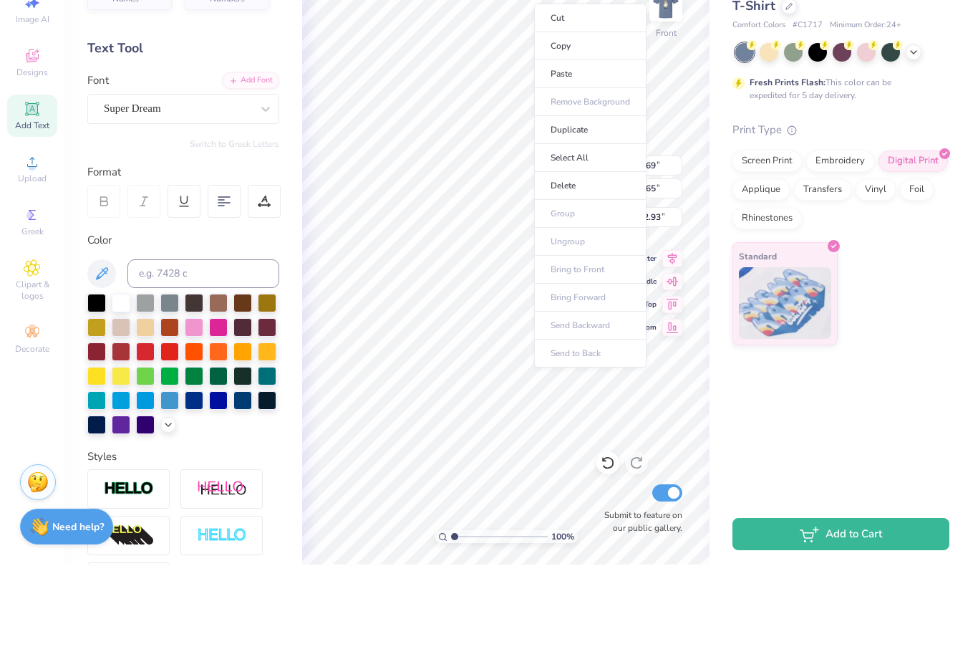
click at [618, 153] on li "Paste" at bounding box center [590, 167] width 112 height 28
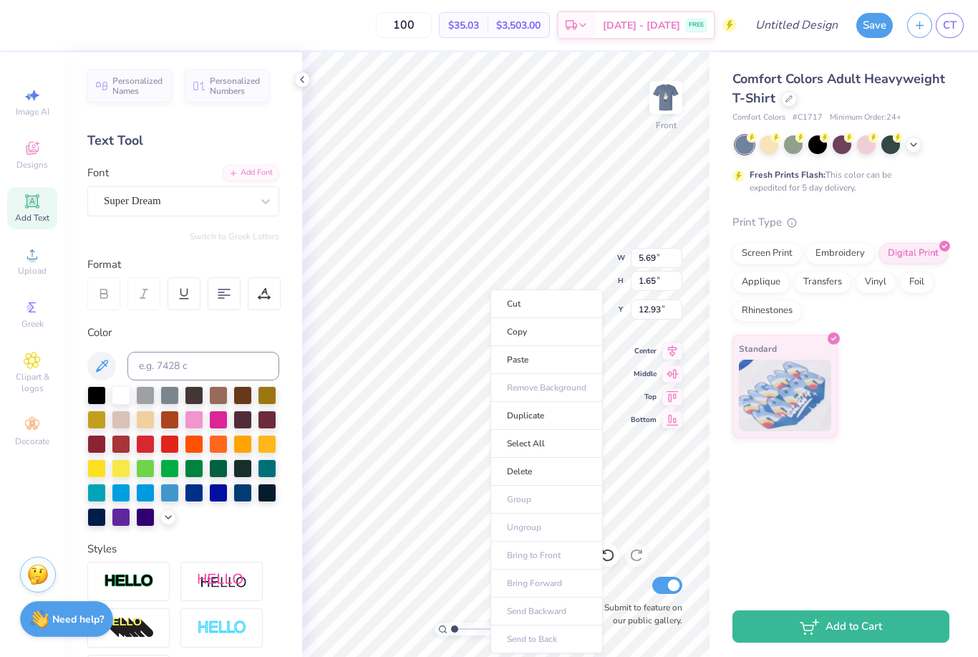
click at [559, 299] on li "Cut" at bounding box center [547, 303] width 112 height 29
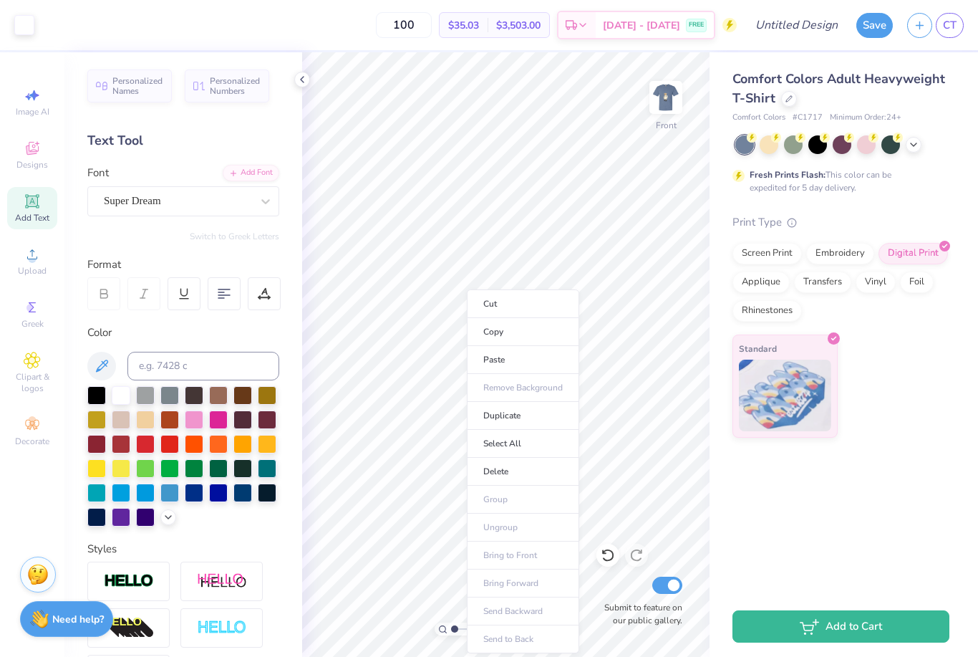
click at [541, 308] on li "Cut" at bounding box center [523, 303] width 112 height 29
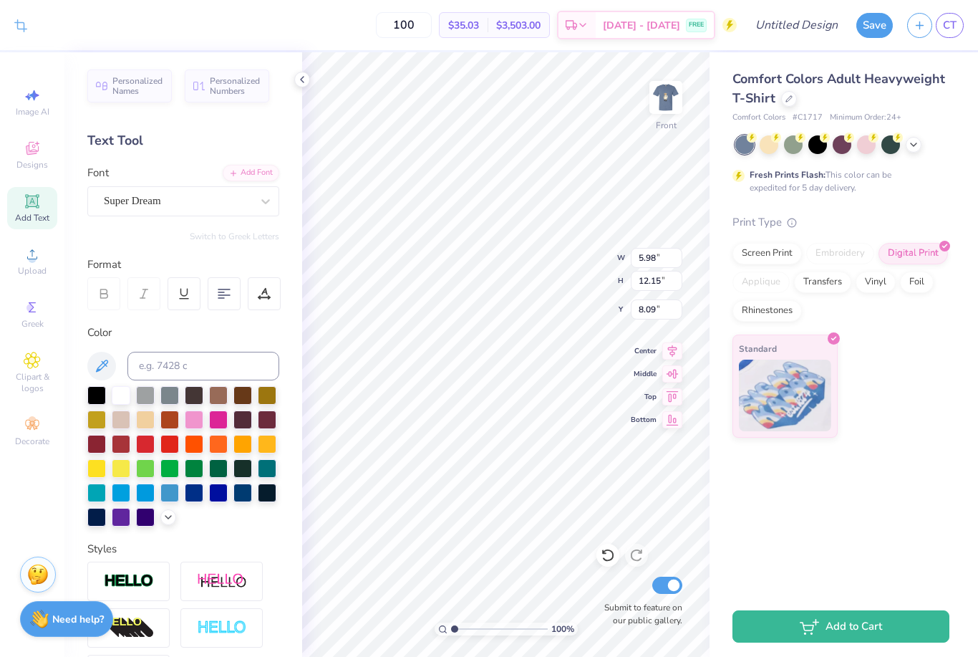
click at [746, 488] on div "Comfort Colors Adult Heavyweight T-Shirt Comfort Colors # C1717 Minimum Order: …" at bounding box center [844, 323] width 269 height 543
click at [785, 485] on div "Comfort Colors Adult Heavyweight T-Shirt Comfort Colors # C1717 Minimum Order: …" at bounding box center [844, 323] width 269 height 543
click at [818, 518] on div "Comfort Colors Adult Heavyweight T-Shirt Comfort Colors # C1717 Minimum Order: …" at bounding box center [844, 323] width 269 height 543
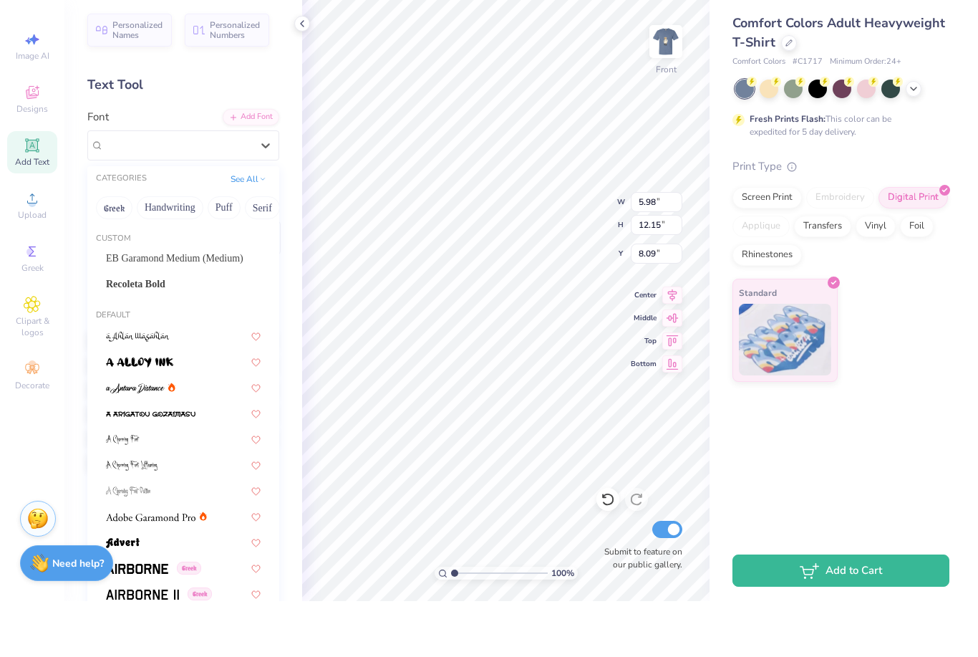
click at [121, 252] on button "Greek" at bounding box center [114, 263] width 37 height 23
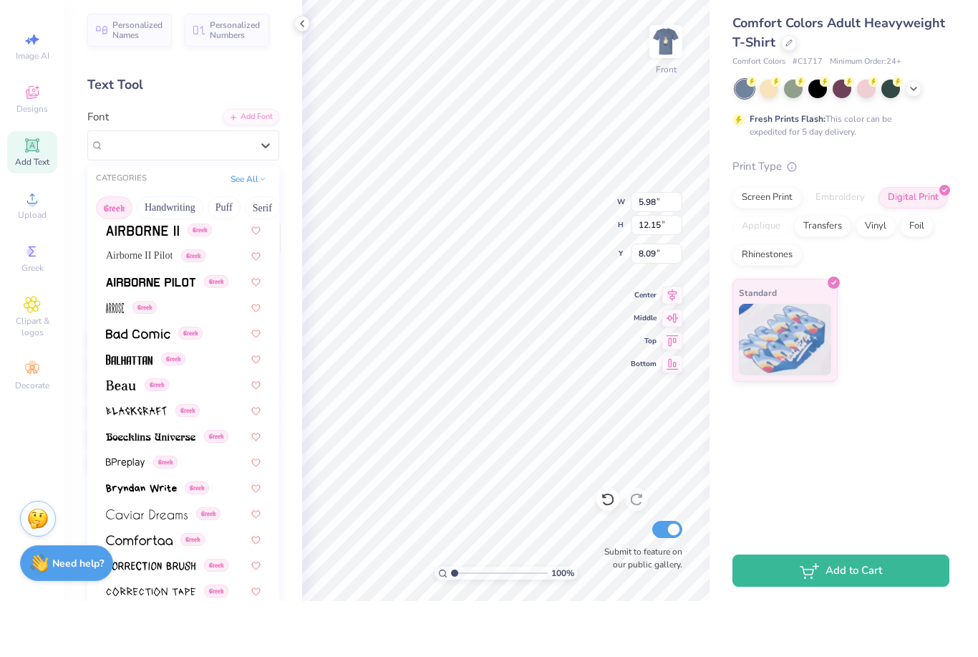
scroll to position [57, 0]
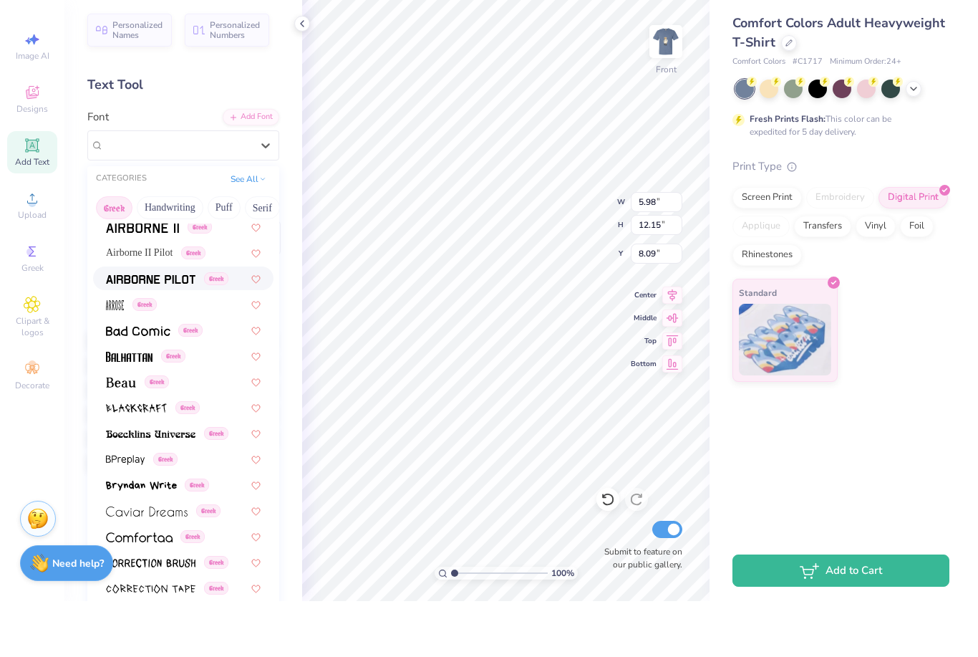
click at [134, 330] on img at bounding box center [151, 335] width 90 height 10
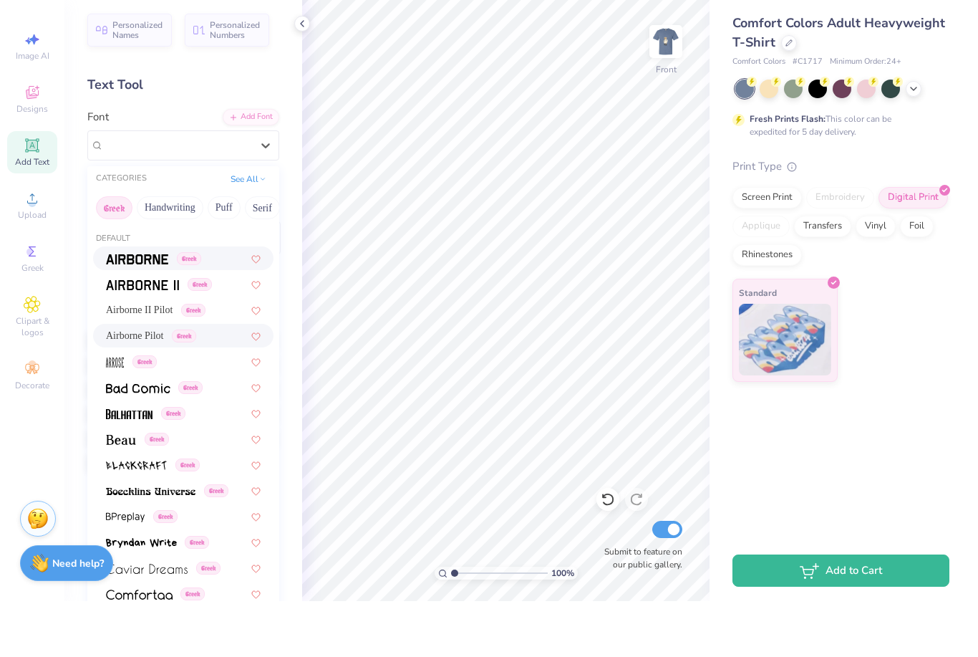
click at [132, 310] on img at bounding box center [137, 315] width 62 height 10
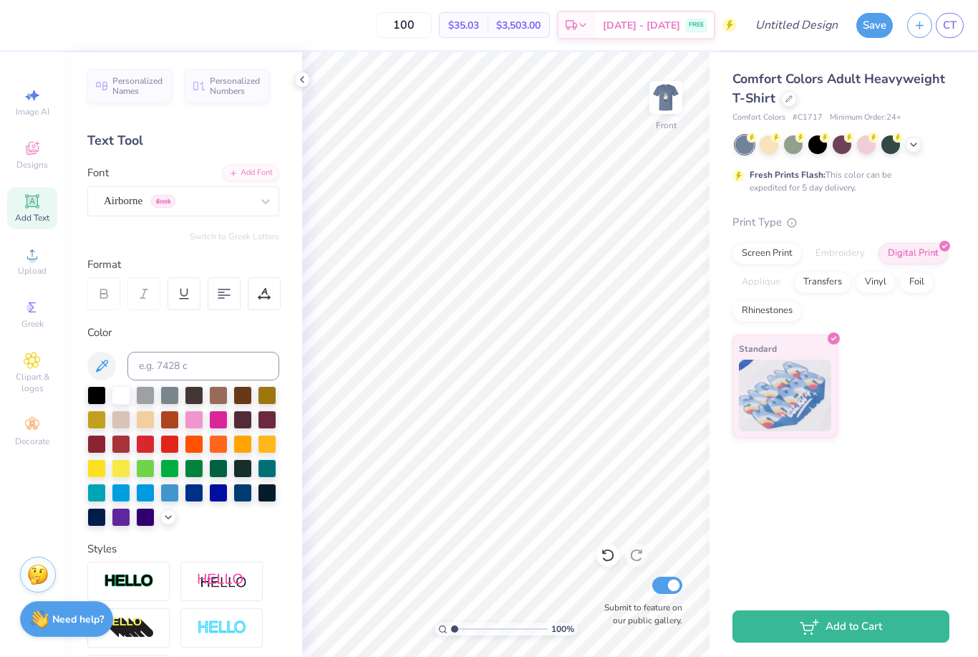
click at [243, 177] on div "Add Font" at bounding box center [251, 173] width 57 height 16
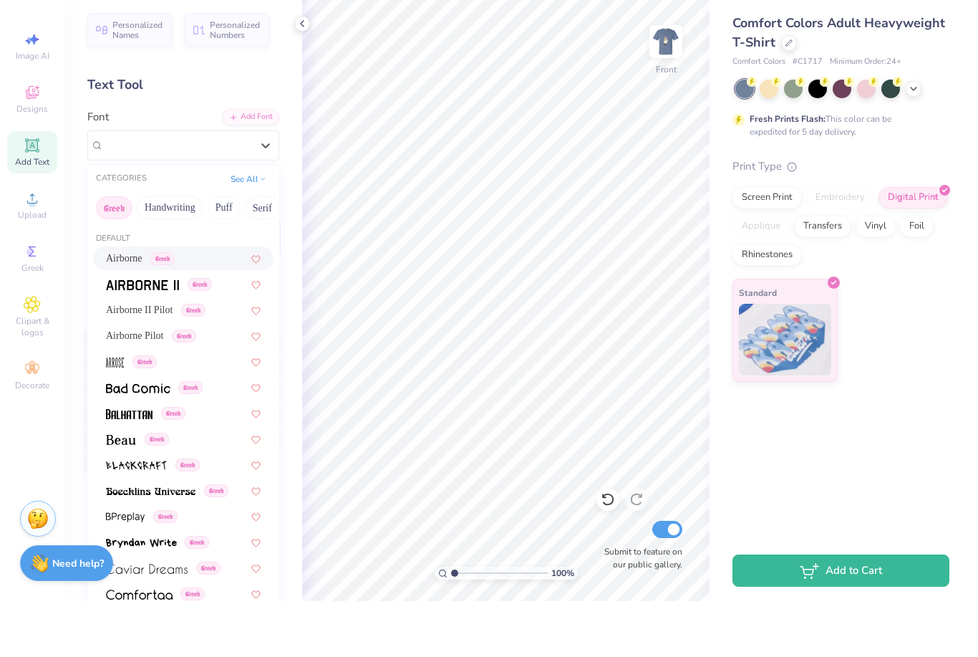
click at [120, 306] on span "Airborne" at bounding box center [124, 313] width 37 height 15
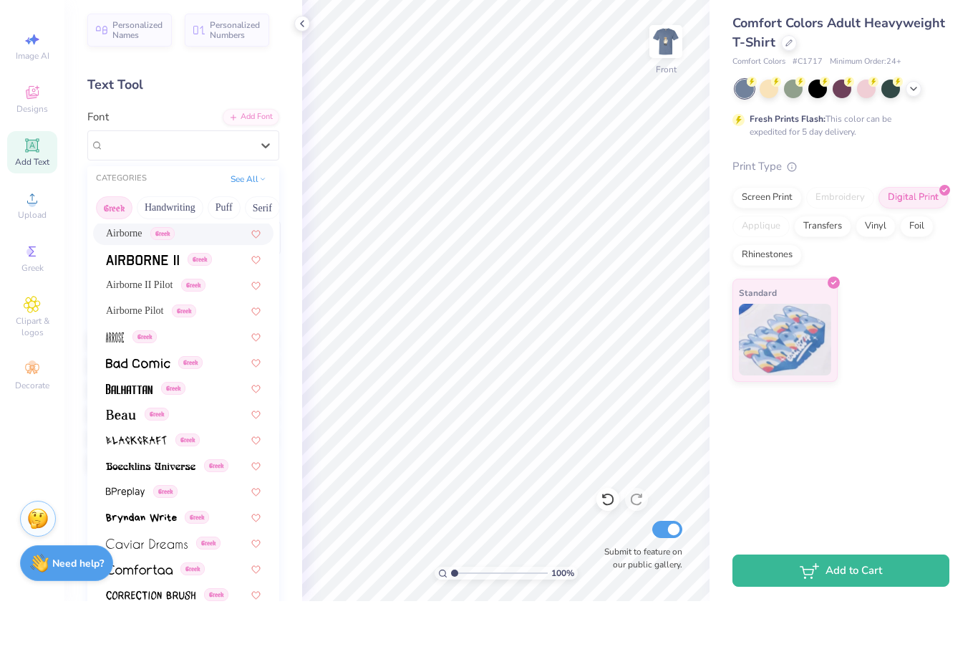
scroll to position [26, 0]
click at [130, 309] on img at bounding box center [142, 314] width 73 height 10
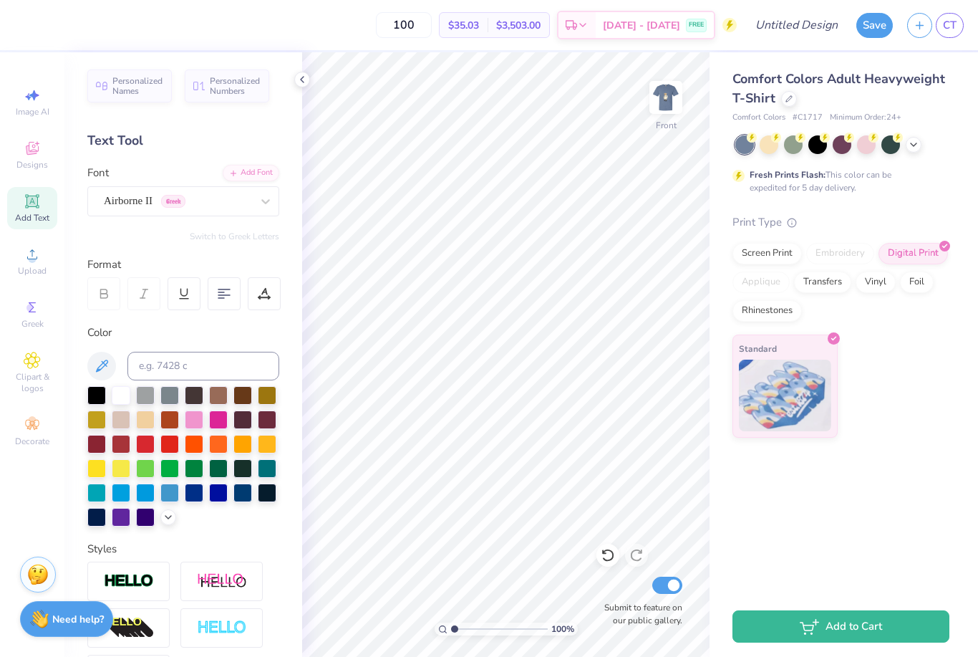
click at [905, 360] on div "Standard" at bounding box center [841, 385] width 217 height 103
click at [770, 519] on div "Comfort Colors Adult Heavyweight T-Shirt Comfort Colors # C1717 Minimum Order: …" at bounding box center [844, 323] width 269 height 543
click at [779, 472] on div "Comfort Colors Adult Heavyweight T-Shirt Comfort Colors # C1717 Minimum Order: …" at bounding box center [844, 323] width 269 height 543
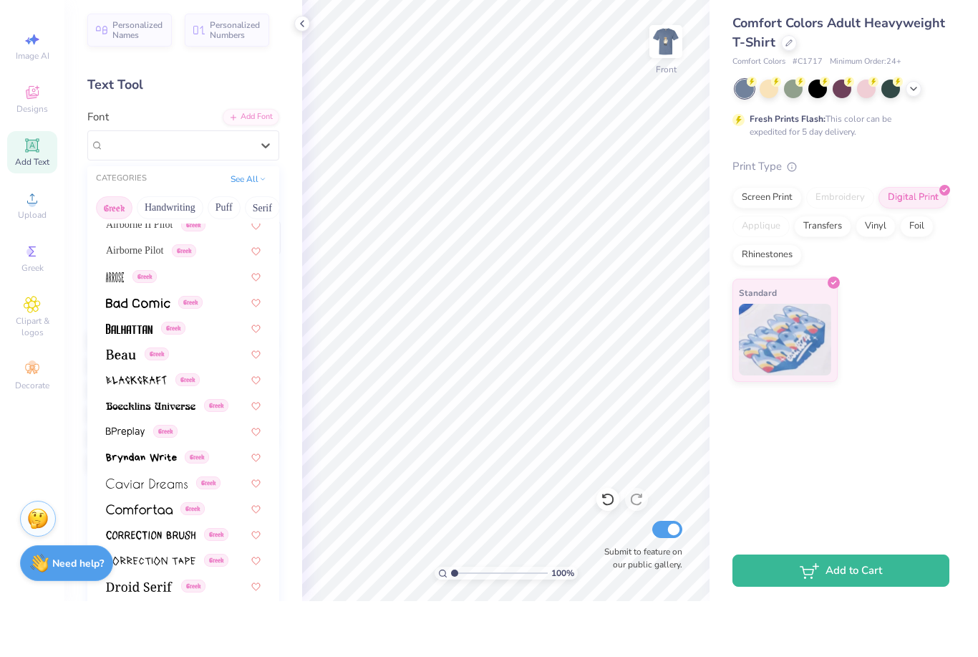
scroll to position [52, 0]
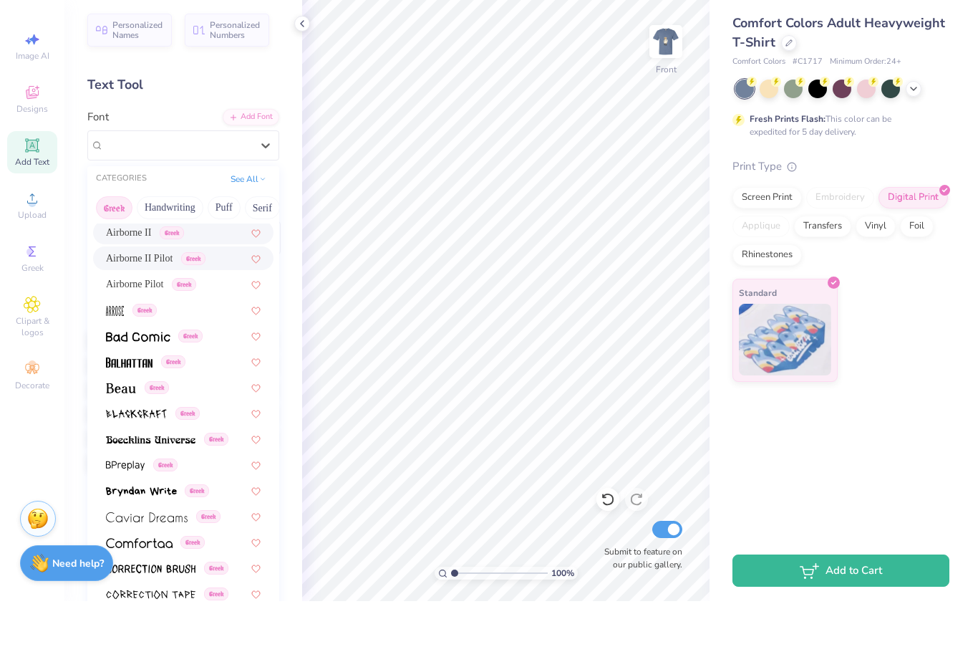
click at [173, 306] on span "Airborne II Pilot" at bounding box center [139, 313] width 67 height 15
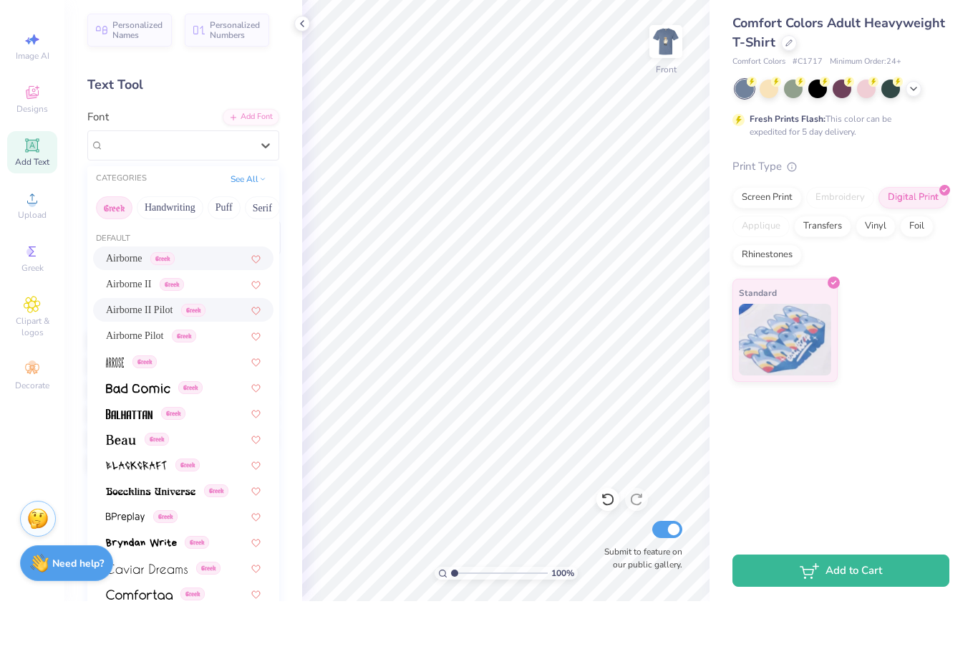
click at [175, 308] on span "Greek" at bounding box center [162, 314] width 24 height 13
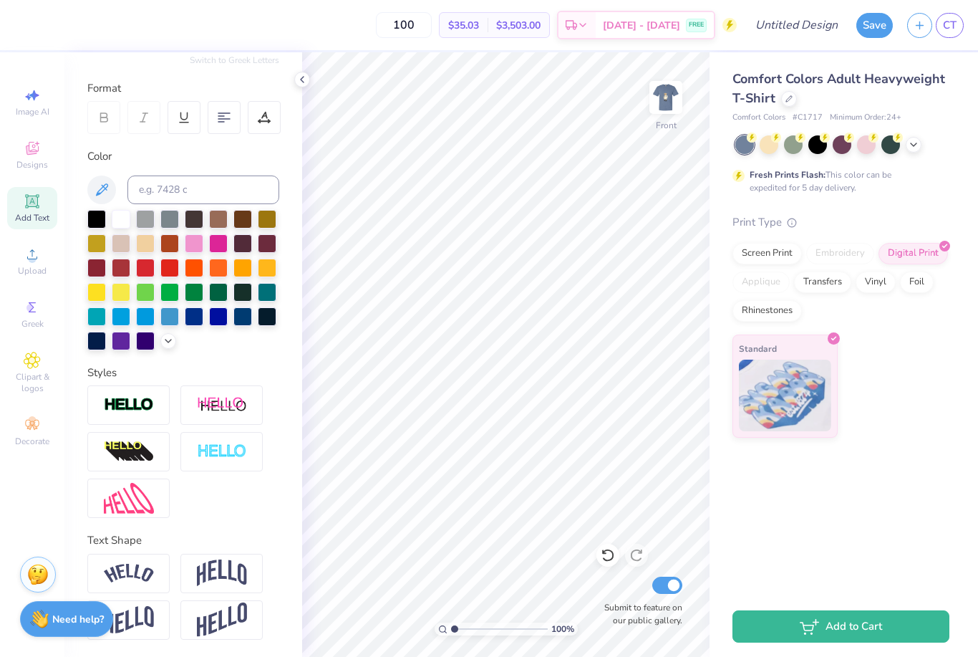
scroll to position [177, 0]
click at [231, 569] on img at bounding box center [222, 572] width 50 height 27
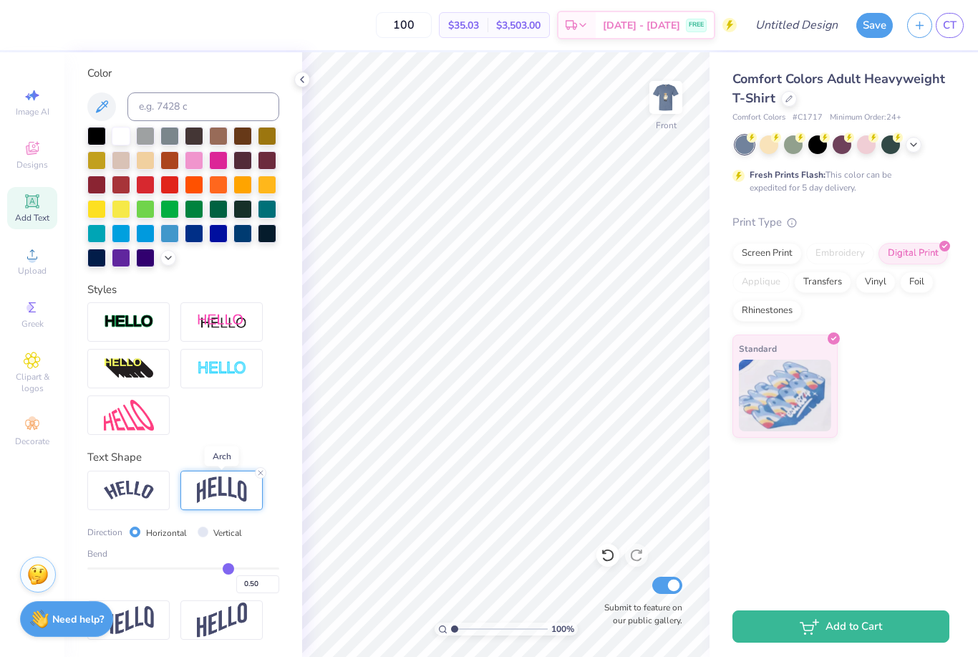
scroll to position [261, 0]
click at [680, 95] on img at bounding box center [666, 97] width 29 height 29
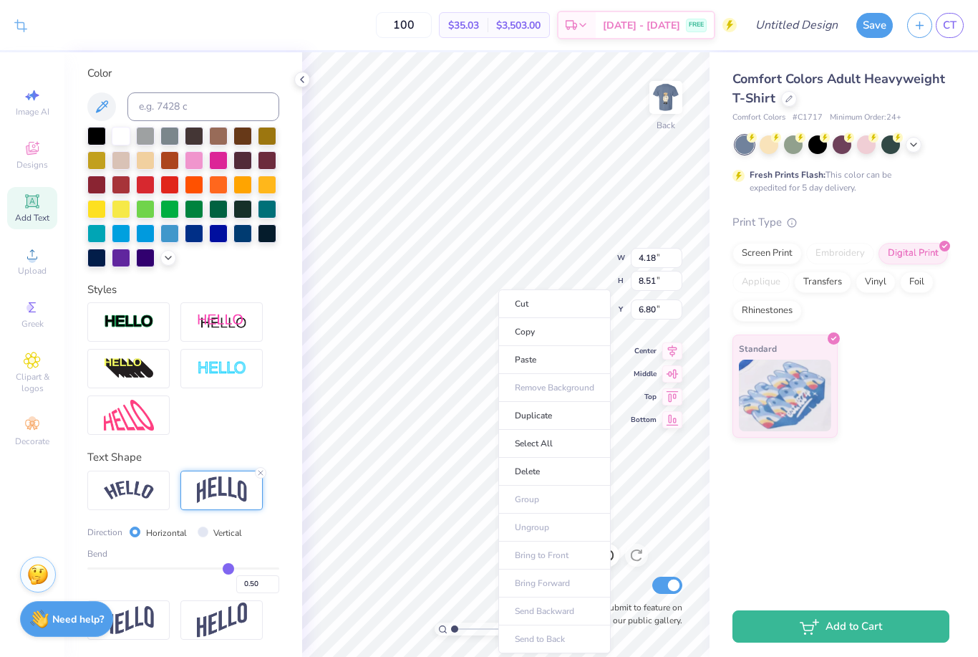
click at [578, 303] on li "Cut" at bounding box center [554, 303] width 112 height 29
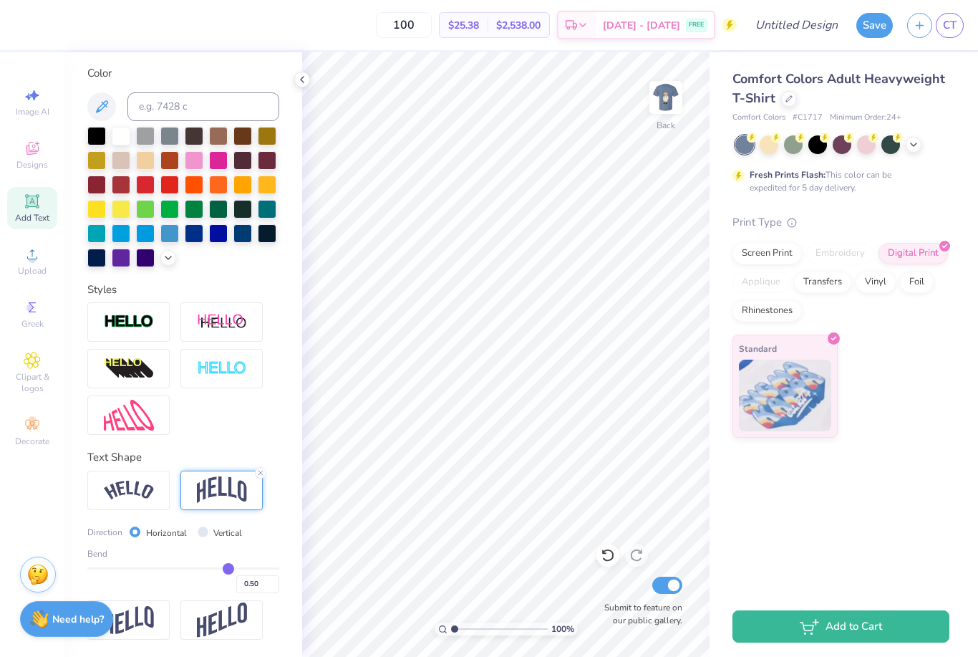
click at [670, 105] on img at bounding box center [666, 97] width 29 height 29
click at [924, 329] on div "Print Type Screen Print Embroidery Digital Print Applique Transfers Vinyl Foil …" at bounding box center [841, 326] width 217 height 224
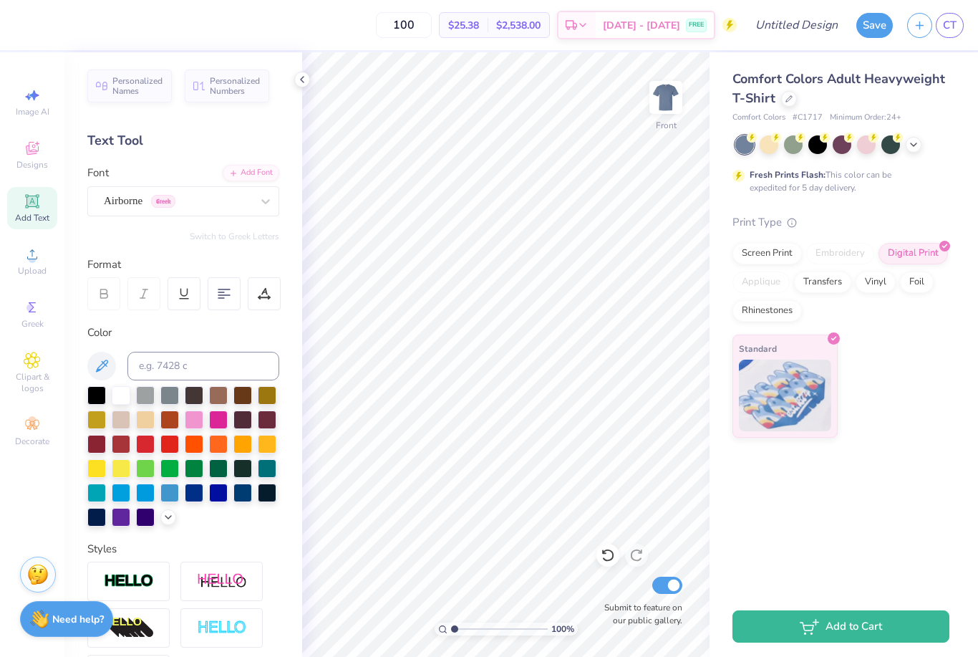
scroll to position [0, 0]
click at [140, 100] on div "Personalized Names" at bounding box center [129, 85] width 84 height 33
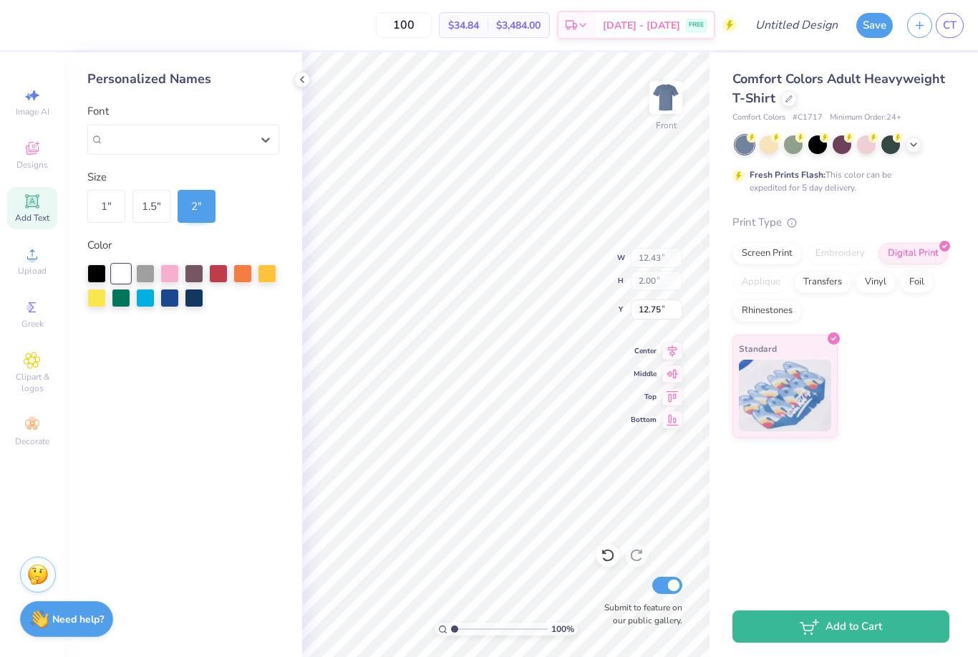
click at [236, 224] on div "Personalized Names Font Select is focused ,type to refine list, press Down to o…" at bounding box center [183, 354] width 238 height 604
click at [301, 74] on icon at bounding box center [301, 79] width 11 height 11
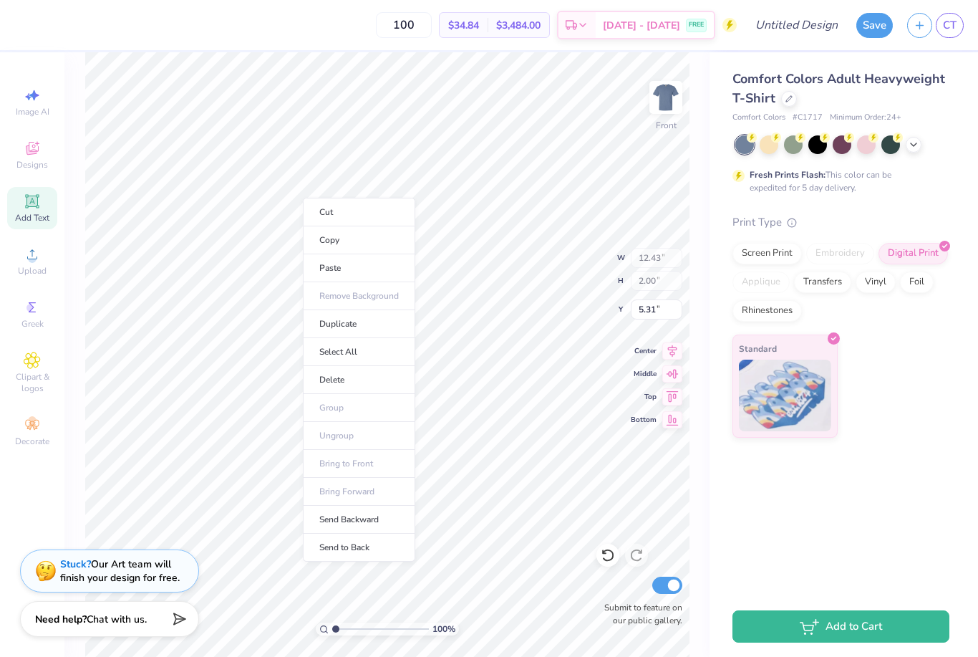
click at [315, 216] on li "Cut" at bounding box center [359, 212] width 112 height 29
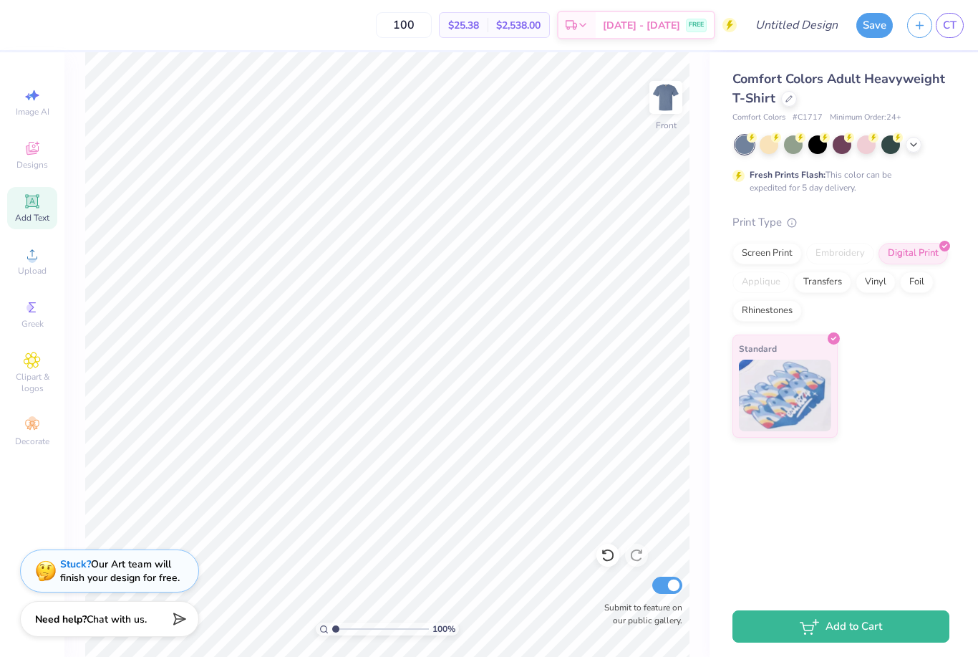
click at [27, 221] on span "Add Text" at bounding box center [32, 217] width 34 height 11
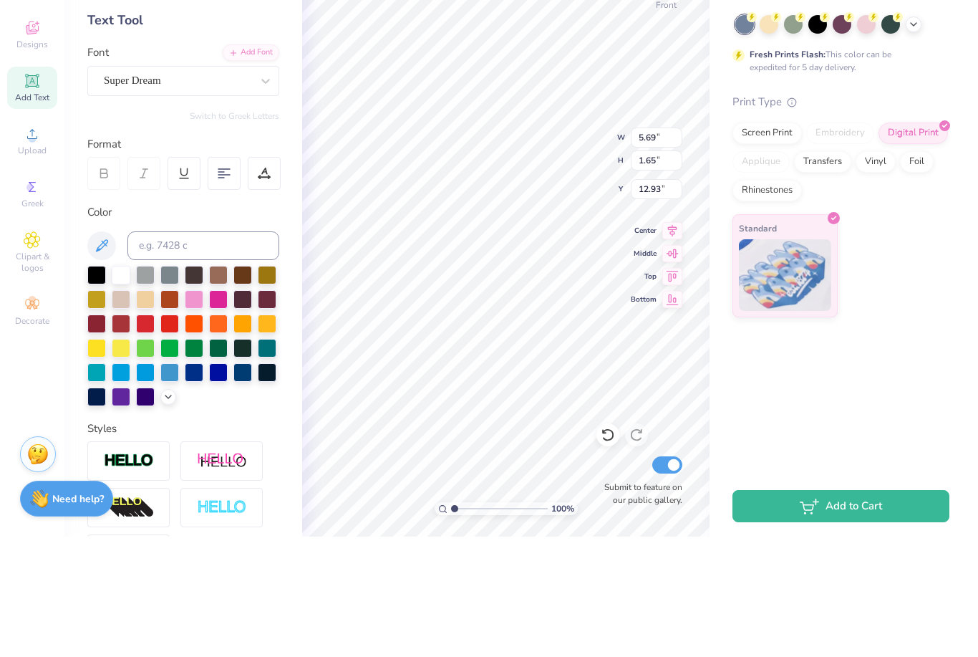
scroll to position [1, 6]
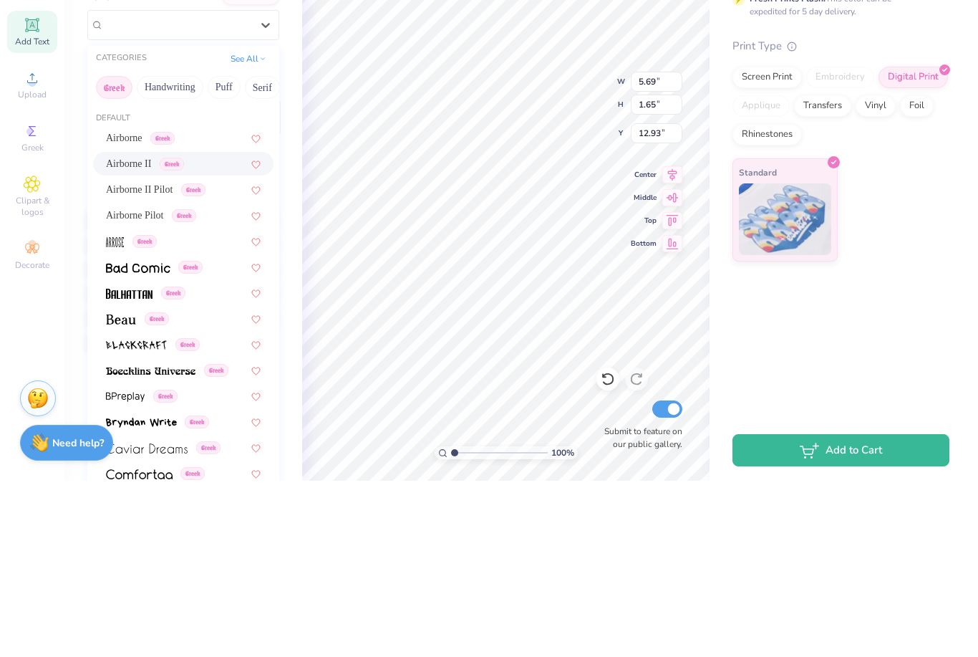
click at [146, 332] on span "Airborne II" at bounding box center [128, 339] width 45 height 15
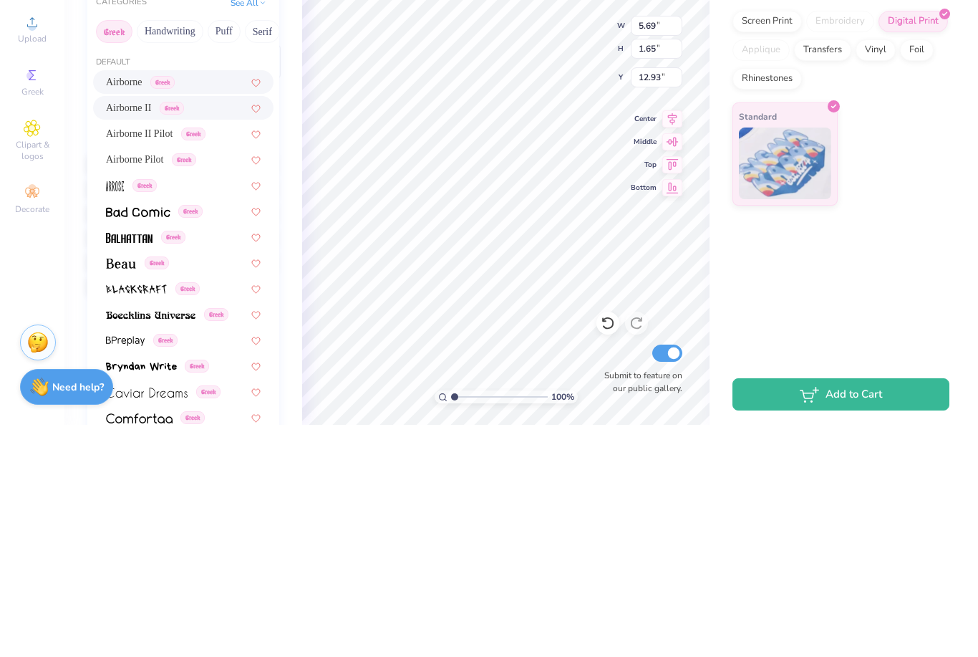
click at [139, 306] on span "Airborne" at bounding box center [124, 313] width 37 height 15
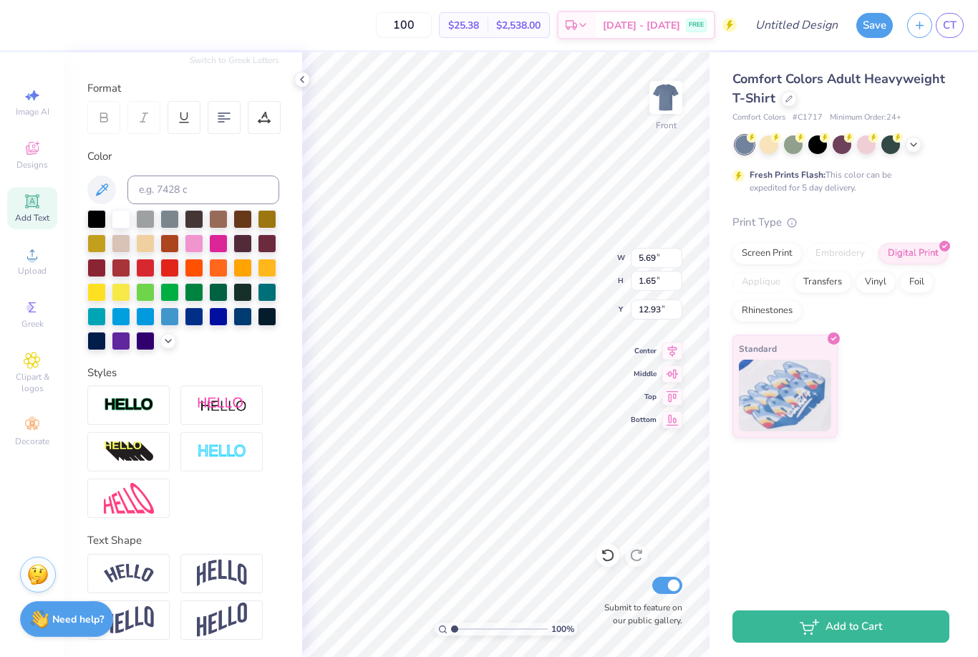
scroll to position [177, 0]
click at [240, 566] on img at bounding box center [222, 572] width 50 height 27
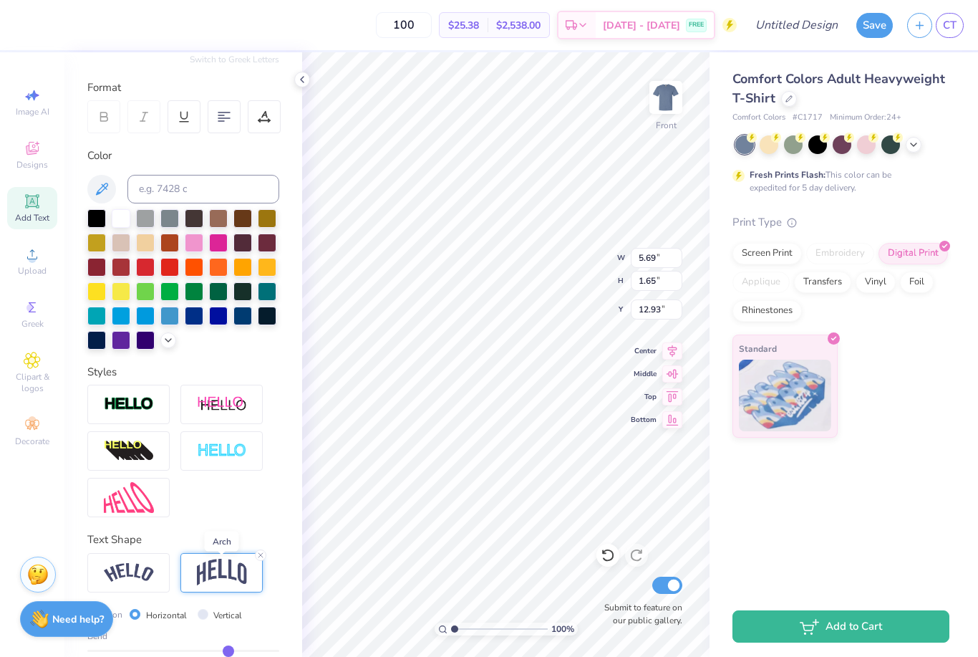
click at [231, 574] on img at bounding box center [222, 572] width 50 height 27
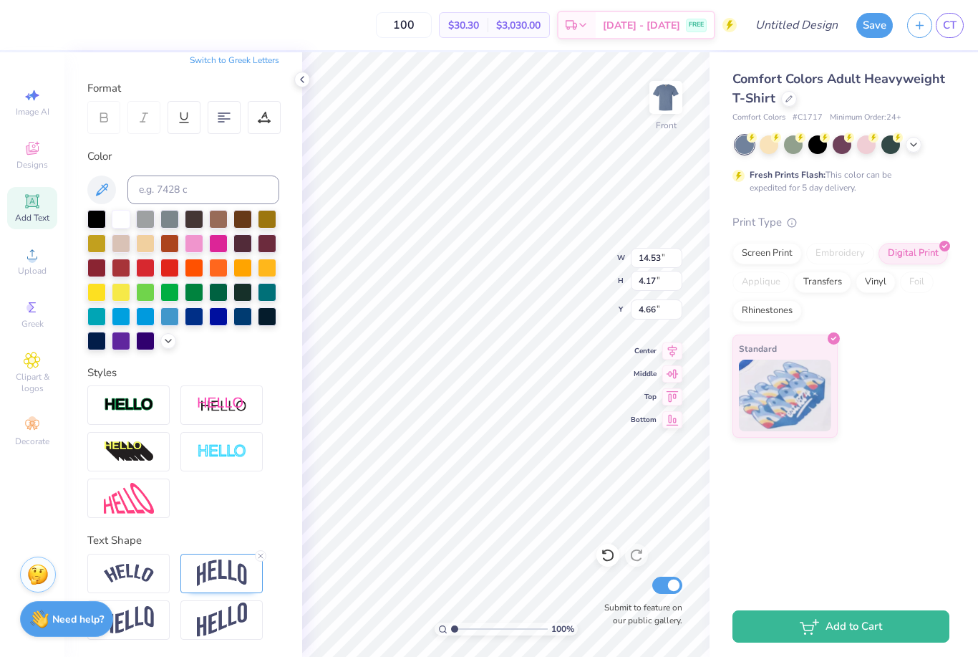
scroll to position [1, 6]
click at [223, 581] on img at bounding box center [222, 572] width 50 height 27
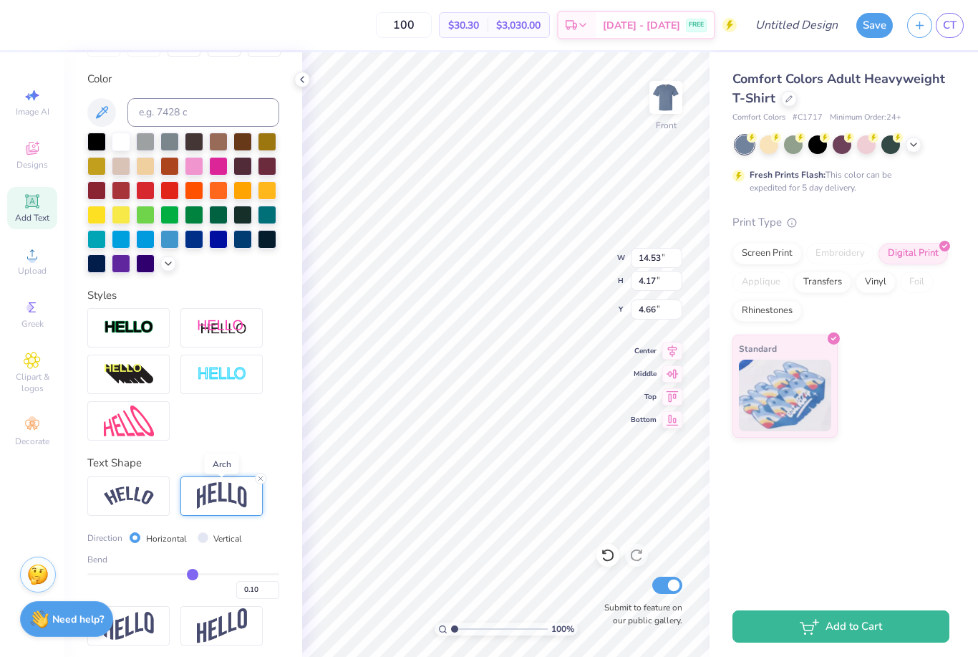
scroll to position [254, 0]
click at [796, 528] on div "Comfort Colors Adult Heavyweight T-Shirt Comfort Colors # C1717 Minimum Order: …" at bounding box center [844, 323] width 269 height 543
click at [786, 517] on div "Comfort Colors Adult Heavyweight T-Shirt Comfort Colors # C1717 Minimum Order: …" at bounding box center [844, 323] width 269 height 543
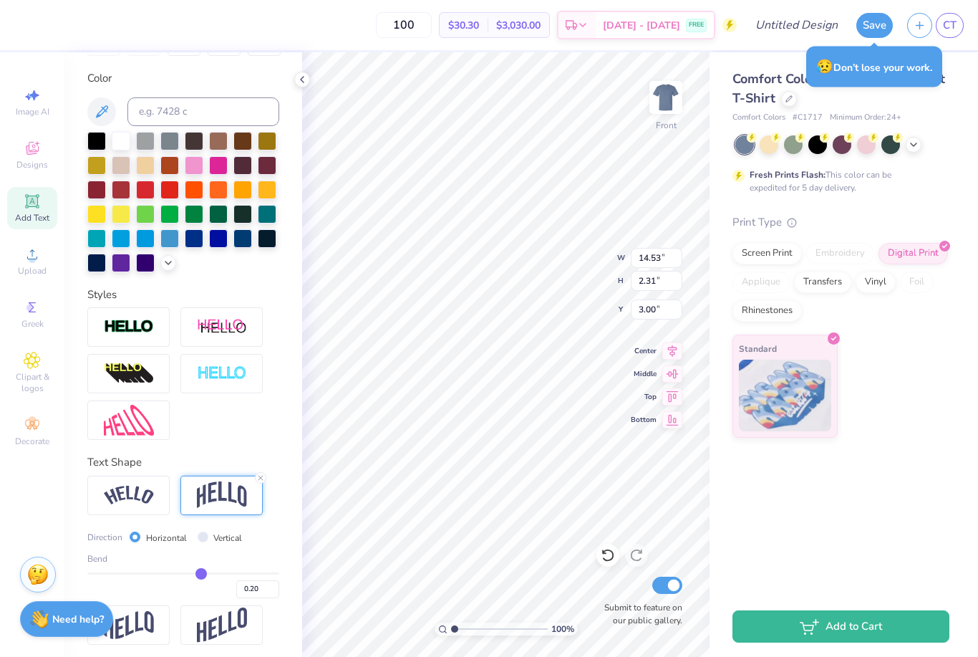
scroll to position [0, 6]
click at [944, 251] on div "Digital Print" at bounding box center [913, 253] width 69 height 21
click at [823, 485] on div "Comfort Colors Adult Heavyweight T-Shirt Comfort Colors # C1717 Minimum Order: …" at bounding box center [844, 323] width 269 height 543
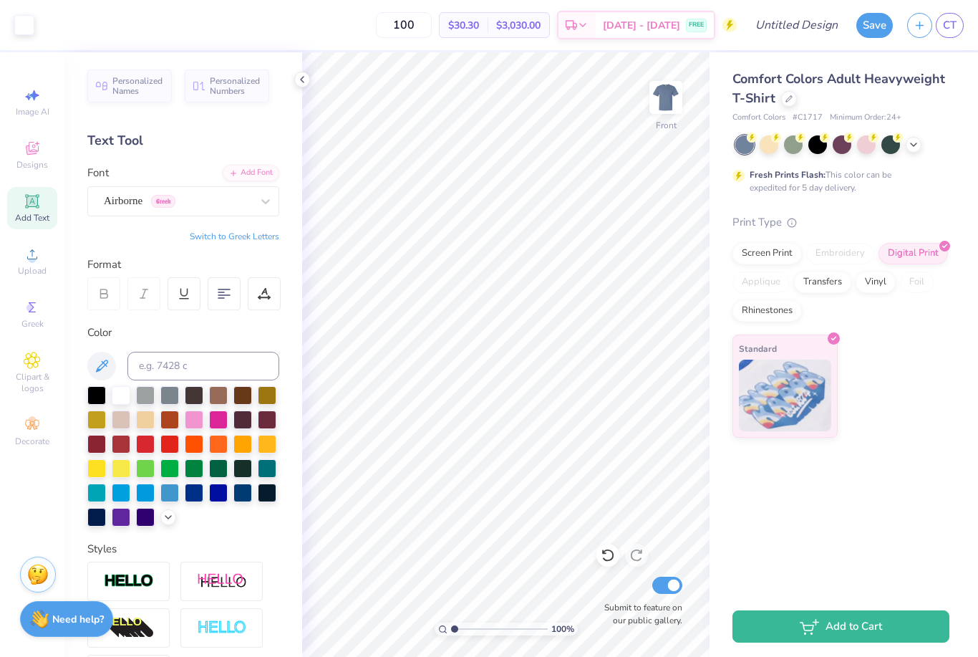
scroll to position [0, 0]
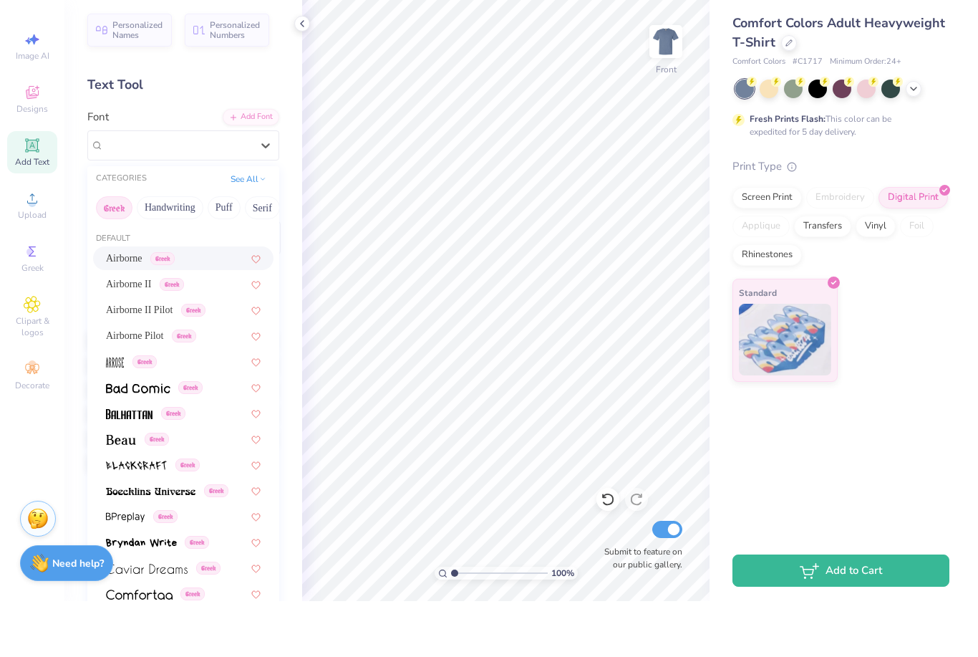
click at [225, 306] on div "Airborne Greek" at bounding box center [183, 313] width 155 height 15
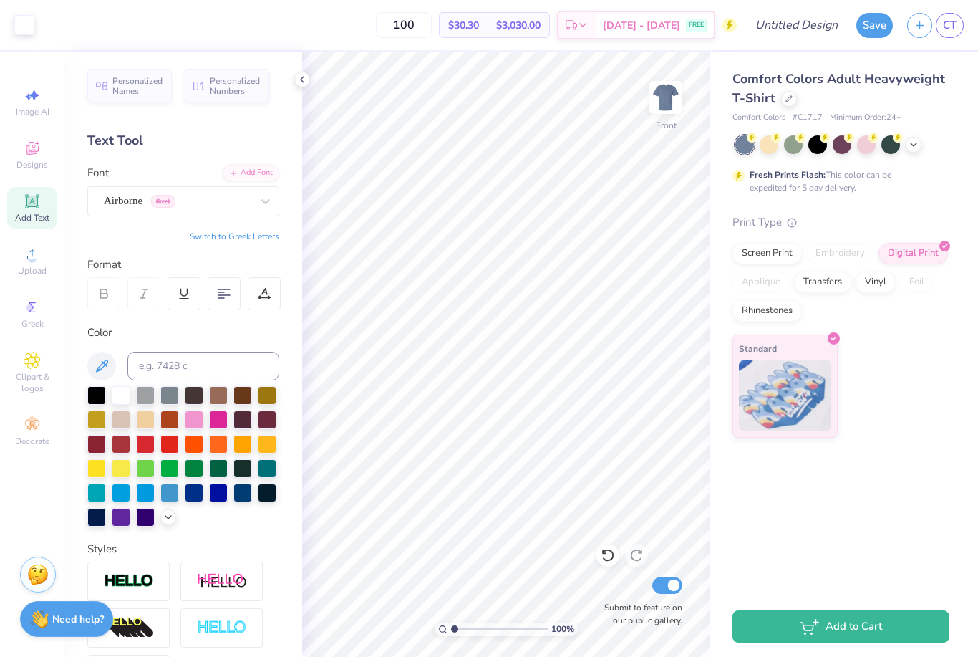
click at [39, 254] on icon at bounding box center [32, 254] width 17 height 17
click at [41, 386] on span "Clipart & logos" at bounding box center [32, 382] width 50 height 23
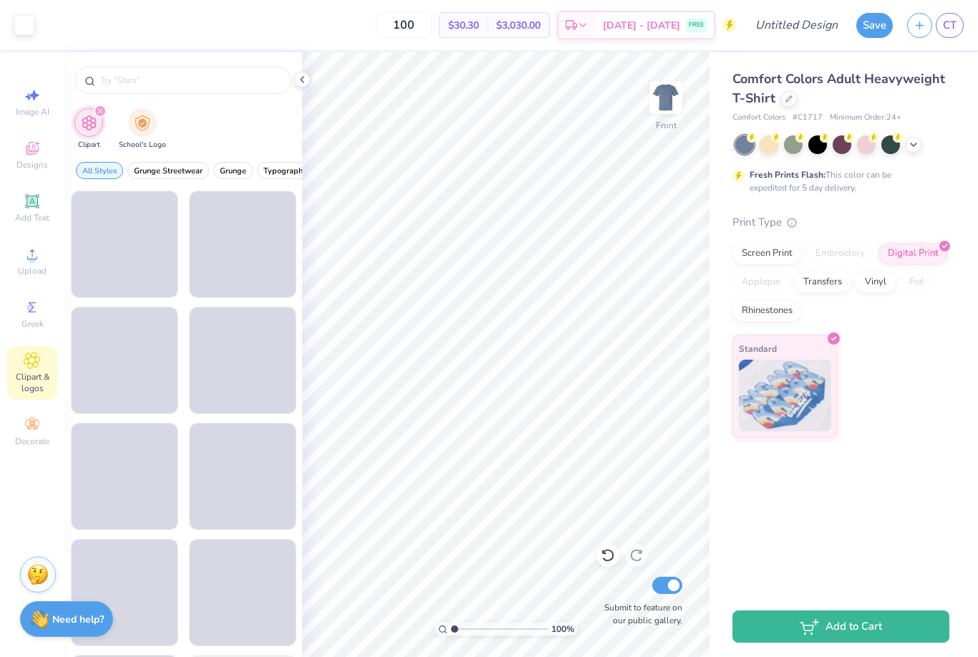
click at [42, 217] on span "Add Text" at bounding box center [32, 217] width 34 height 11
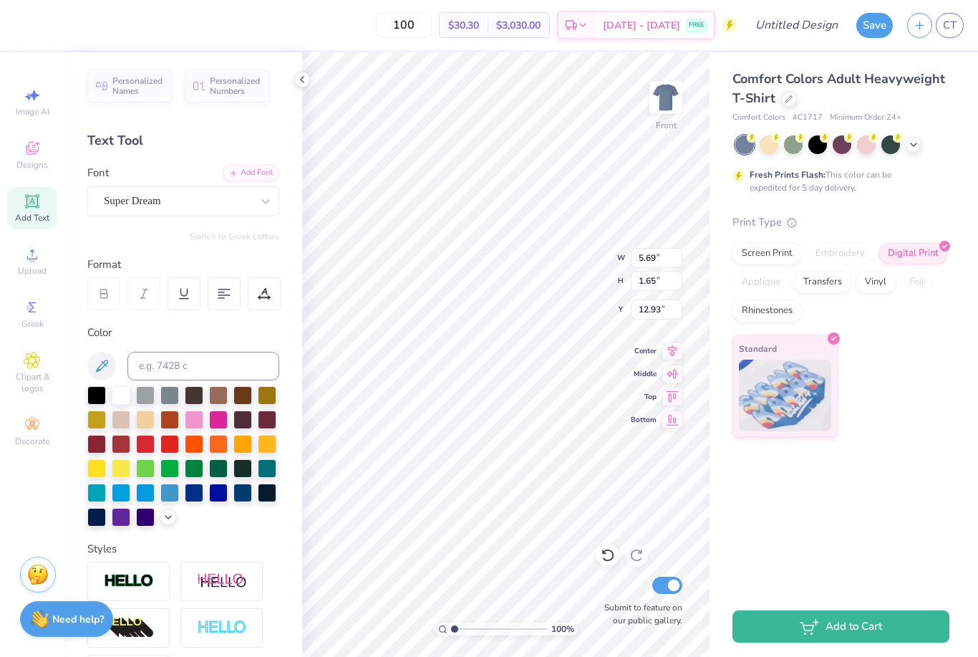
scroll to position [1, 4]
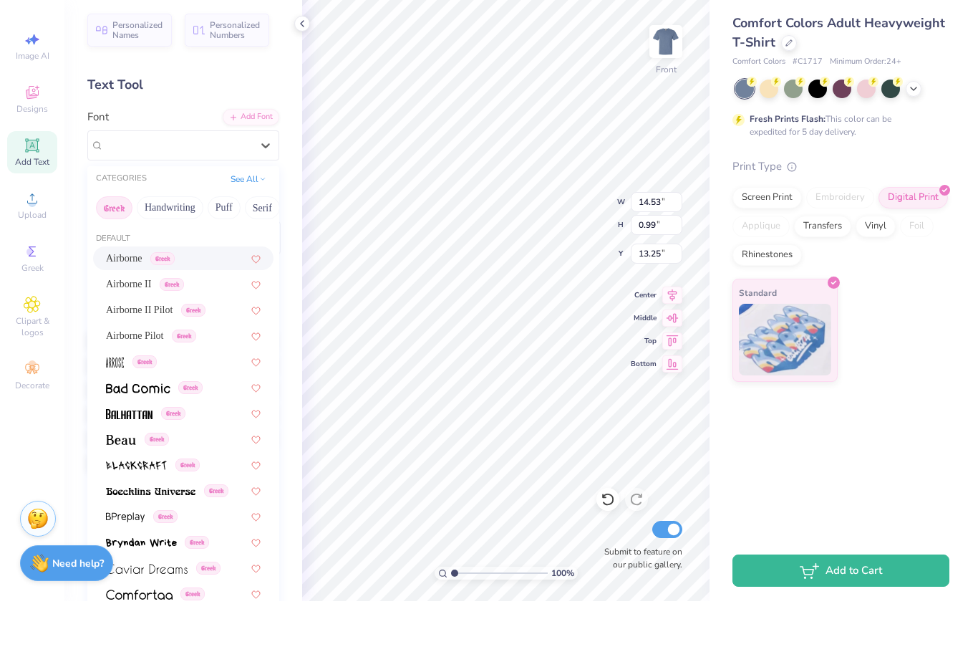
click at [234, 306] on div "Airborne Greek" at bounding box center [183, 313] width 155 height 15
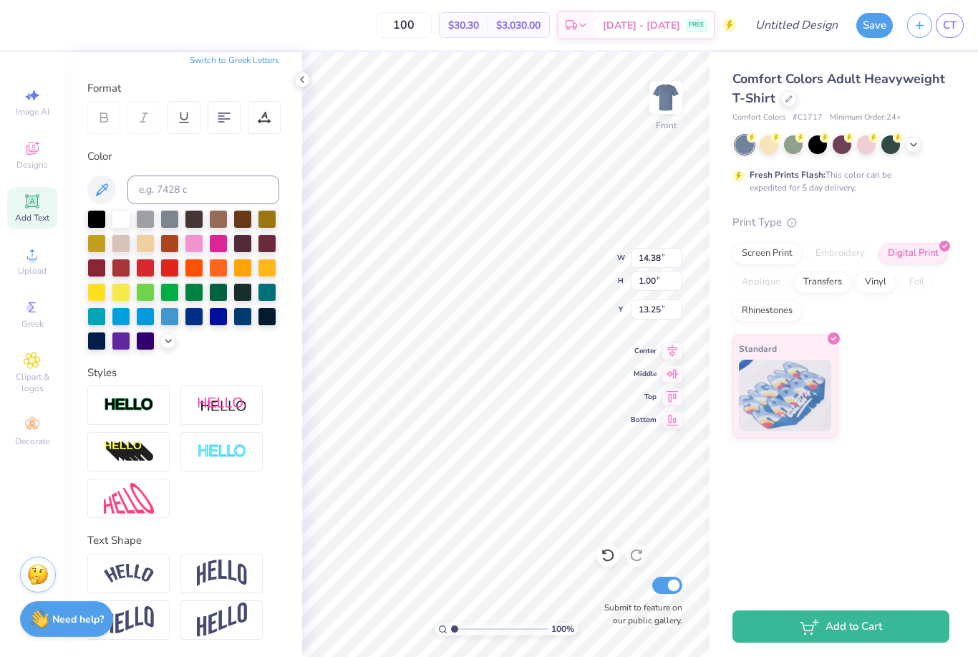
scroll to position [177, 0]
click at [238, 576] on img at bounding box center [222, 572] width 50 height 27
click at [228, 560] on img at bounding box center [222, 572] width 50 height 27
click at [228, 570] on img at bounding box center [222, 572] width 50 height 27
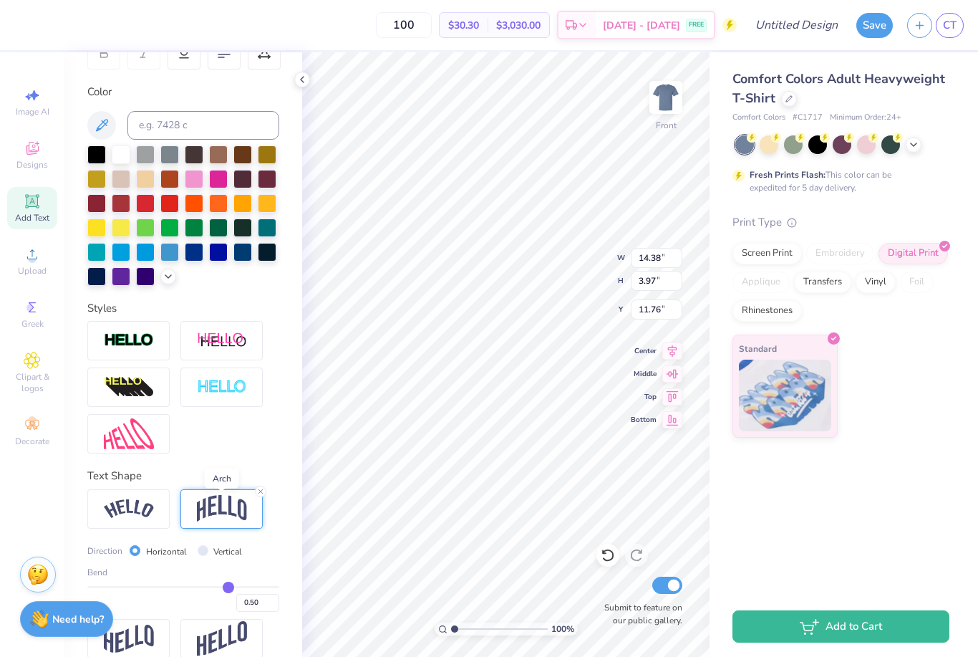
scroll to position [240, 0]
click at [279, 609] on input "-0.22" at bounding box center [257, 603] width 43 height 18
click at [883, 513] on div "Comfort Colors Adult Heavyweight T-Shirt Comfort Colors # C1717 Minimum Order: …" at bounding box center [844, 323] width 269 height 543
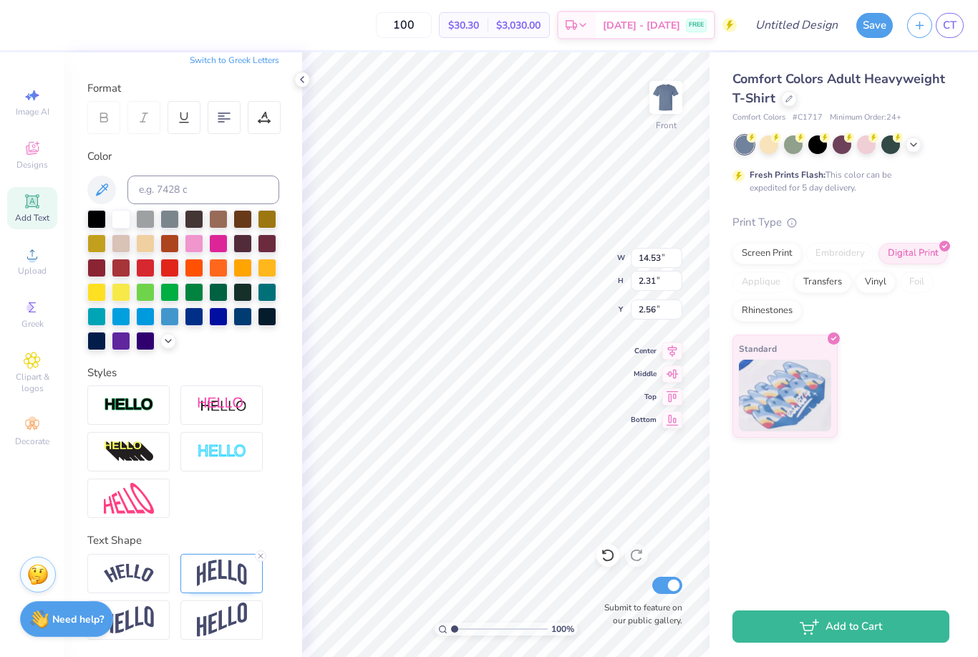
scroll to position [177, 0]
click at [232, 574] on img at bounding box center [222, 572] width 50 height 27
click at [266, 556] on div at bounding box center [260, 554] width 11 height 11
click at [817, 528] on div "Comfort Colors Adult Heavyweight T-Shirt Comfort Colors # C1717 Minimum Order: …" at bounding box center [844, 323] width 269 height 543
click at [804, 501] on div "Comfort Colors Adult Heavyweight T-Shirt Comfort Colors # C1717 Minimum Order: …" at bounding box center [844, 323] width 269 height 543
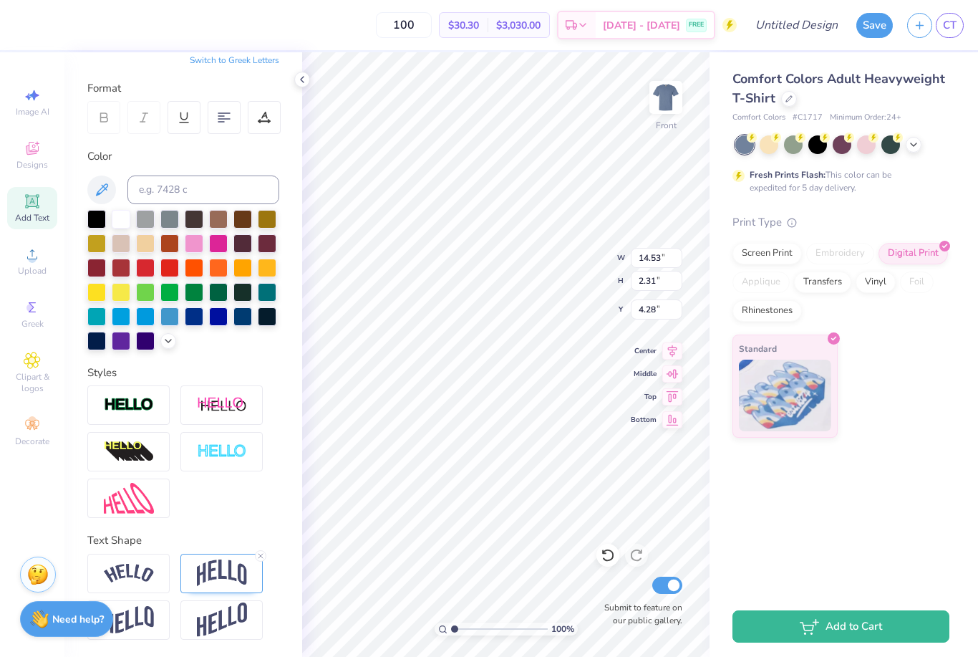
click at [788, 508] on div "Comfort Colors Adult Heavyweight T-Shirt Comfort Colors # C1717 Minimum Order: …" at bounding box center [844, 323] width 269 height 543
click at [744, 511] on div "Comfort Colors Adult Heavyweight T-Shirt Comfort Colors # C1717 Minimum Order: …" at bounding box center [844, 323] width 269 height 543
click at [656, 112] on img at bounding box center [666, 97] width 29 height 29
click at [36, 163] on span "Designs" at bounding box center [32, 164] width 32 height 11
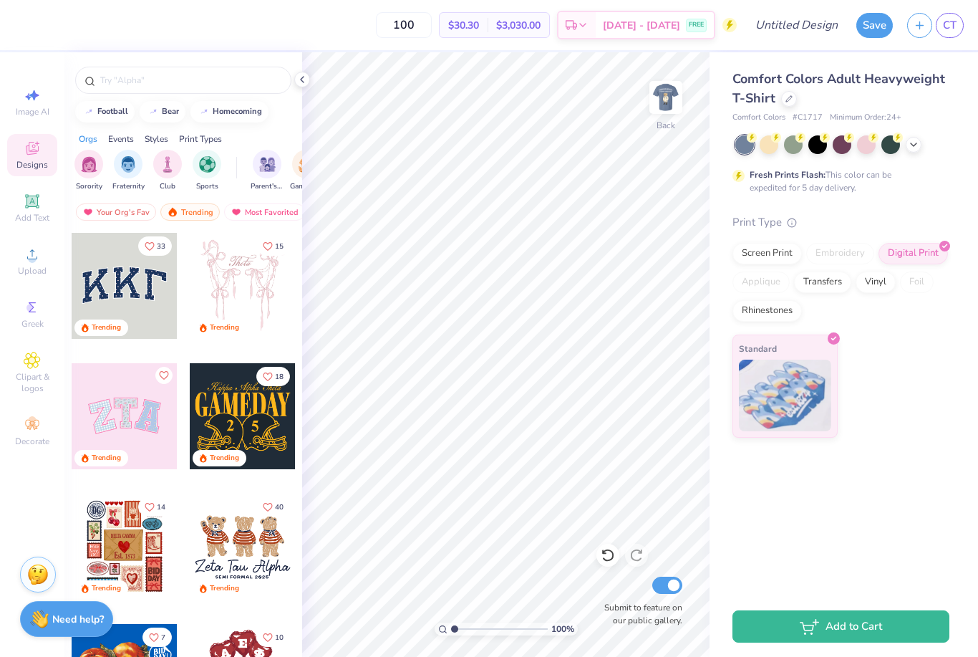
click at [48, 216] on span "Add Text" at bounding box center [32, 217] width 34 height 11
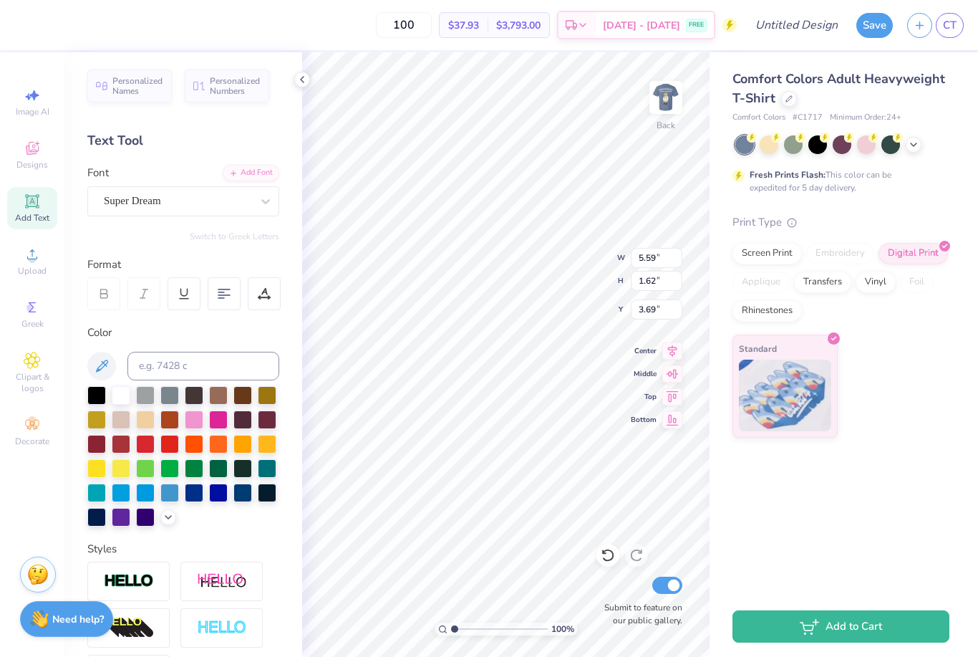
scroll to position [0, 1]
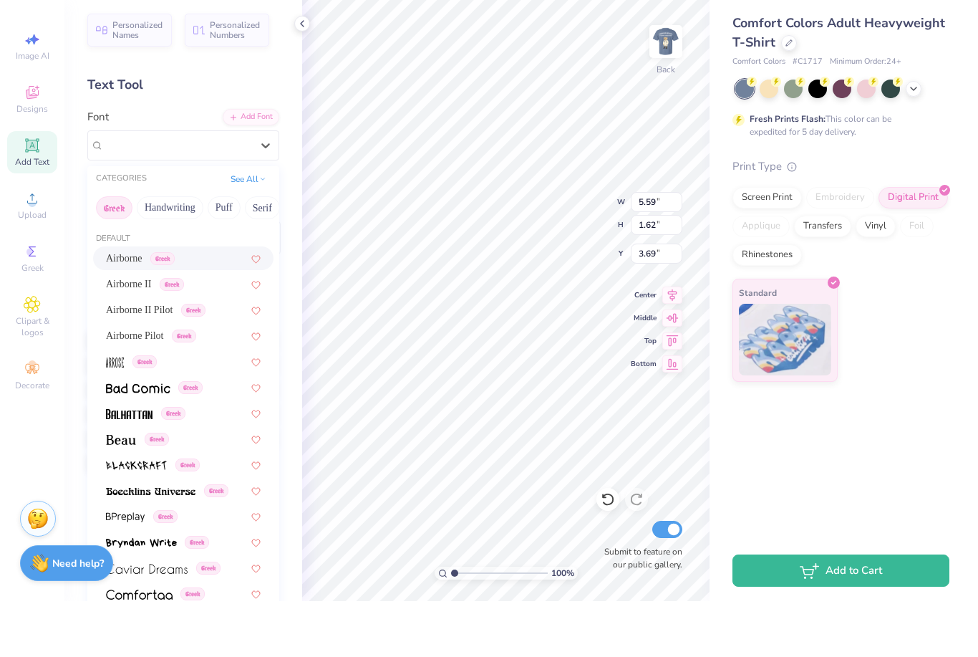
click at [218, 306] on div "Airborne Greek" at bounding box center [183, 313] width 155 height 15
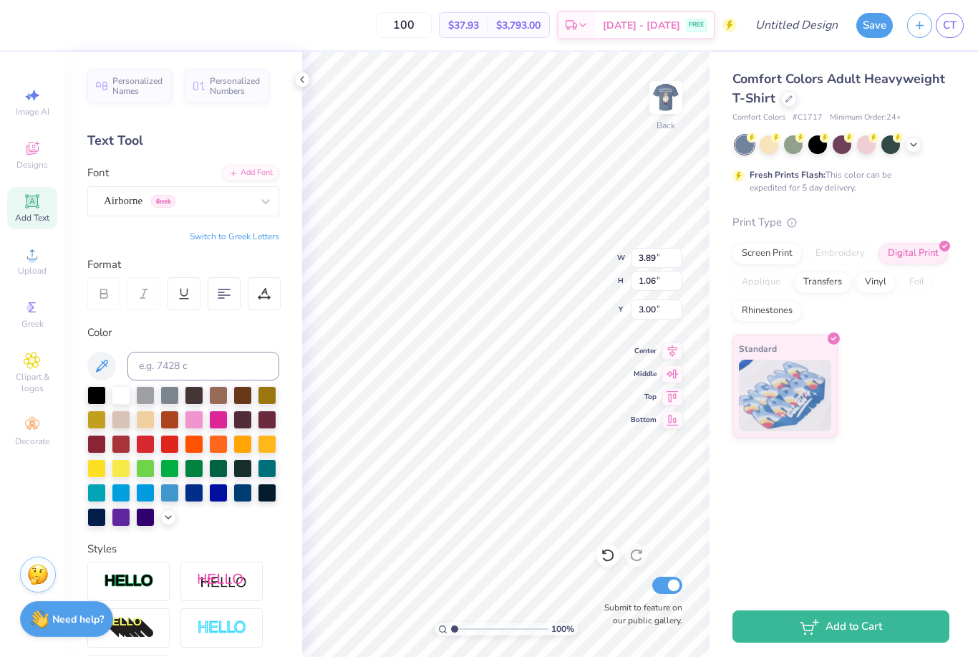
click at [820, 506] on div "Comfort Colors Adult Heavyweight T-Shirt Comfort Colors # C1717 Minimum Order: …" at bounding box center [844, 323] width 269 height 543
click at [816, 546] on div "Comfort Colors Adult Heavyweight T-Shirt Comfort Colors # C1717 Minimum Order: …" at bounding box center [844, 323] width 269 height 543
click at [835, 505] on div "Comfort Colors Adult Heavyweight T-Shirt Comfort Colors # C1717 Minimum Order: …" at bounding box center [844, 323] width 269 height 543
click at [859, 509] on div "Comfort Colors Adult Heavyweight T-Shirt Comfort Colors # C1717 Minimum Order: …" at bounding box center [844, 323] width 269 height 543
click at [857, 521] on div "Comfort Colors Adult Heavyweight T-Shirt Comfort Colors # C1717 Minimum Order: …" at bounding box center [844, 323] width 269 height 543
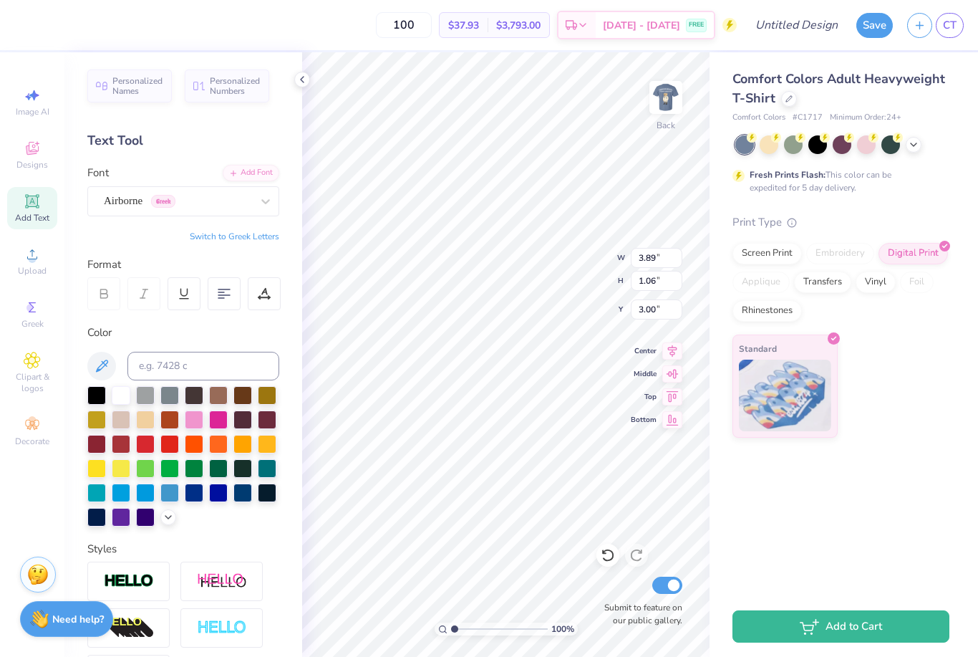
click at [39, 165] on span "Designs" at bounding box center [32, 164] width 32 height 11
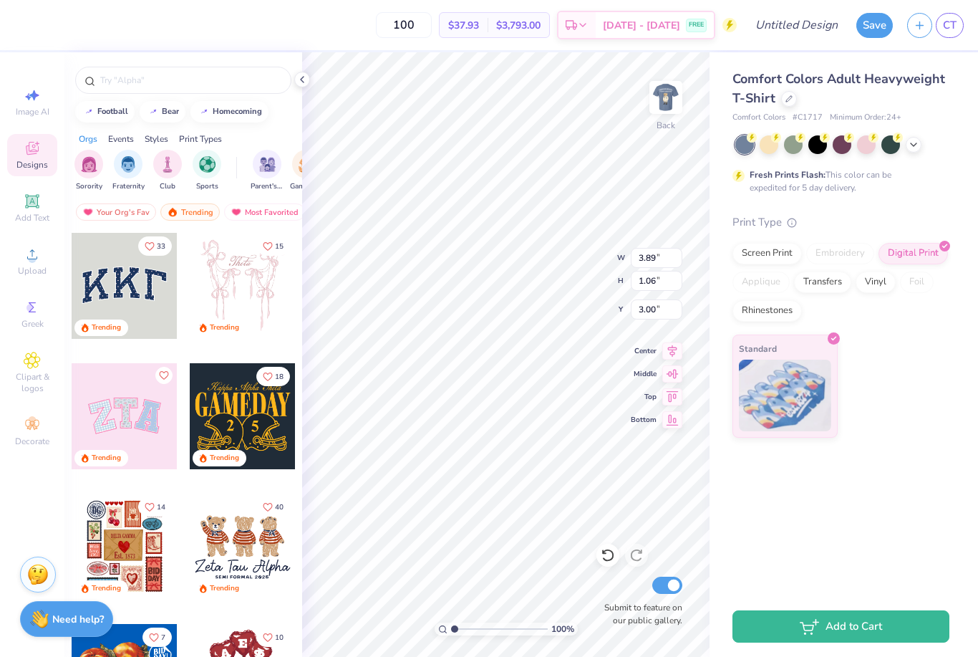
click at [39, 221] on span "Add Text" at bounding box center [32, 217] width 34 height 11
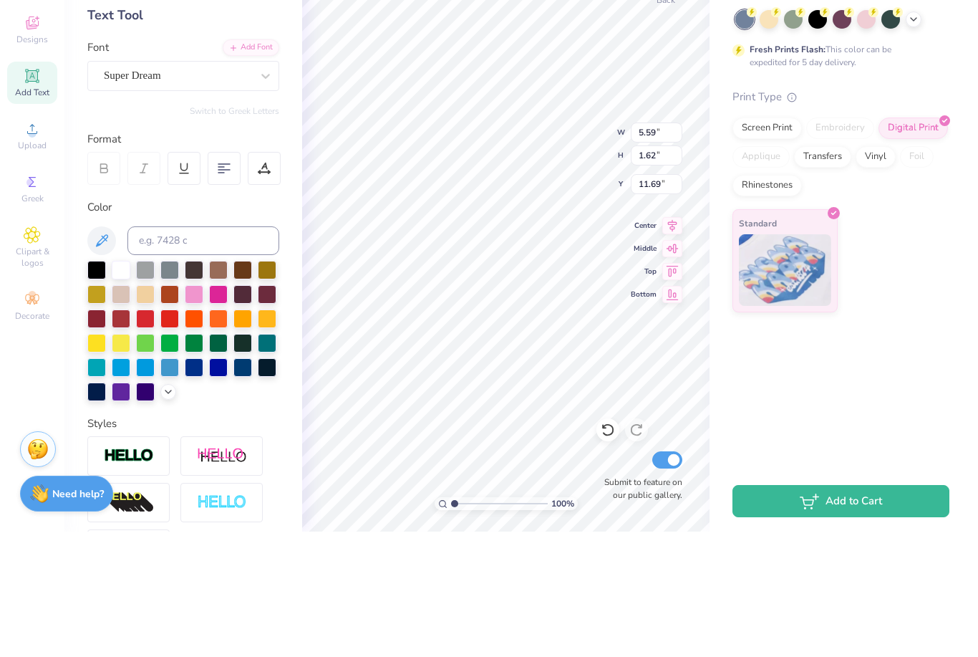
scroll to position [0, 3]
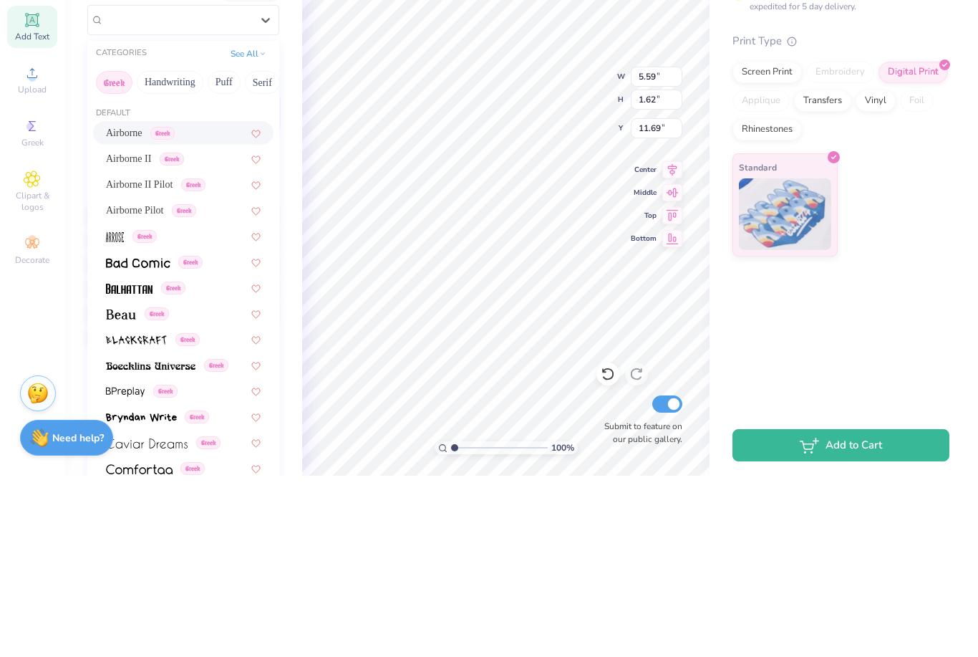
click at [120, 306] on span "Airborne" at bounding box center [124, 313] width 37 height 15
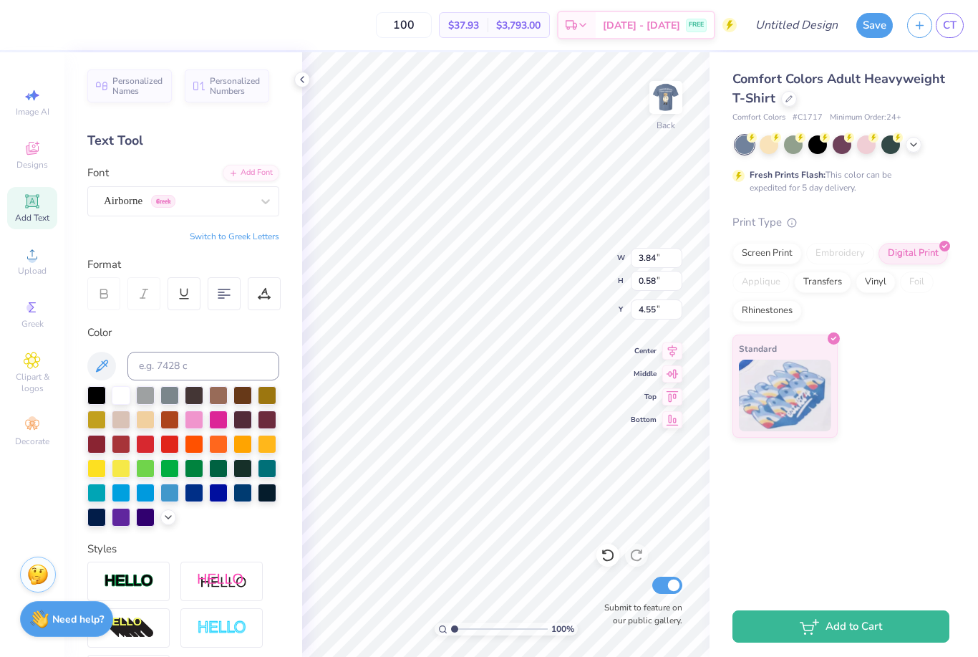
click at [859, 521] on div "Comfort Colors Adult Heavyweight T-Shirt Comfort Colors # C1717 Minimum Order: …" at bounding box center [844, 323] width 269 height 543
click at [869, 497] on div "Comfort Colors Adult Heavyweight T-Shirt Comfort Colors # C1717 Minimum Order: …" at bounding box center [844, 323] width 269 height 543
click at [855, 516] on div "Comfort Colors Adult Heavyweight T-Shirt Comfort Colors # C1717 Minimum Order: …" at bounding box center [844, 323] width 269 height 543
click at [304, 79] on icon at bounding box center [301, 79] width 11 height 11
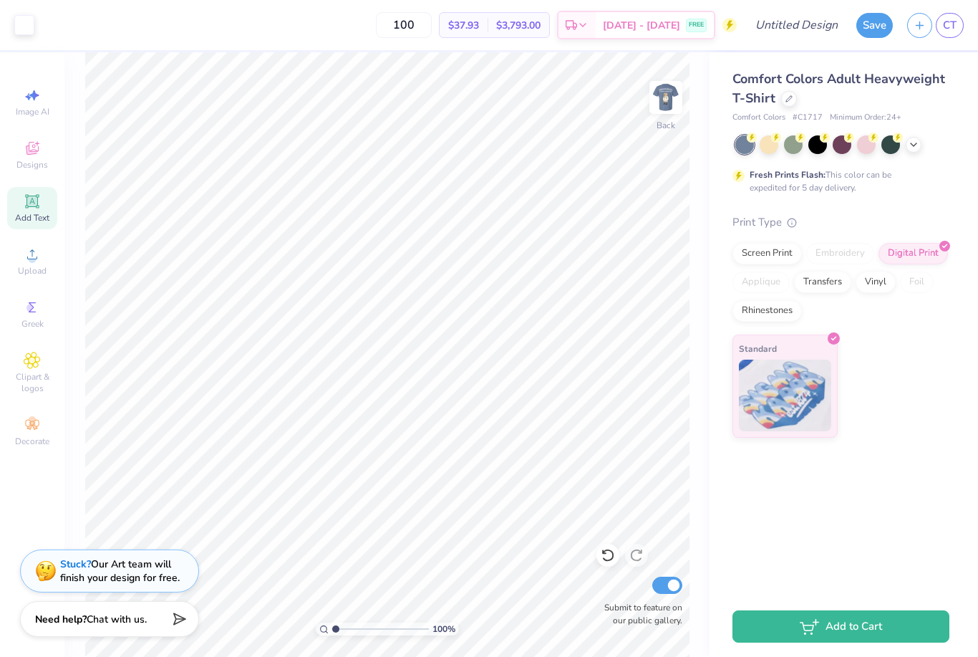
click at [670, 103] on img at bounding box center [666, 97] width 29 height 29
click at [657, 102] on img at bounding box center [666, 97] width 29 height 29
click at [667, 110] on img at bounding box center [666, 97] width 29 height 29
click at [808, 26] on input "Design Title" at bounding box center [814, 25] width 70 height 29
click at [878, 33] on button "Save" at bounding box center [874, 25] width 37 height 25
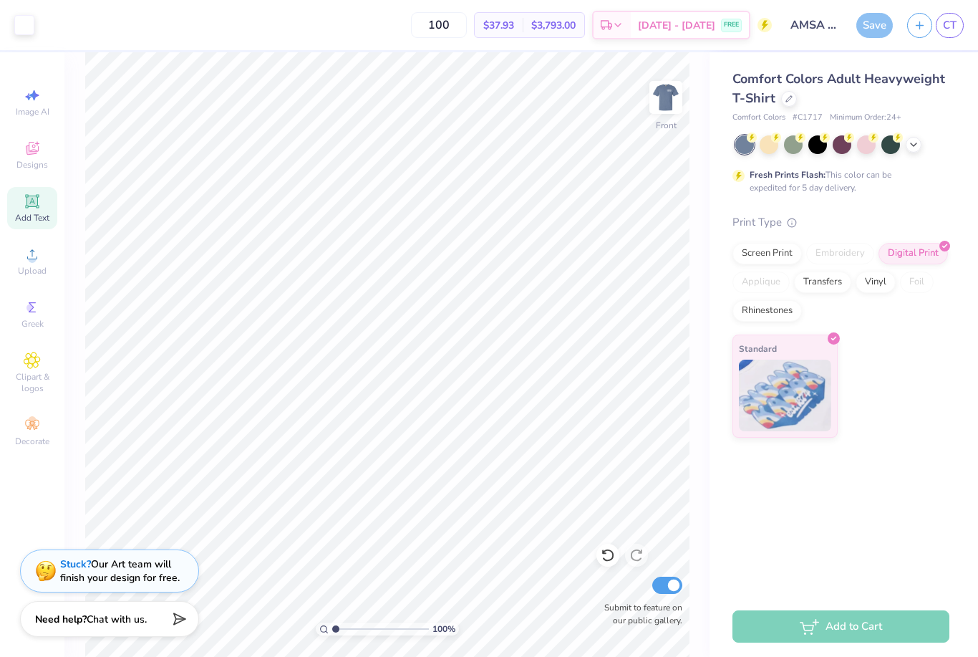
click at [869, 24] on div "Save" at bounding box center [874, 25] width 37 height 25
click at [667, 602] on label "Submit to feature on our public gallery." at bounding box center [639, 614] width 86 height 26
click at [667, 594] on input "Submit to feature on our public gallery." at bounding box center [667, 584] width 30 height 17
click at [655, 591] on input "Submit to feature on our public gallery." at bounding box center [667, 584] width 30 height 17
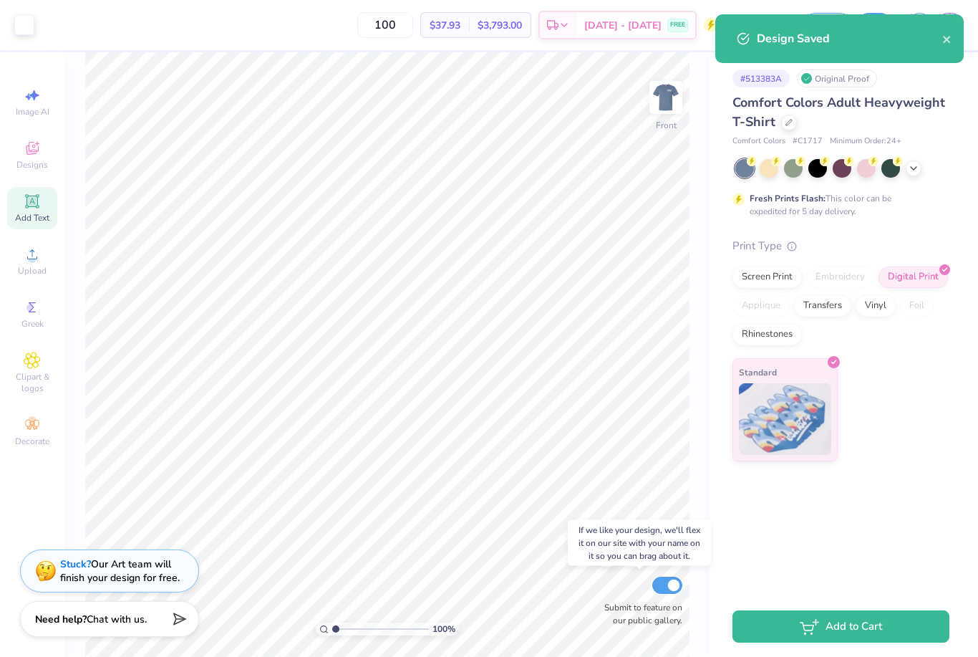
click at [667, 586] on input "Submit to feature on our public gallery." at bounding box center [667, 584] width 30 height 17
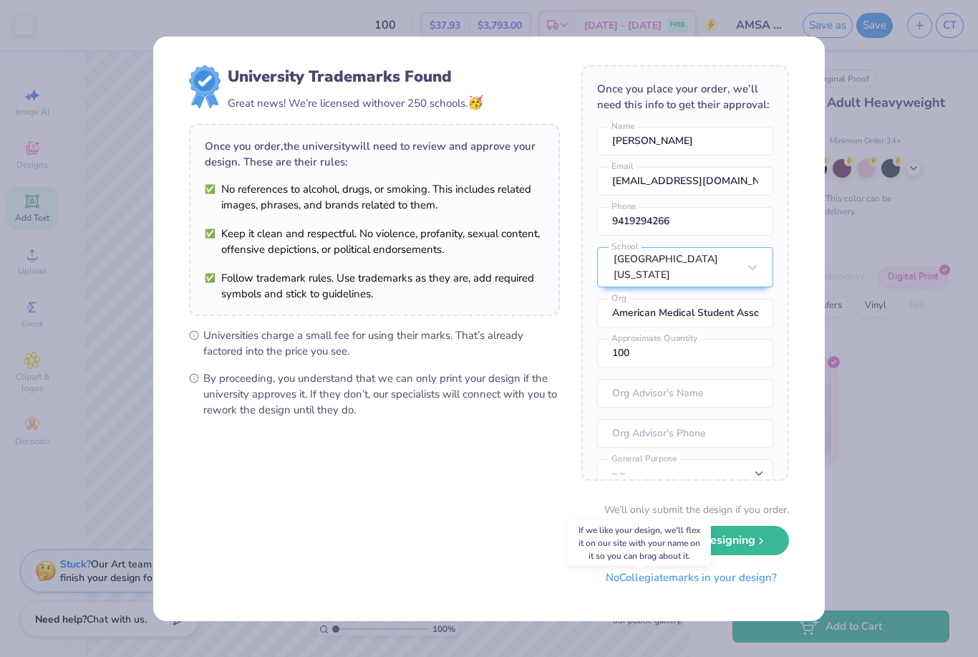
click at [849, 463] on div "University Trademarks Found Great news! We’re licensed with over 250 schools. 🥳…" at bounding box center [489, 328] width 978 height 657
click at [750, 543] on button "Keep Designing" at bounding box center [719, 540] width 140 height 29
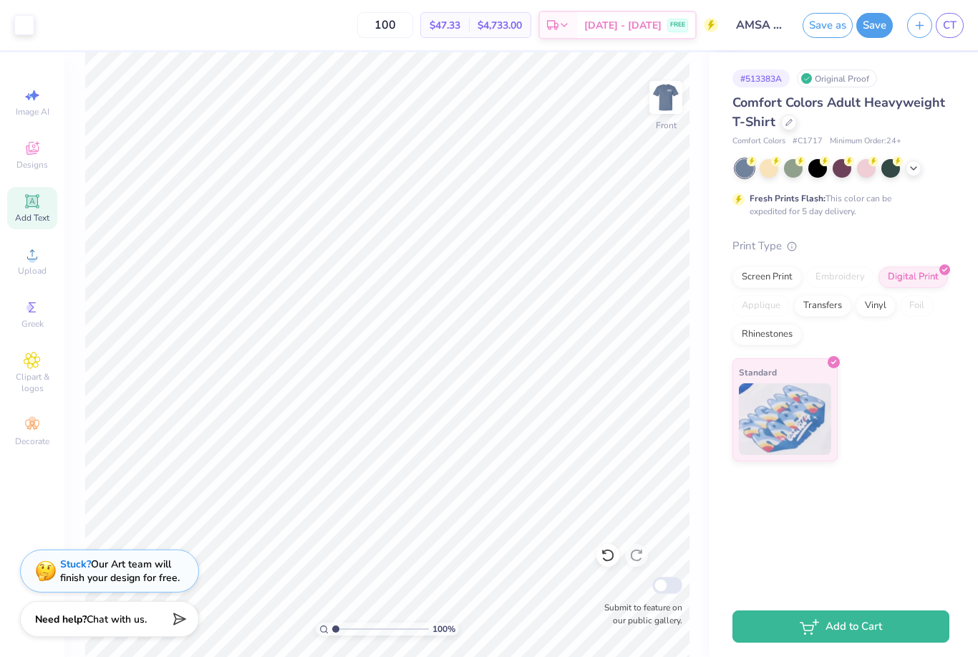
click at [949, 24] on span "CT" at bounding box center [950, 25] width 14 height 16
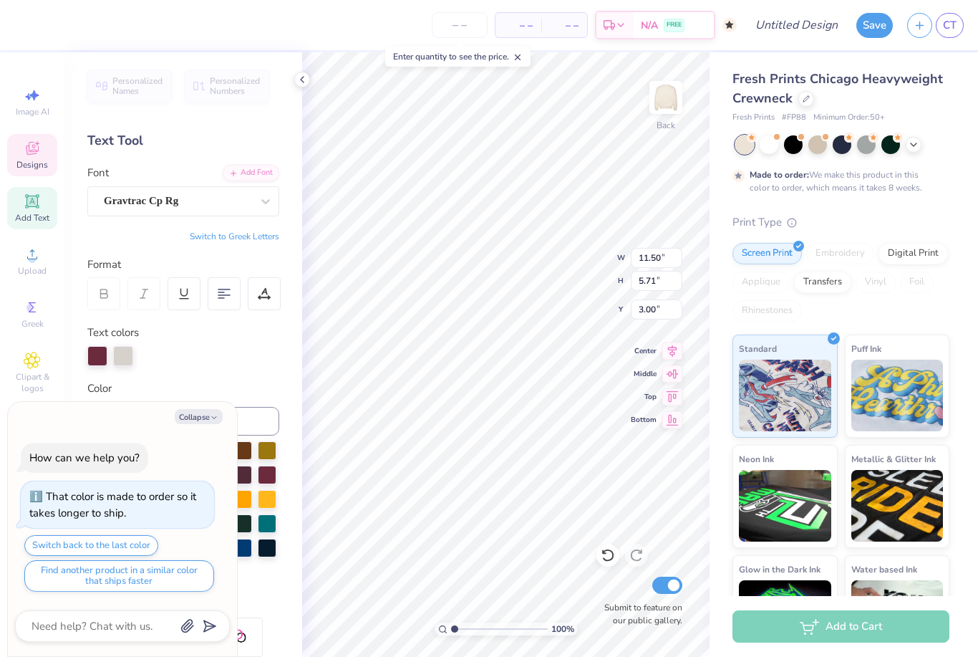
scroll to position [0, 3]
type textarea "x"
type textarea "P"
type textarea "a"
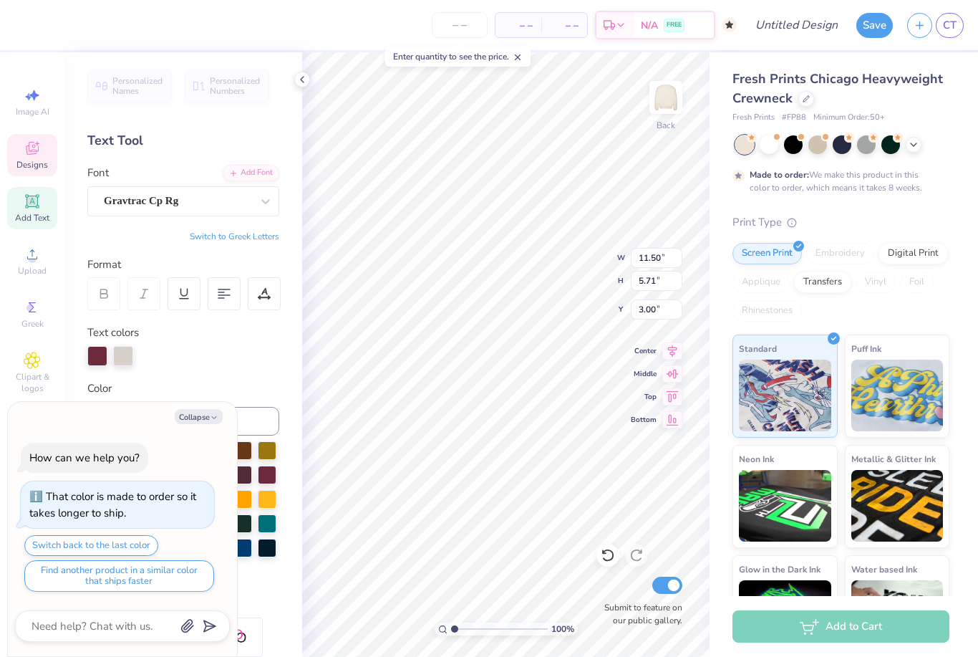
type textarea "AMSA"
type textarea "x"
type input "5.75"
type input "2.18"
type input "6.94"
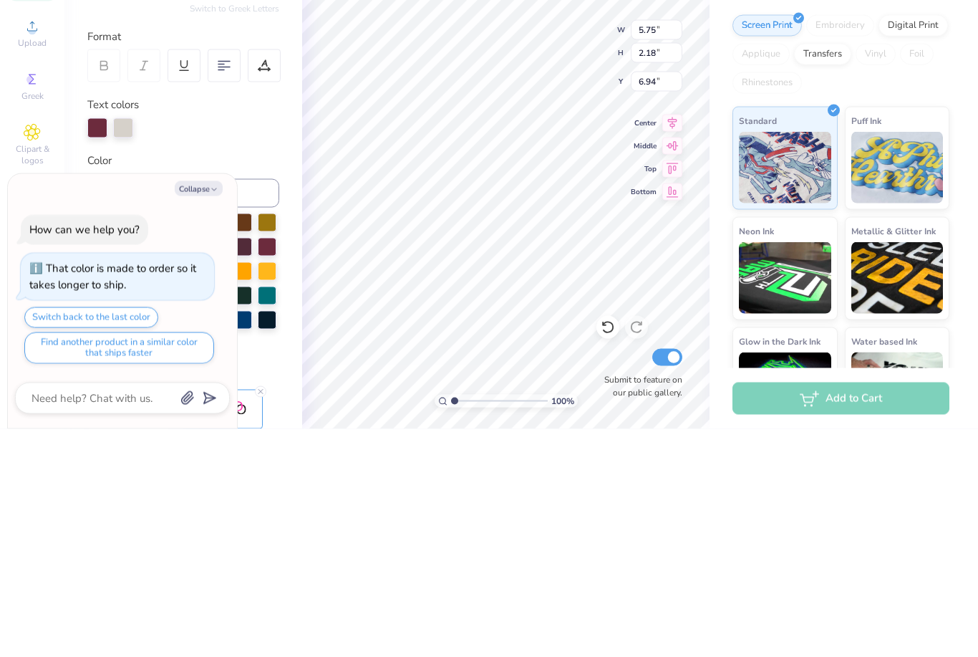
scroll to position [0, 2]
type textarea "x"
type textarea "Societ"
type textarea "x"
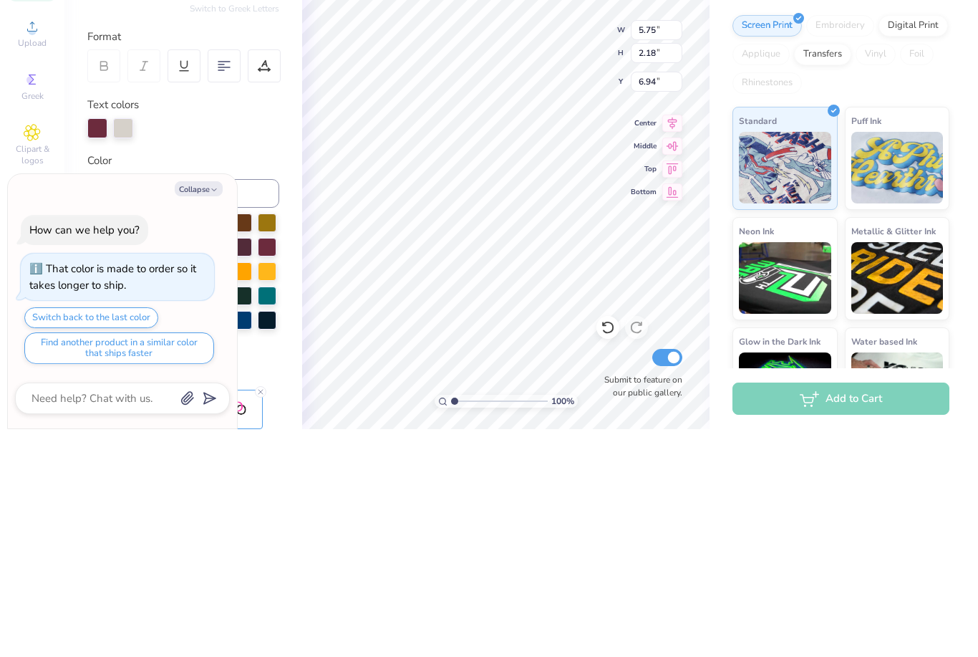
type textarea "S"
type textarea "c"
type textarea "Central Florida"
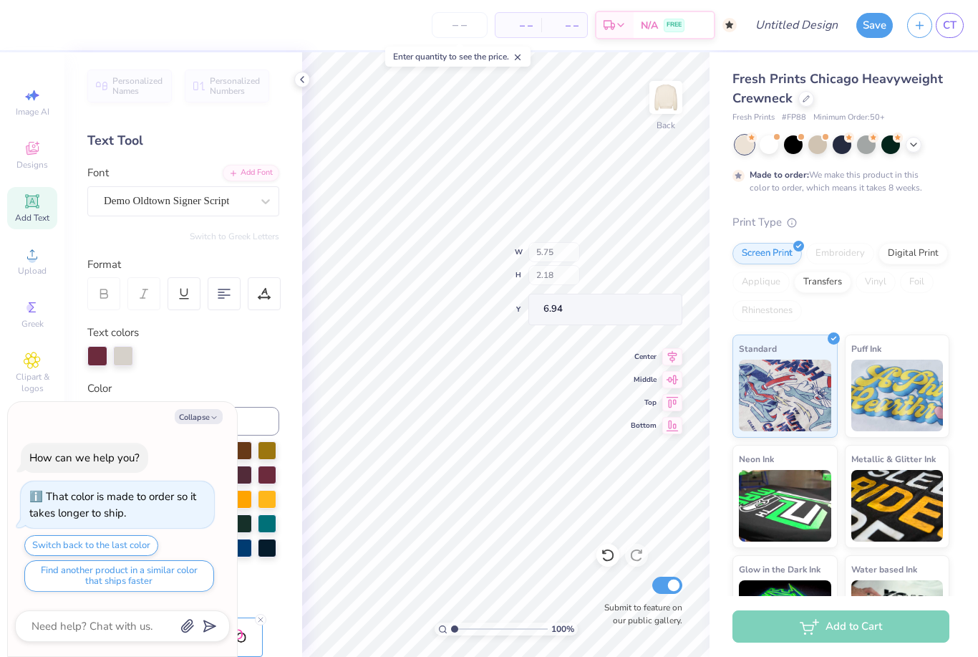
type textarea "x"
click at [792, 32] on input "Design Title" at bounding box center [814, 25] width 70 height 29
type input "A"
type textarea "x"
type input "AM"
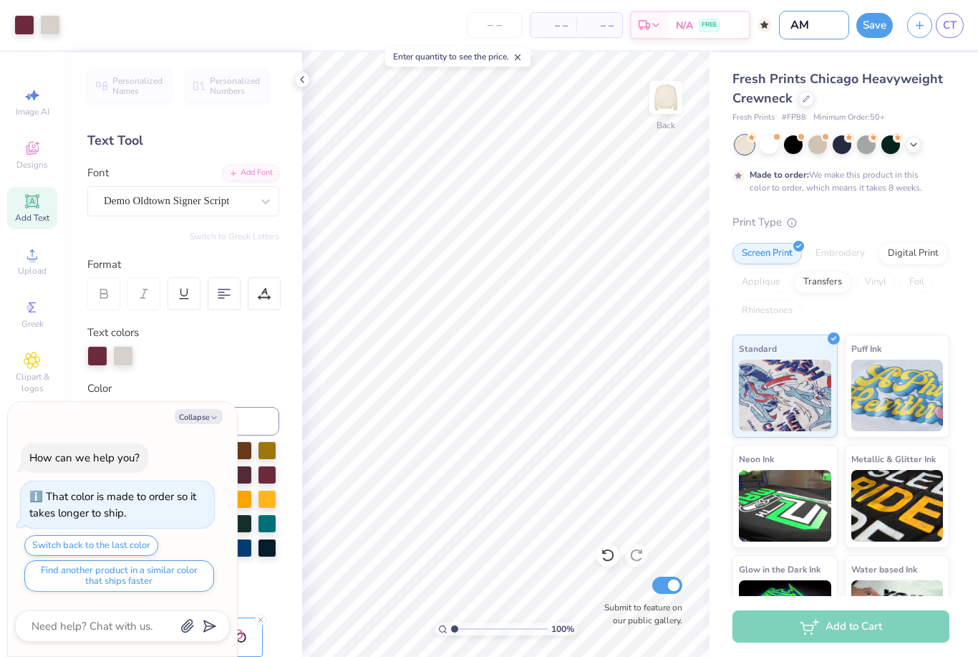
type textarea "x"
type input "AMA"
type textarea "x"
type input "AMAA"
type textarea "x"
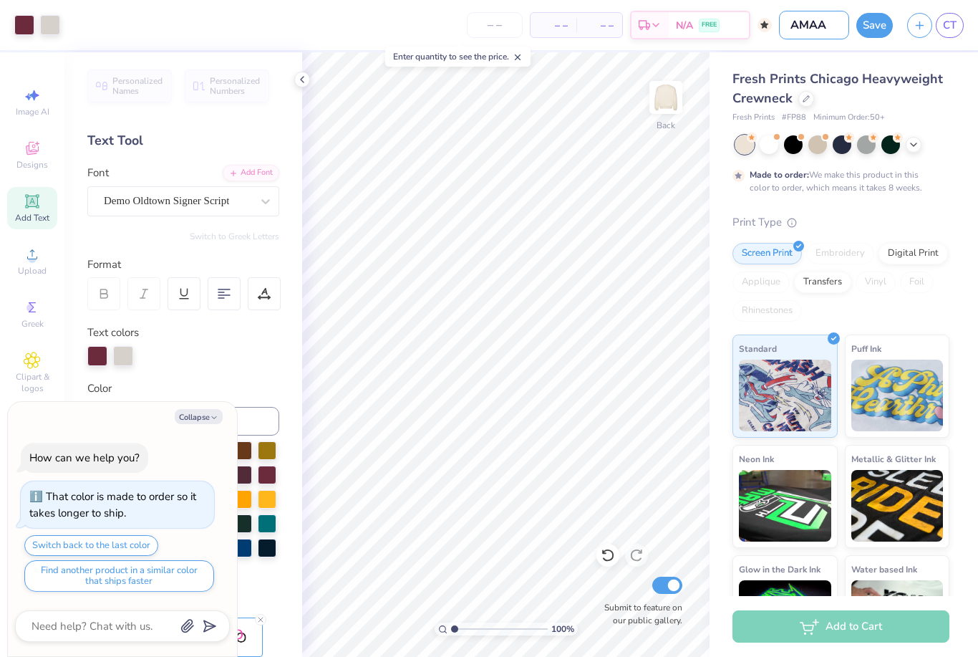
type input "AMA"
type textarea "x"
type input "AM"
type textarea "x"
type input "AMS"
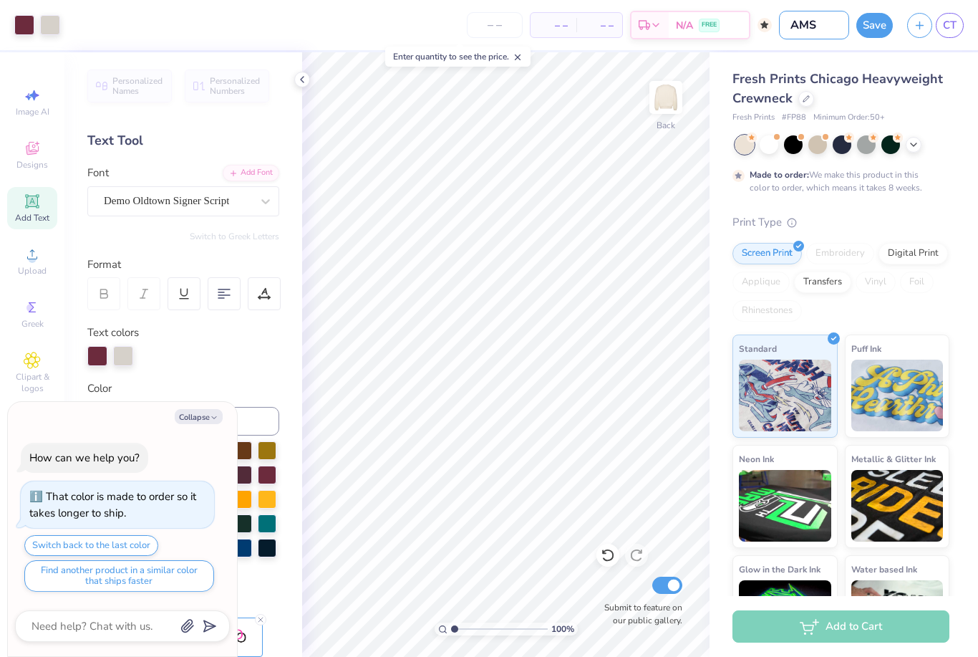
type textarea "x"
type input "AMSA"
type textarea "x"
type input "AMSA"
type textarea "x"
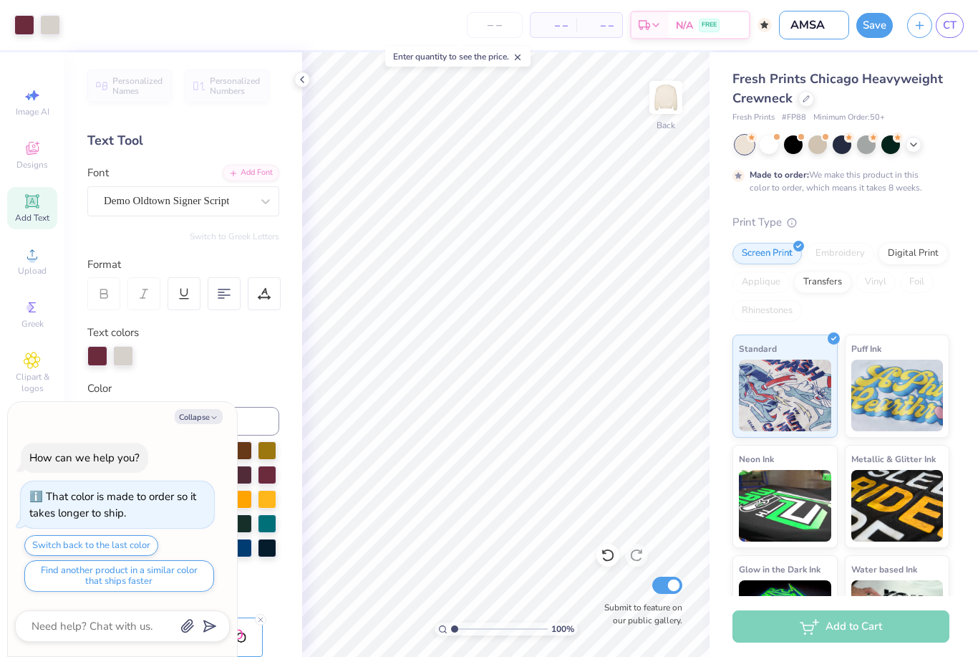
type input "AMSA m"
type textarea "x"
type input "AMSA me"
type textarea "x"
type input "AMSA mer"
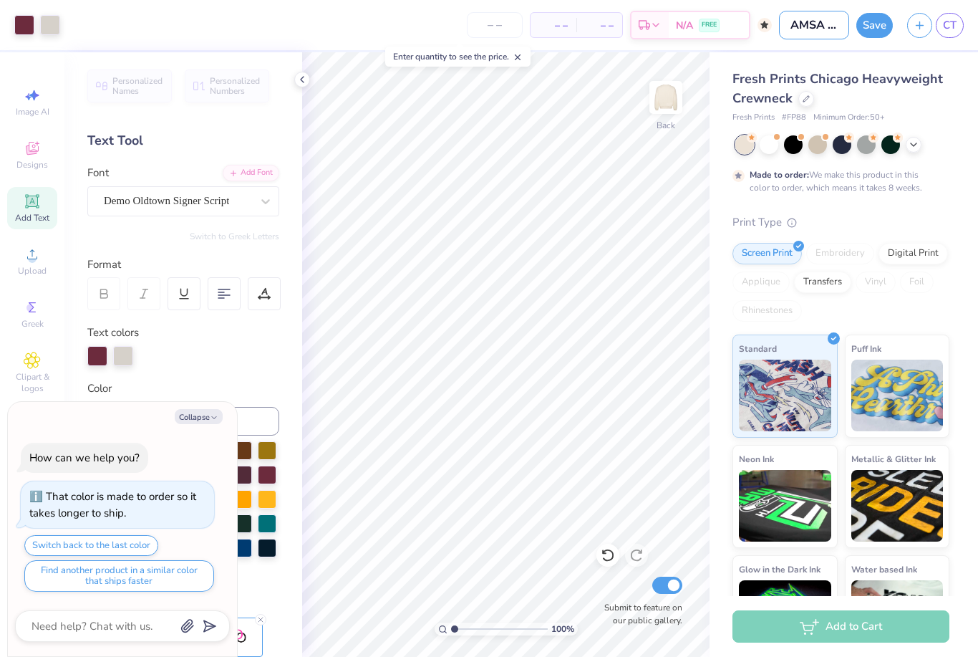
type textarea "x"
type input "AMSA merc"
type textarea "x"
type input "AMSA merch"
type textarea "x"
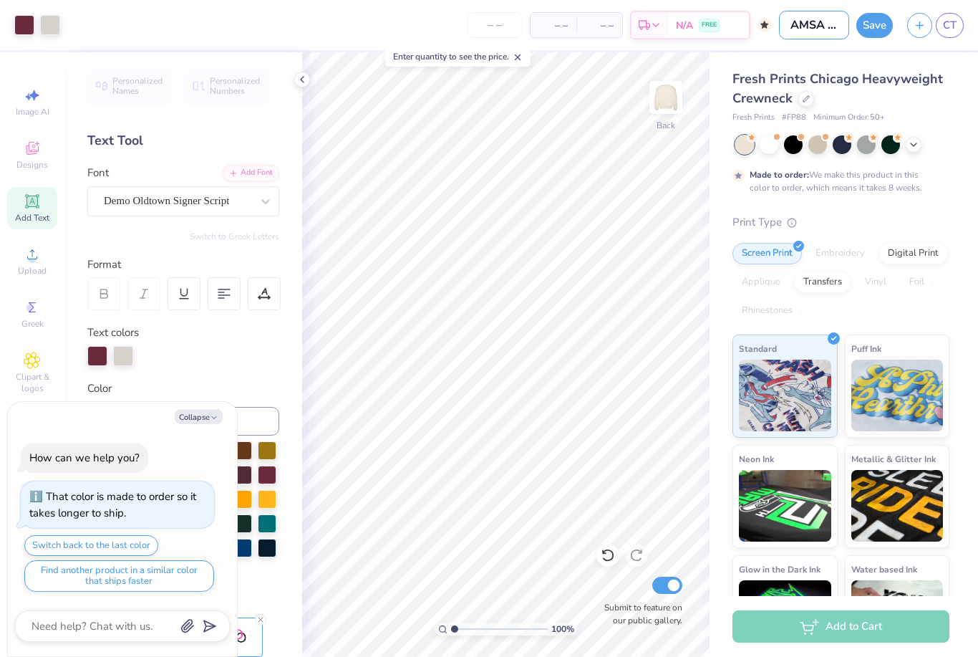
type input "AMSA merch"
type textarea "x"
type input "AMSA merch"
type textarea "x"
type input "AMSA merc"
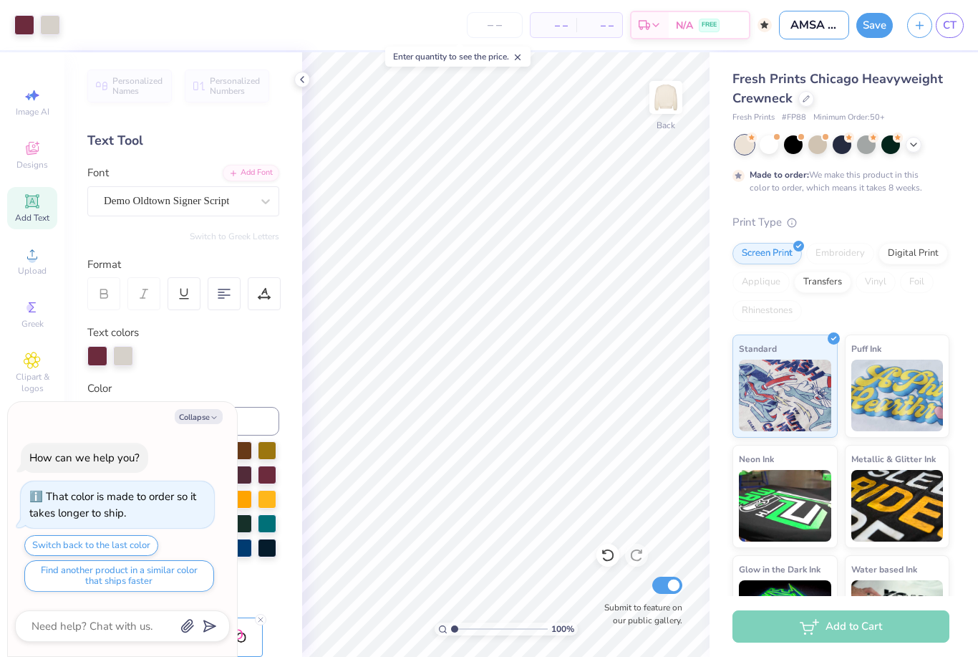
type textarea "x"
type input "AMSA mer"
type textarea "x"
type input "AMSA me"
type textarea "x"
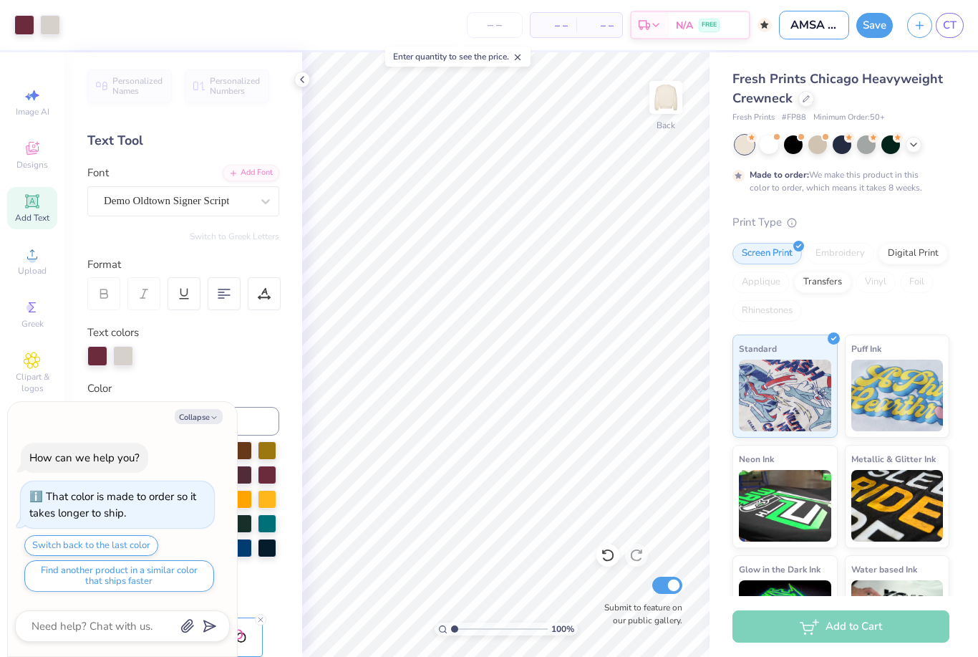
type input "AMSA m"
type textarea "x"
type input "AMSA"
type textarea "x"
type input "AMSA 2"
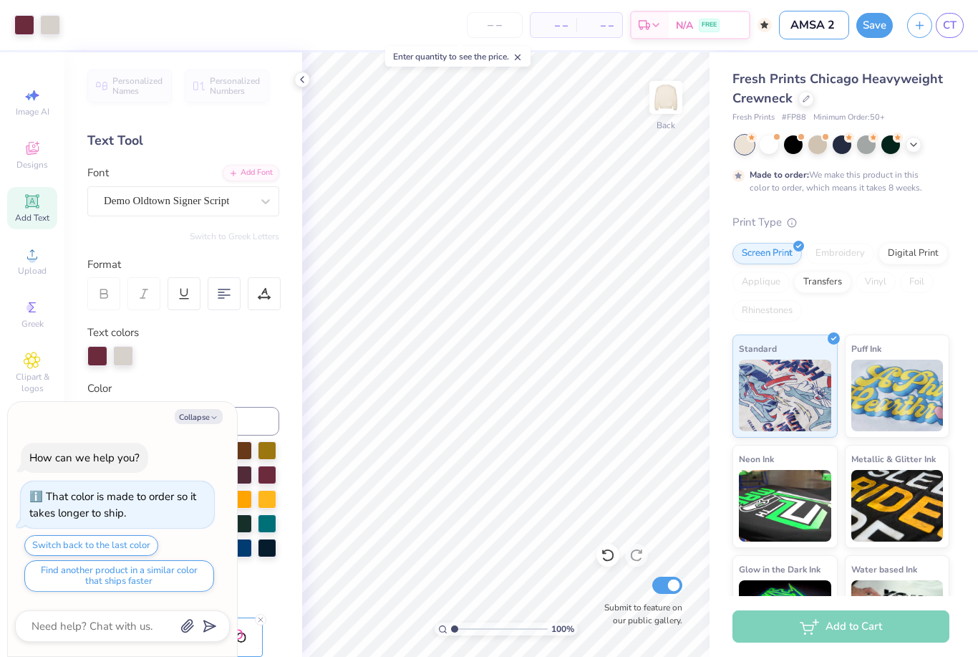
type textarea "x"
type input "AMSA 2"
click at [870, 21] on button "Save" at bounding box center [874, 25] width 37 height 25
click at [869, 29] on div "Save" at bounding box center [874, 25] width 37 height 25
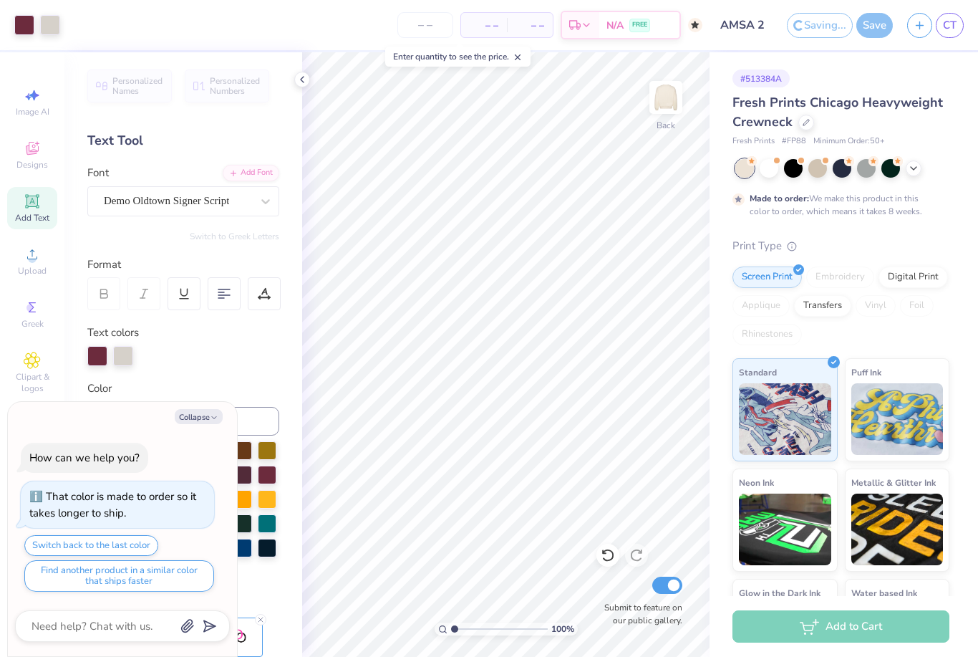
type textarea "x"
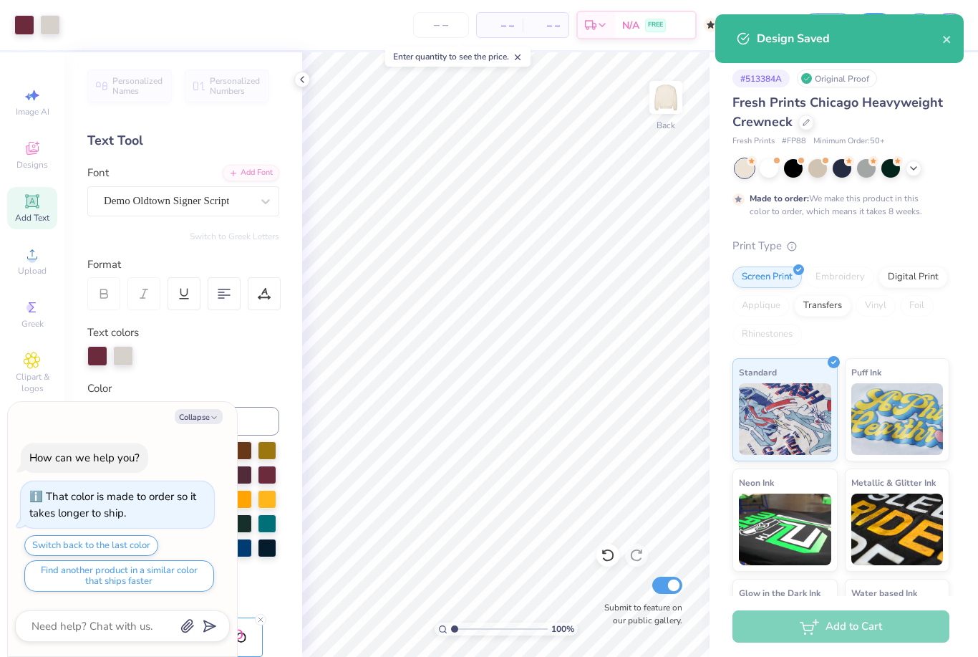
click at [960, 41] on div "Design Saved" at bounding box center [839, 38] width 248 height 49
click at [942, 47] on button "close" at bounding box center [947, 38] width 10 height 17
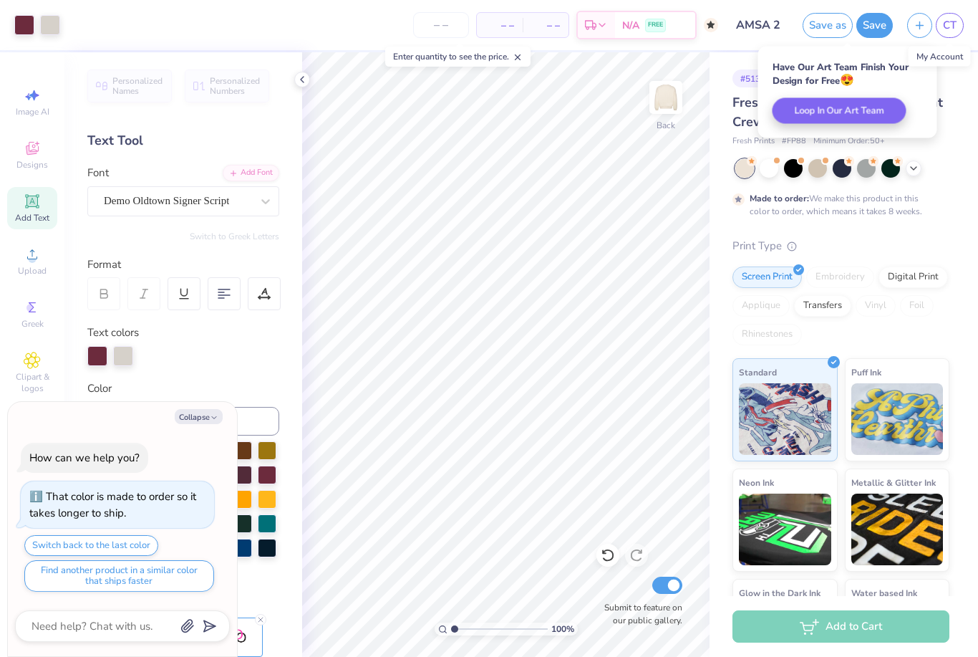
click at [960, 30] on link "CT" at bounding box center [950, 25] width 28 height 25
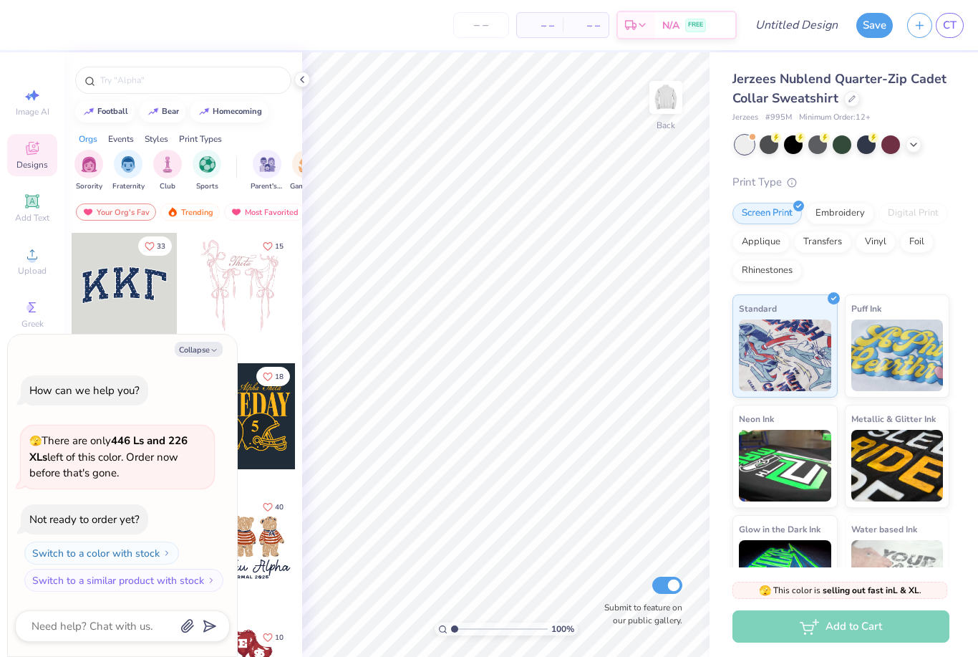
click at [212, 357] on button "Collapse" at bounding box center [199, 349] width 48 height 15
type textarea "x"
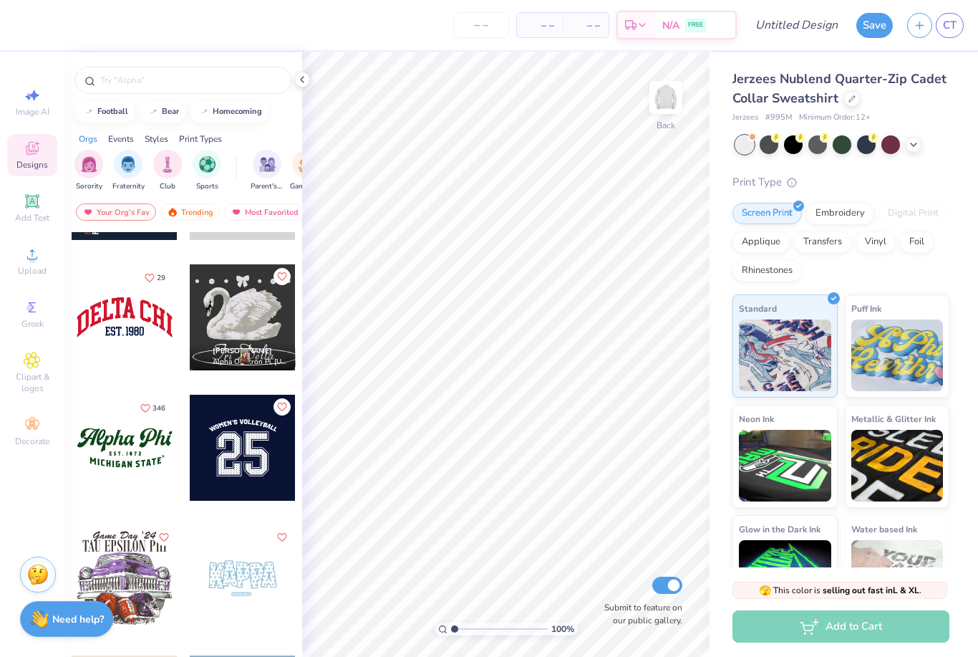
scroll to position [1140, 0]
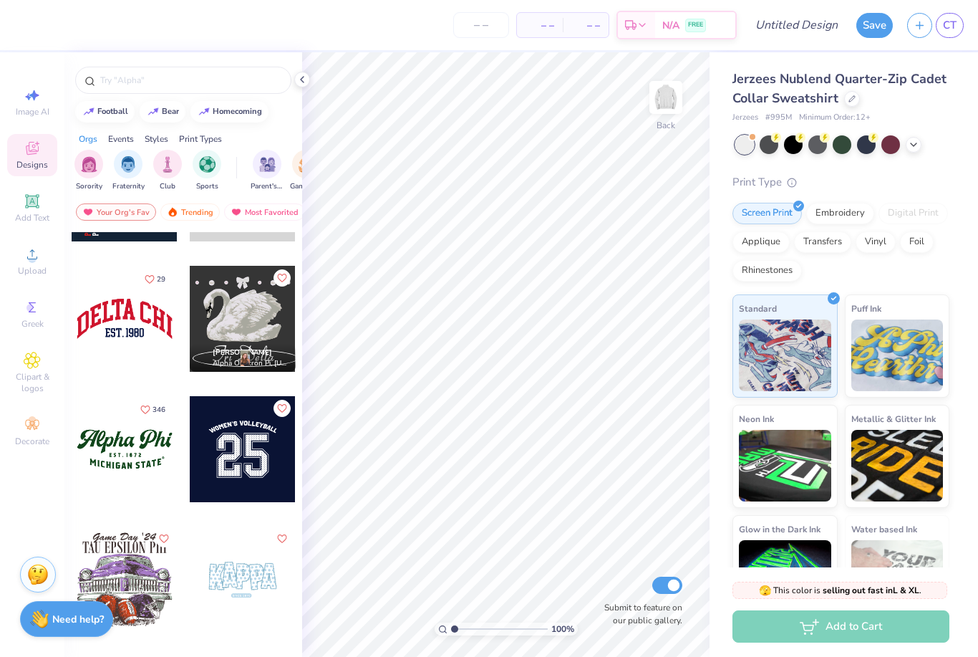
click at [163, 342] on div at bounding box center [125, 319] width 106 height 106
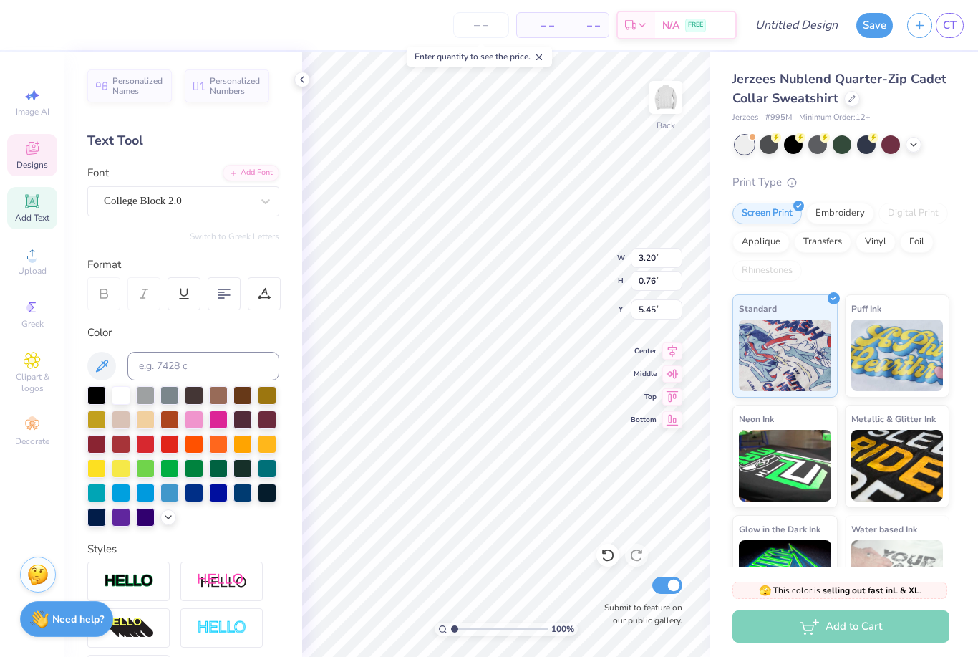
type input "7.94"
type input "3.37"
type input "3.00"
type textarea "D"
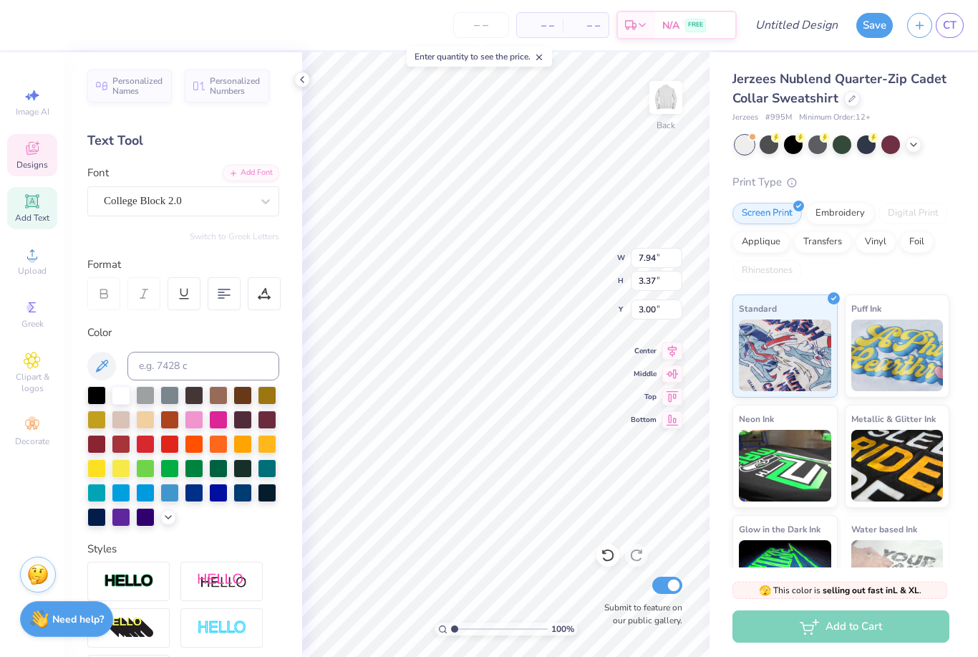
type textarea "Amsa"
type textarea "est. 80"
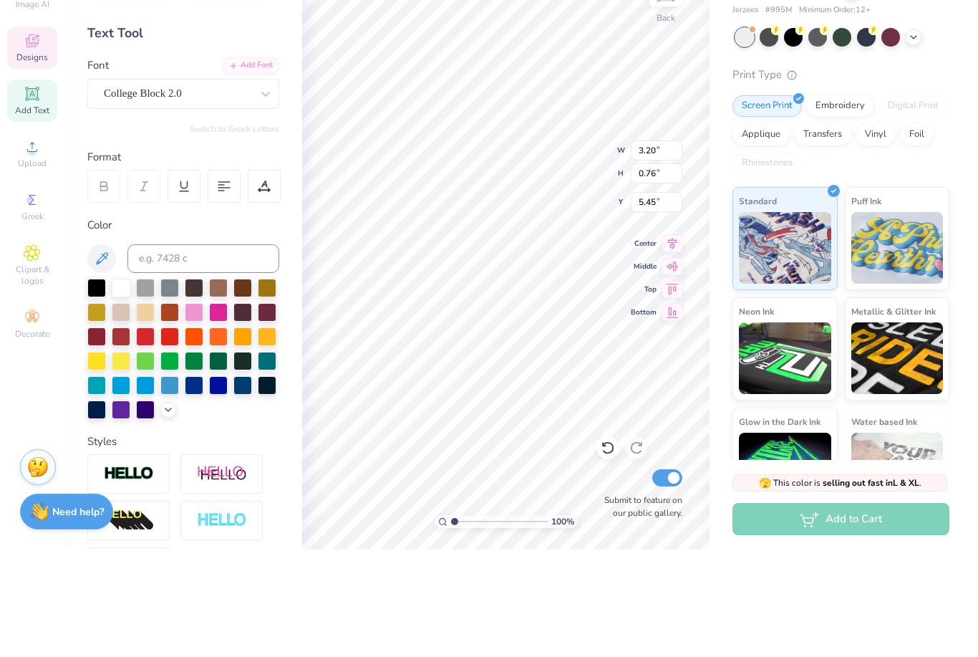
scroll to position [1, 2]
